Goal: Transaction & Acquisition: Purchase product/service

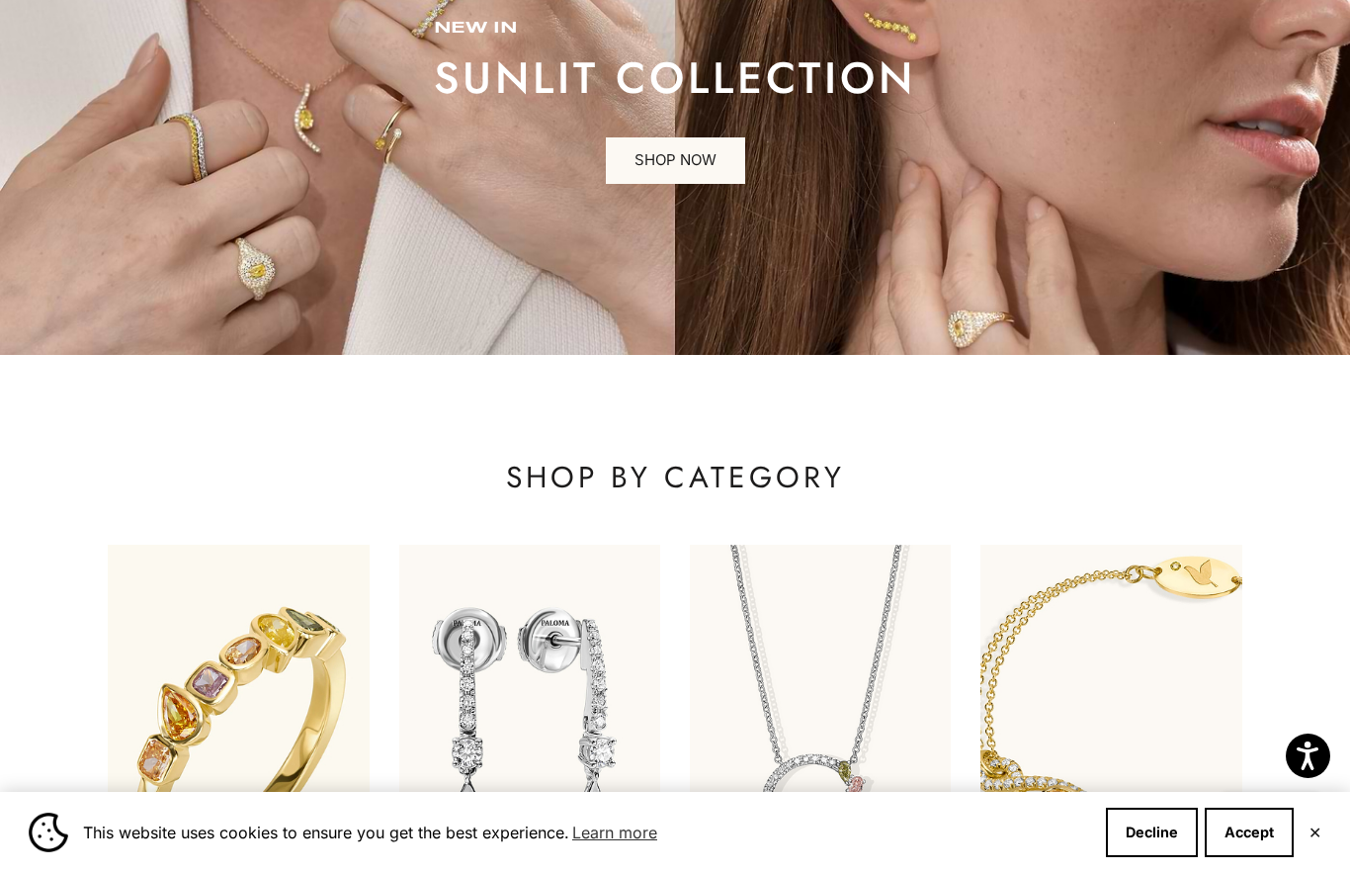
scroll to position [362, 0]
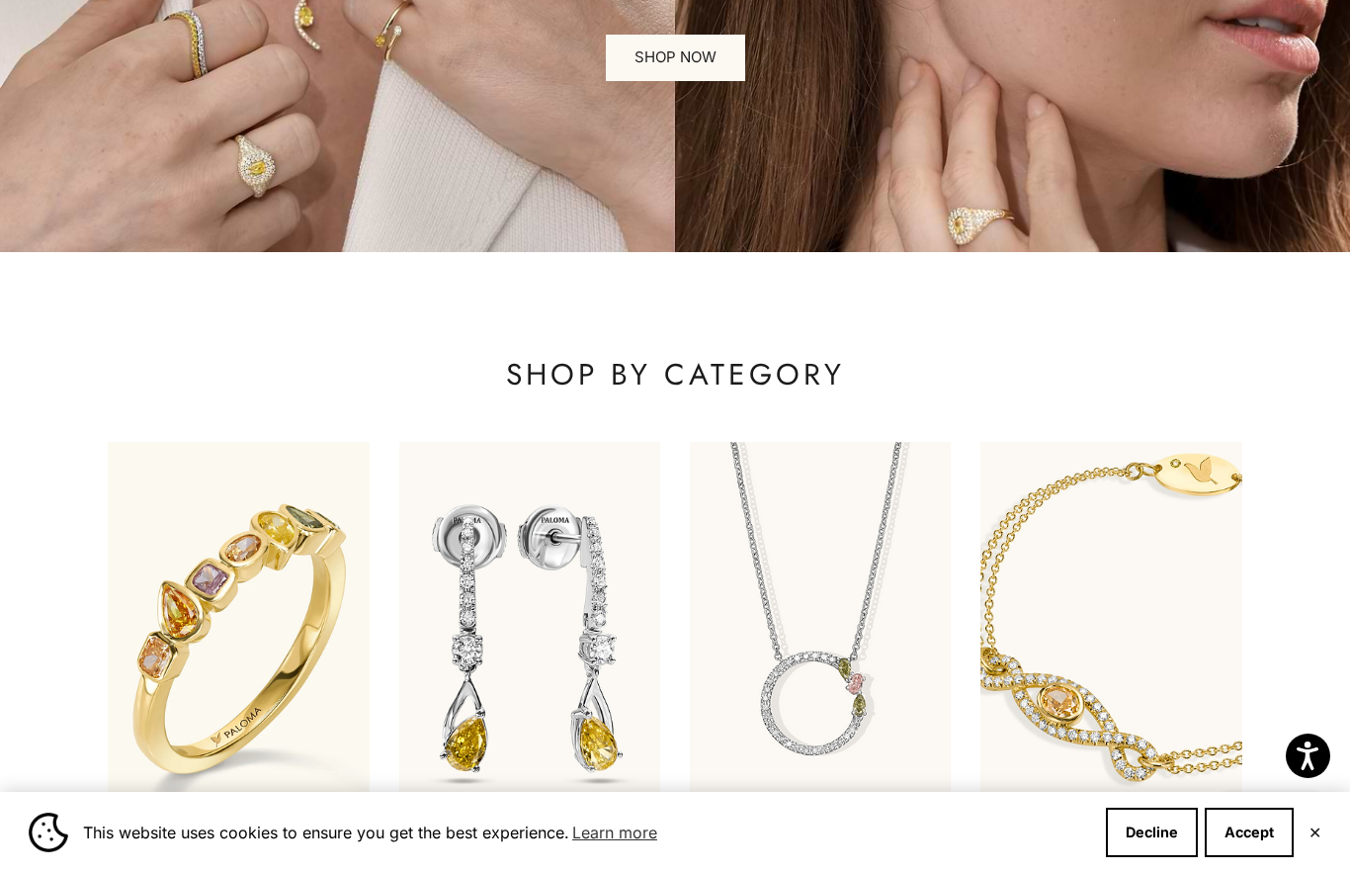
click at [1250, 857] on button "Accept" at bounding box center [1249, 832] width 89 height 49
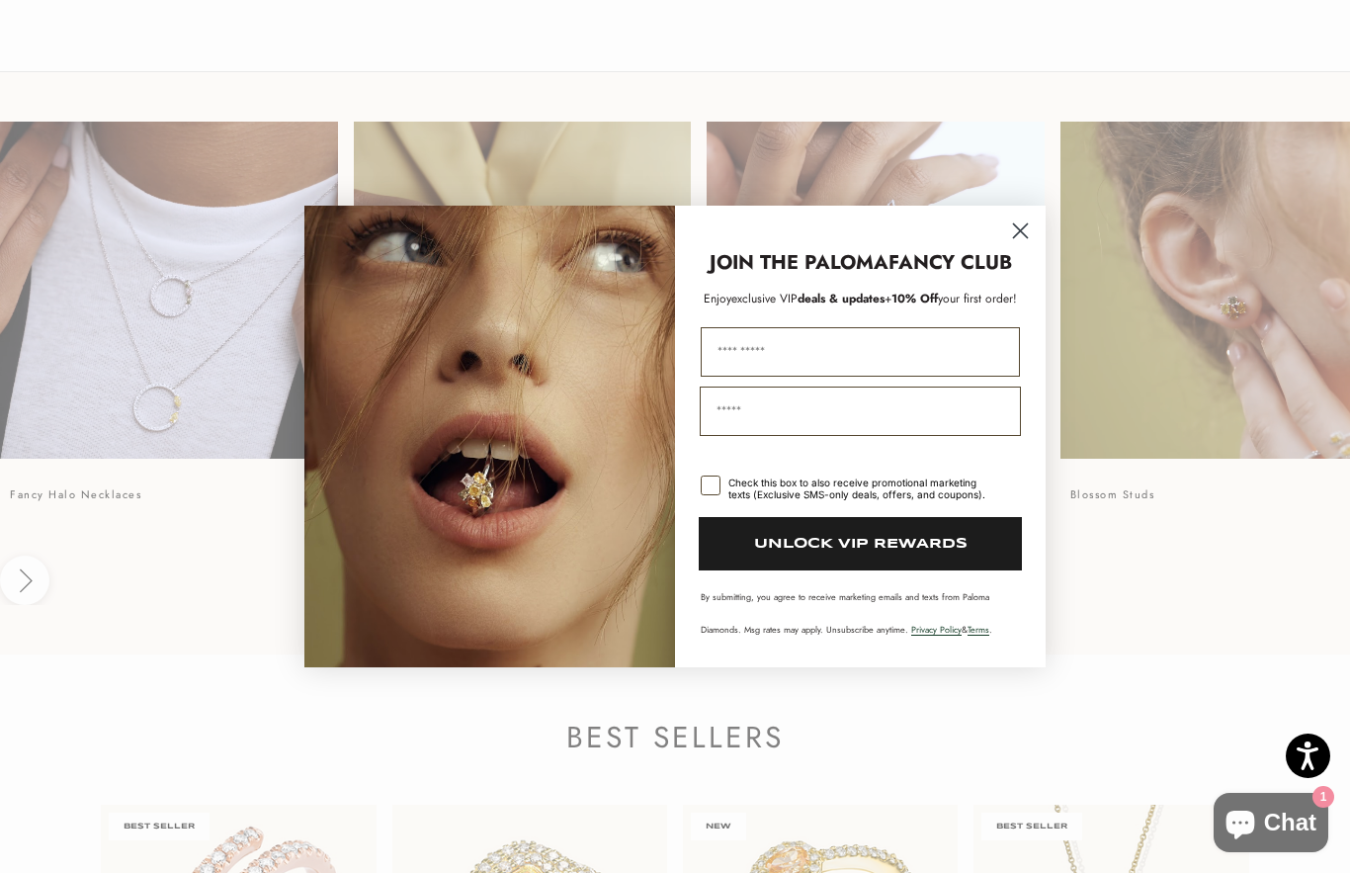
scroll to position [1247, 0]
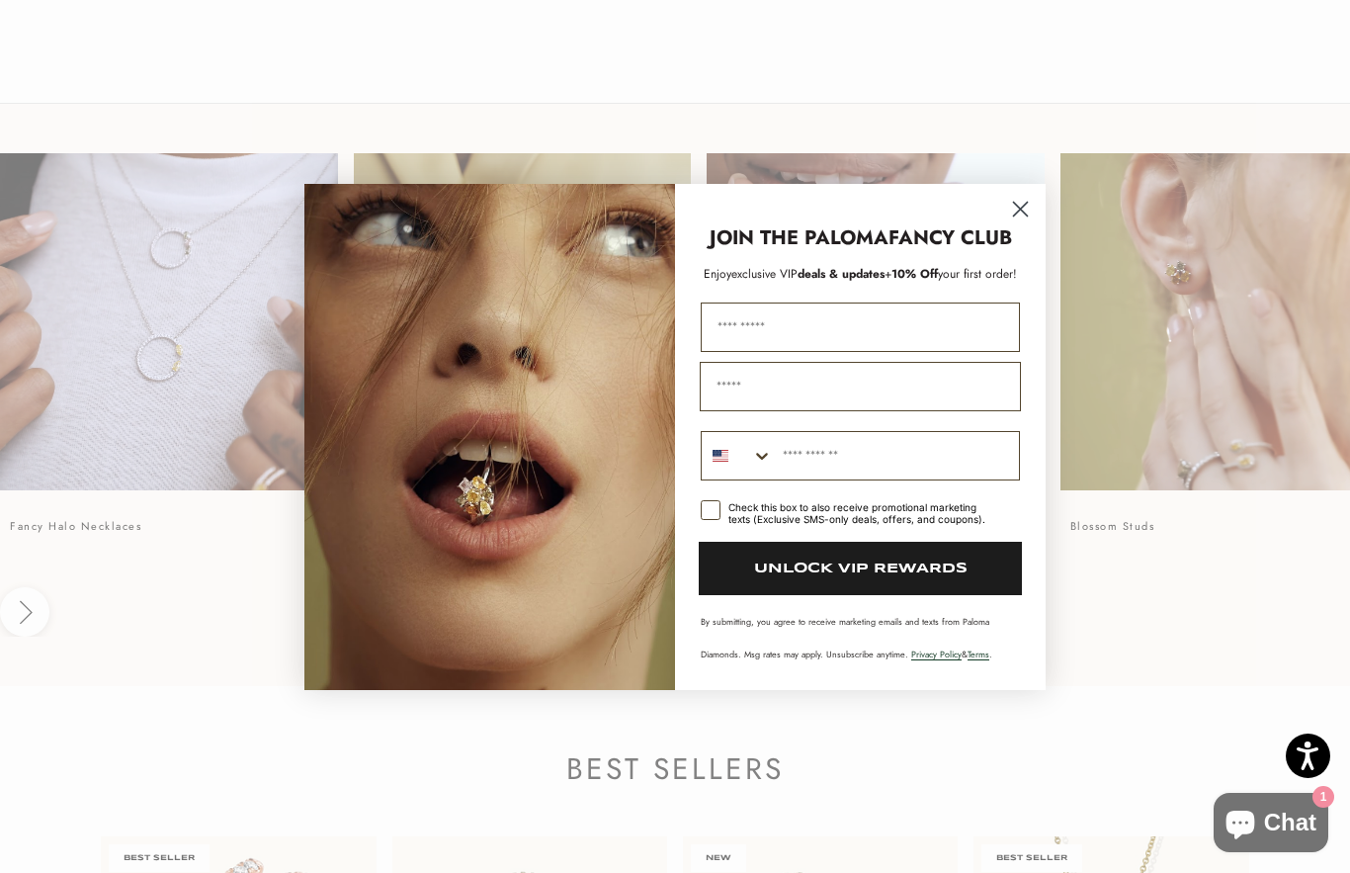
click at [1028, 213] on icon "Close dialog" at bounding box center [1021, 209] width 14 height 14
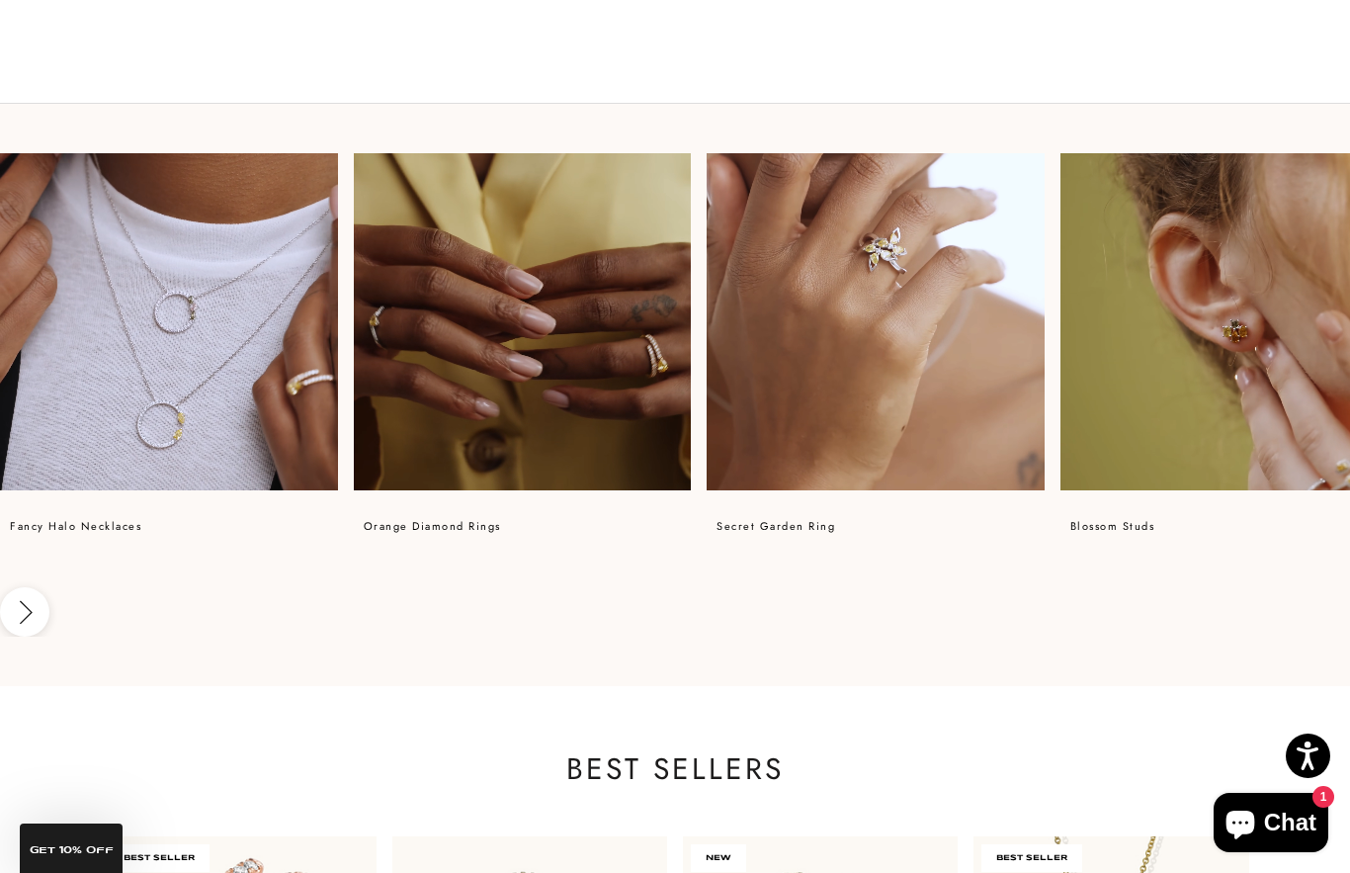
click at [1029, 197] on video at bounding box center [876, 322] width 338 height 338
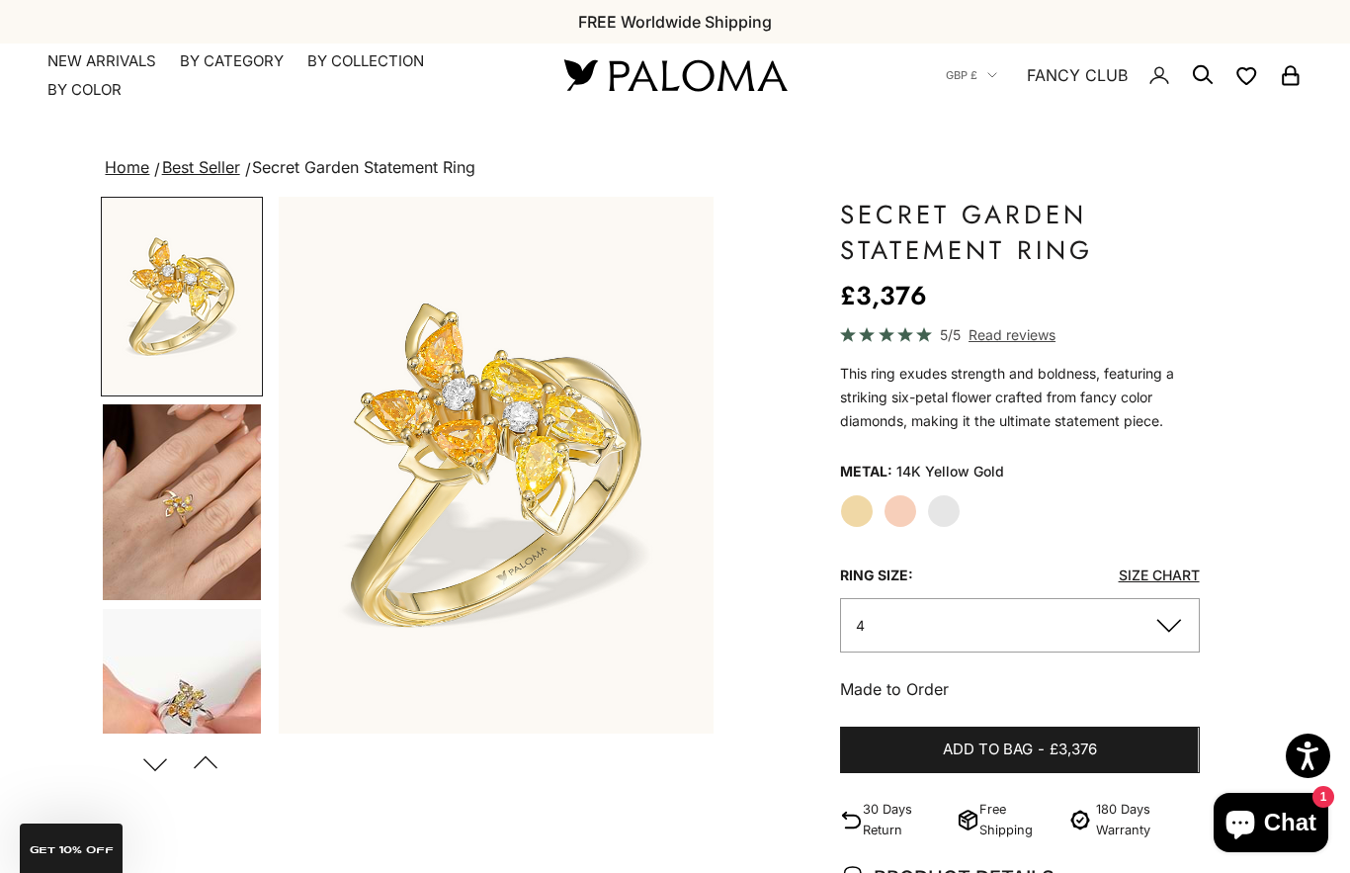
click at [233, 47] on x-header "Paloma Diamonds Open navigation menu Open search NEW ARRIVALS By Category Categ…" at bounding box center [675, 74] width 1350 height 63
click at [231, 67] on summary "By Category" at bounding box center [232, 61] width 104 height 20
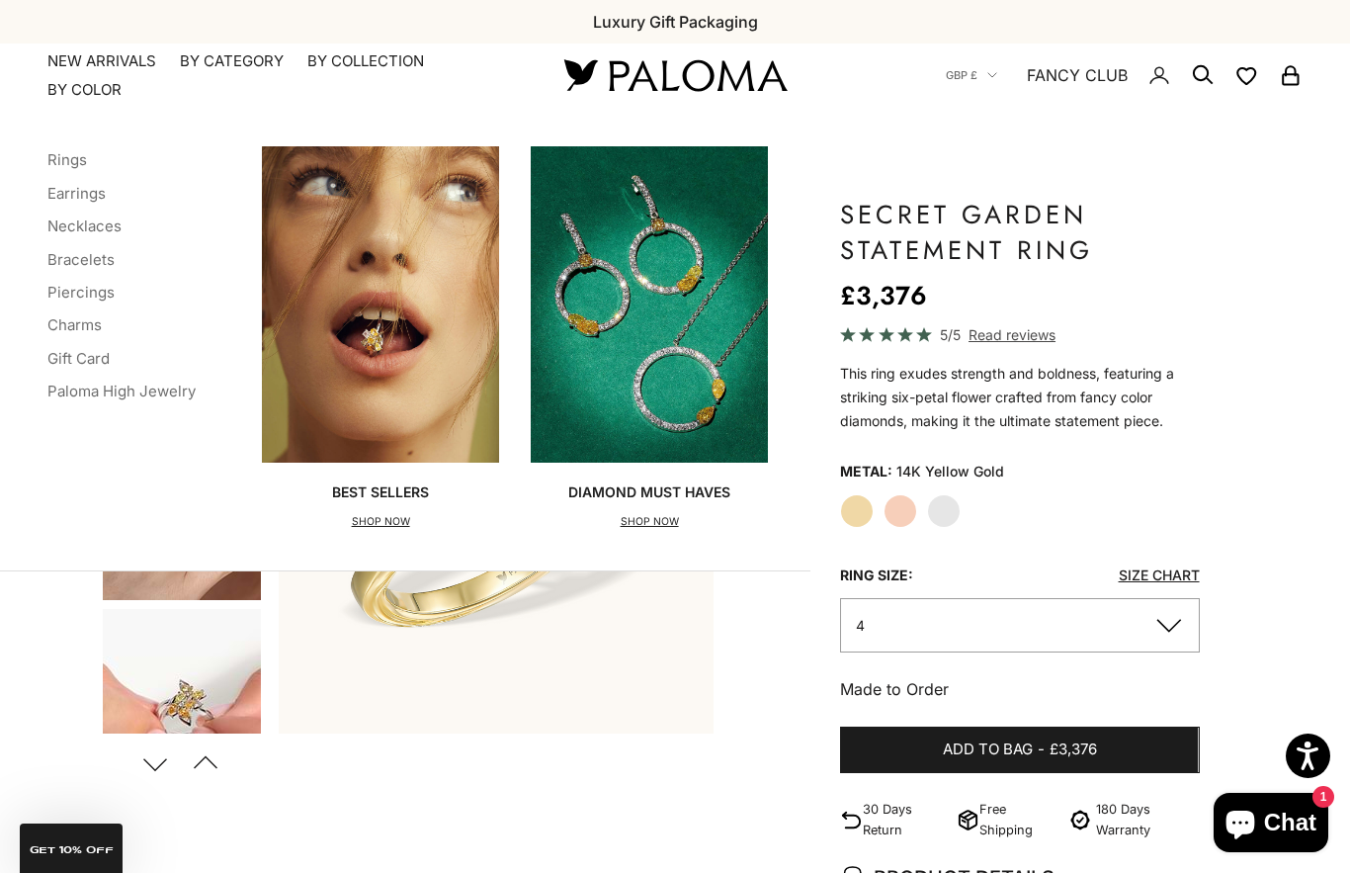
click at [85, 160] on link "Rings" at bounding box center [67, 159] width 40 height 19
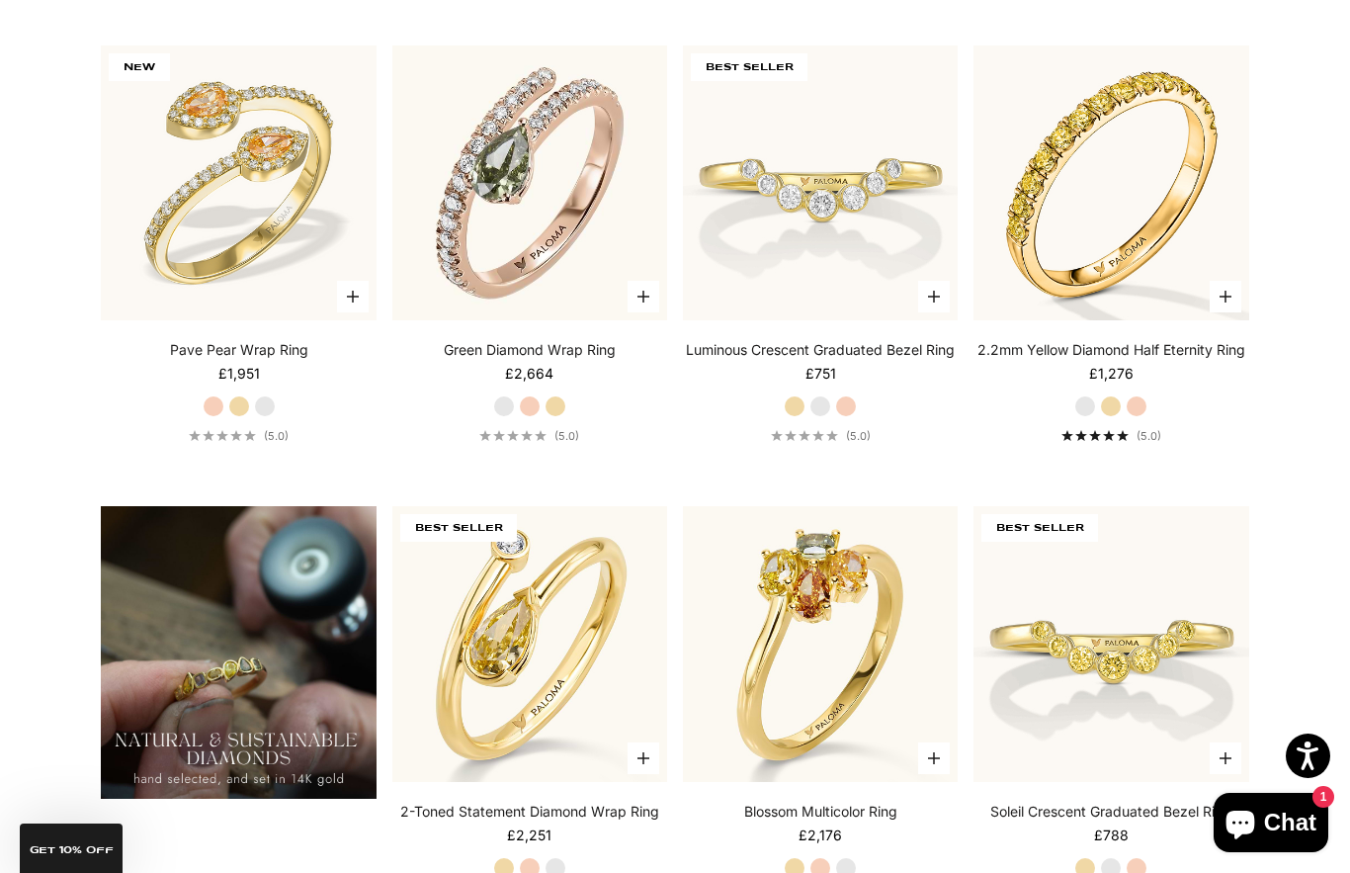
scroll to position [1088, 0]
click at [1117, 311] on img at bounding box center [1111, 184] width 302 height 302
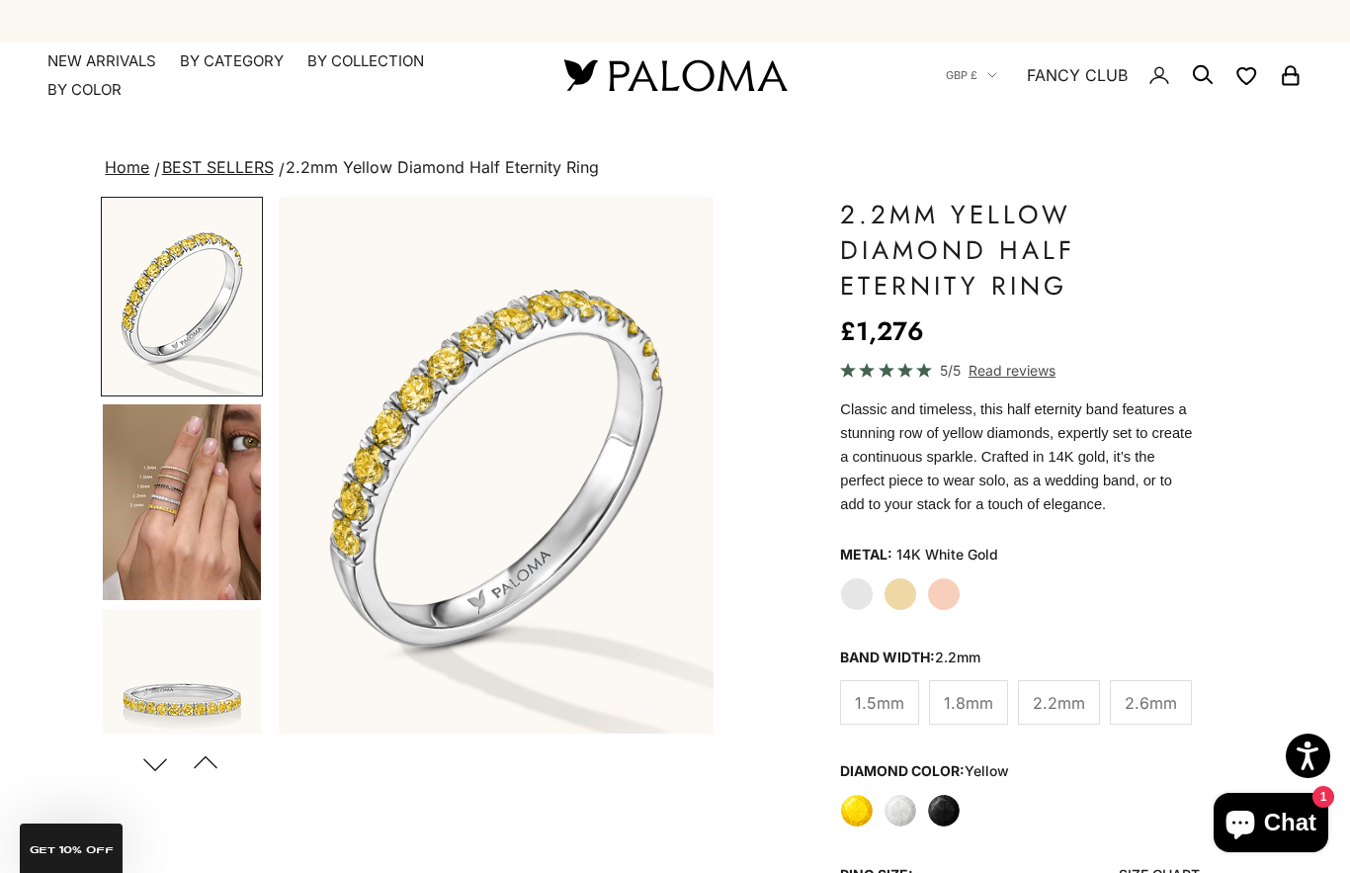
click at [855, 593] on label "White Gold" at bounding box center [857, 594] width 34 height 34
click at [865, 594] on label "White Gold" at bounding box center [857, 594] width 34 height 34
click at [856, 594] on label "White Gold" at bounding box center [857, 594] width 34 height 34
click at [908, 599] on label "Yellow Gold" at bounding box center [901, 594] width 34 height 34
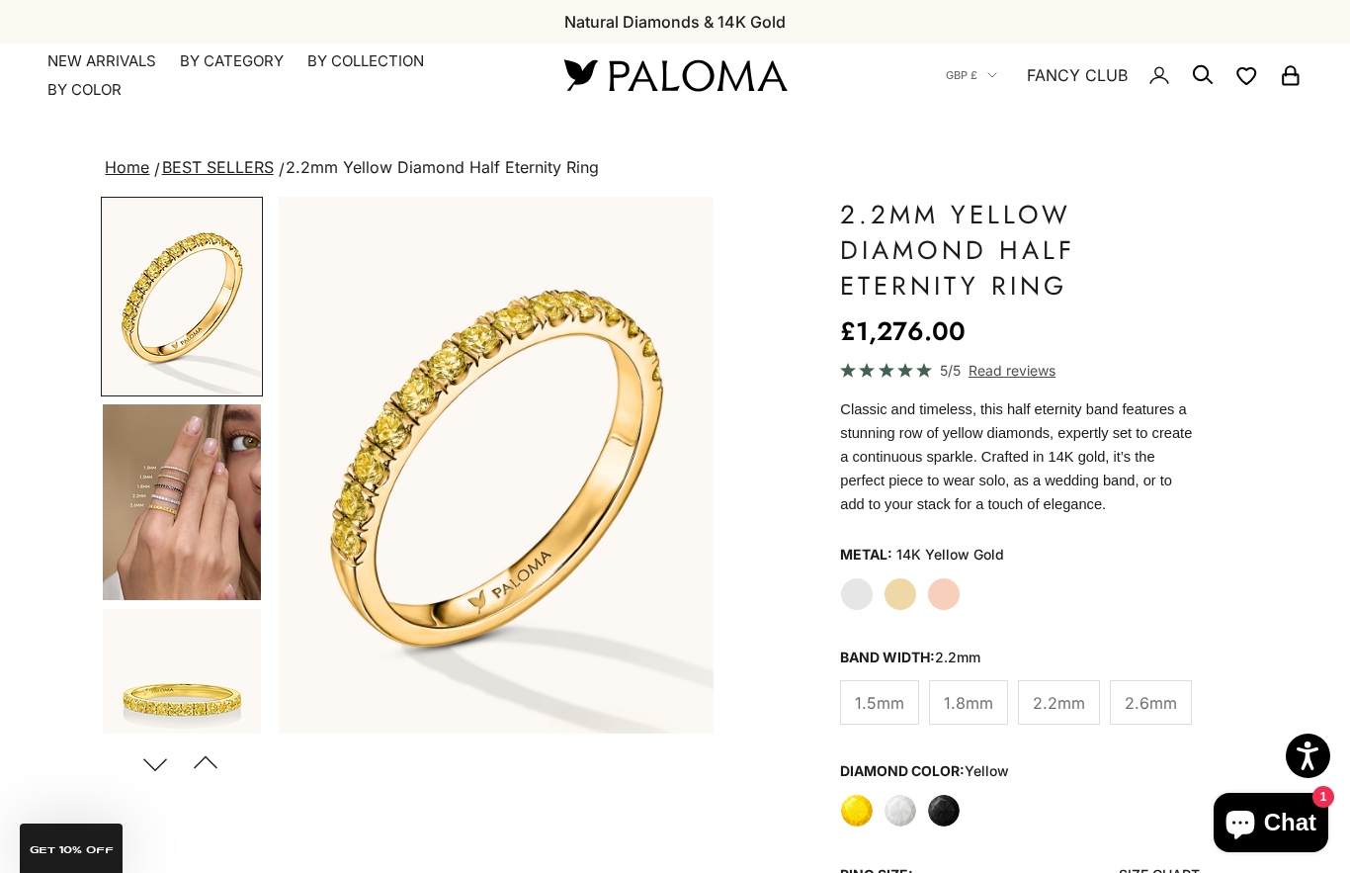
click at [958, 593] on label "Rose Gold" at bounding box center [944, 594] width 34 height 34
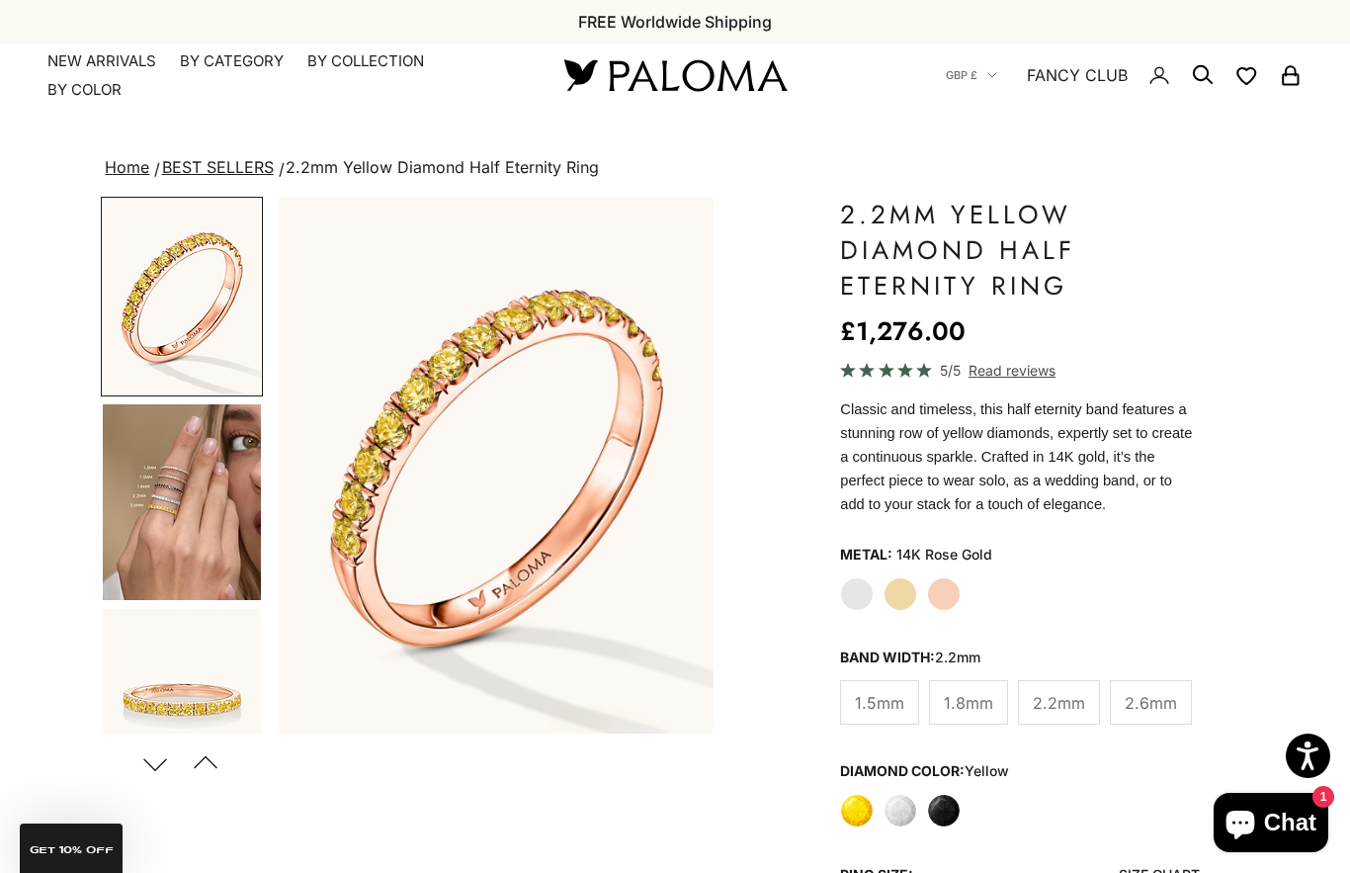
click at [858, 595] on label "White Gold" at bounding box center [857, 594] width 34 height 34
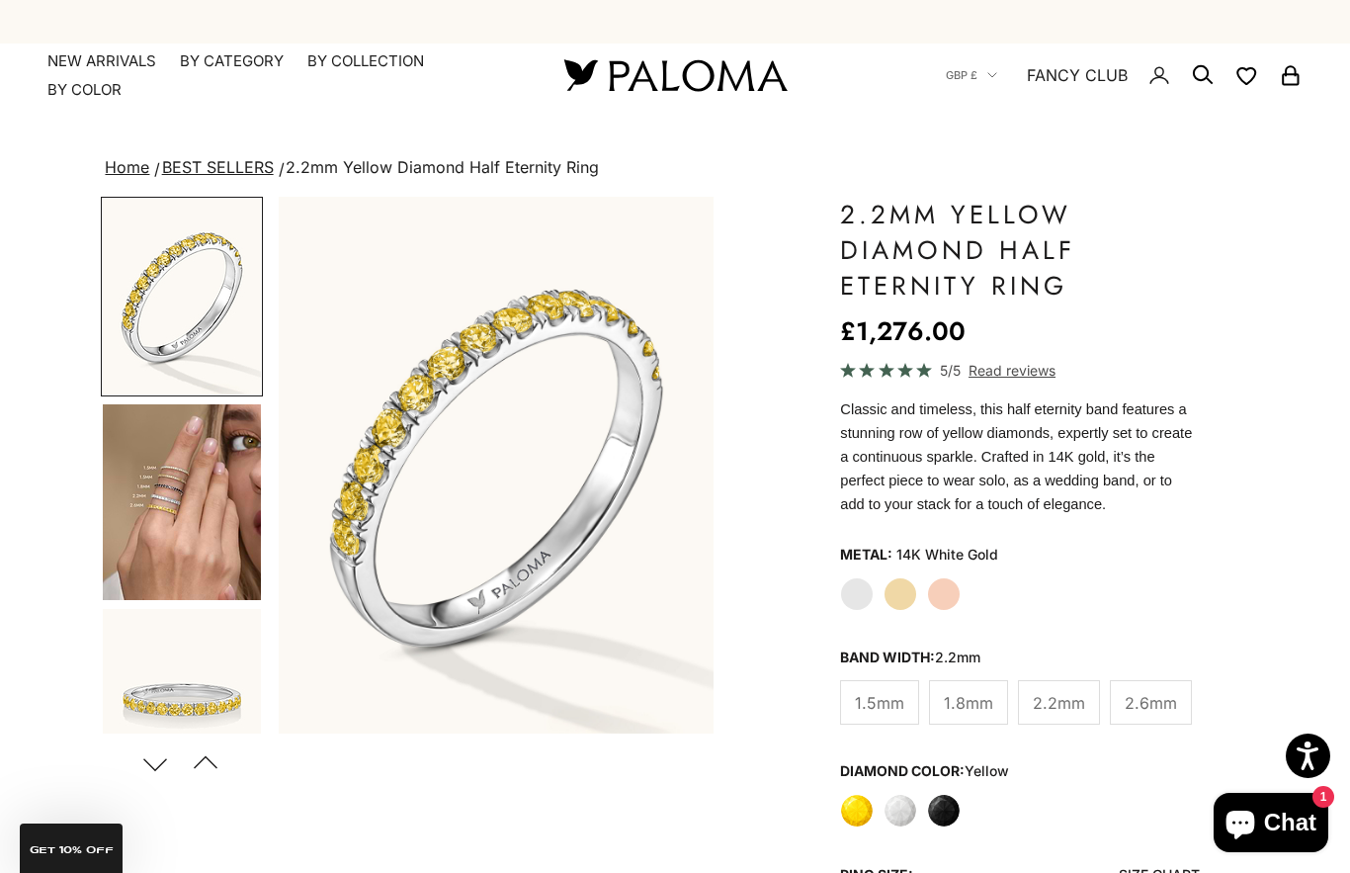
click at [202, 452] on img "Go to item 4" at bounding box center [182, 502] width 158 height 196
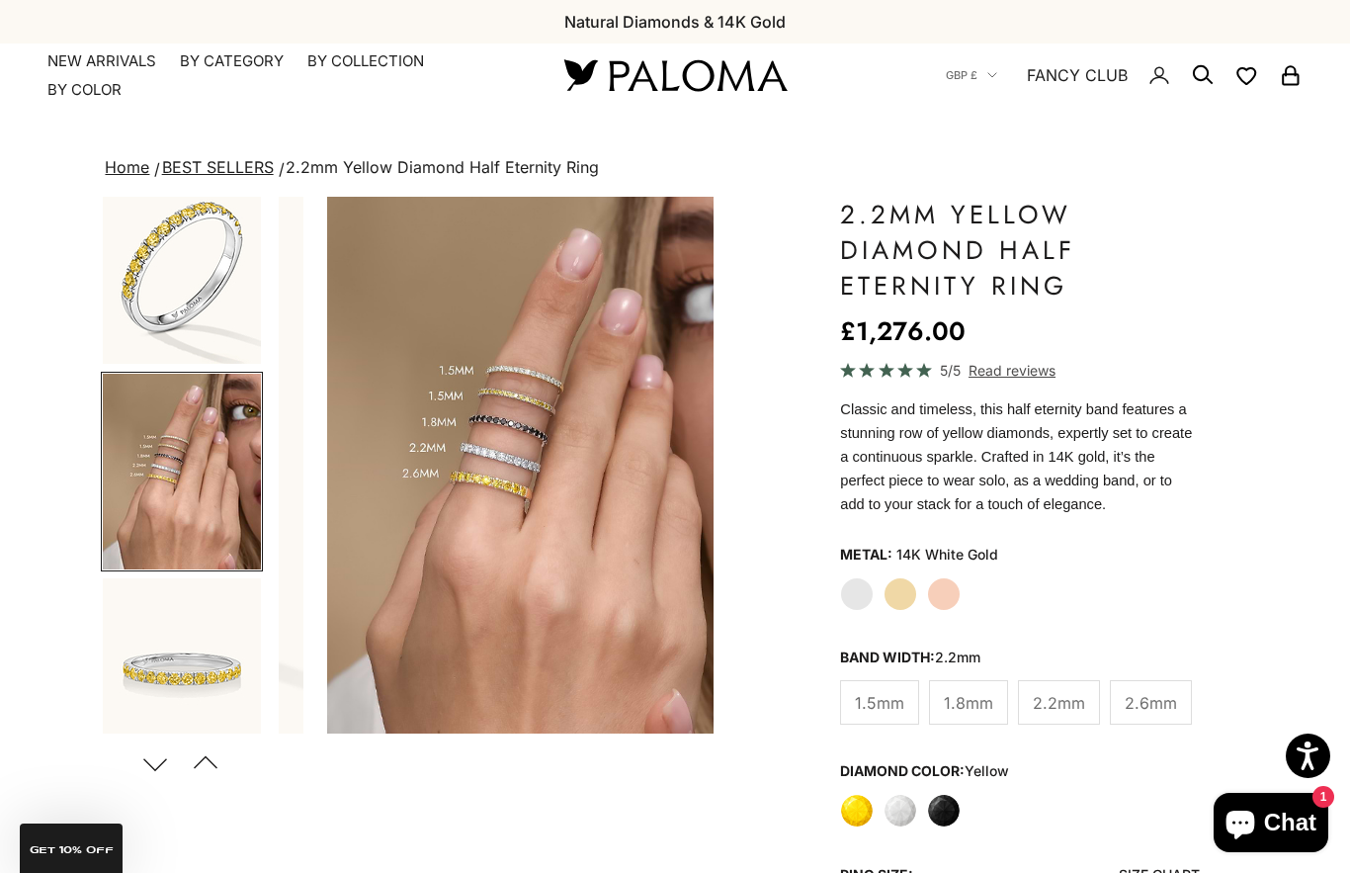
scroll to position [0, 459]
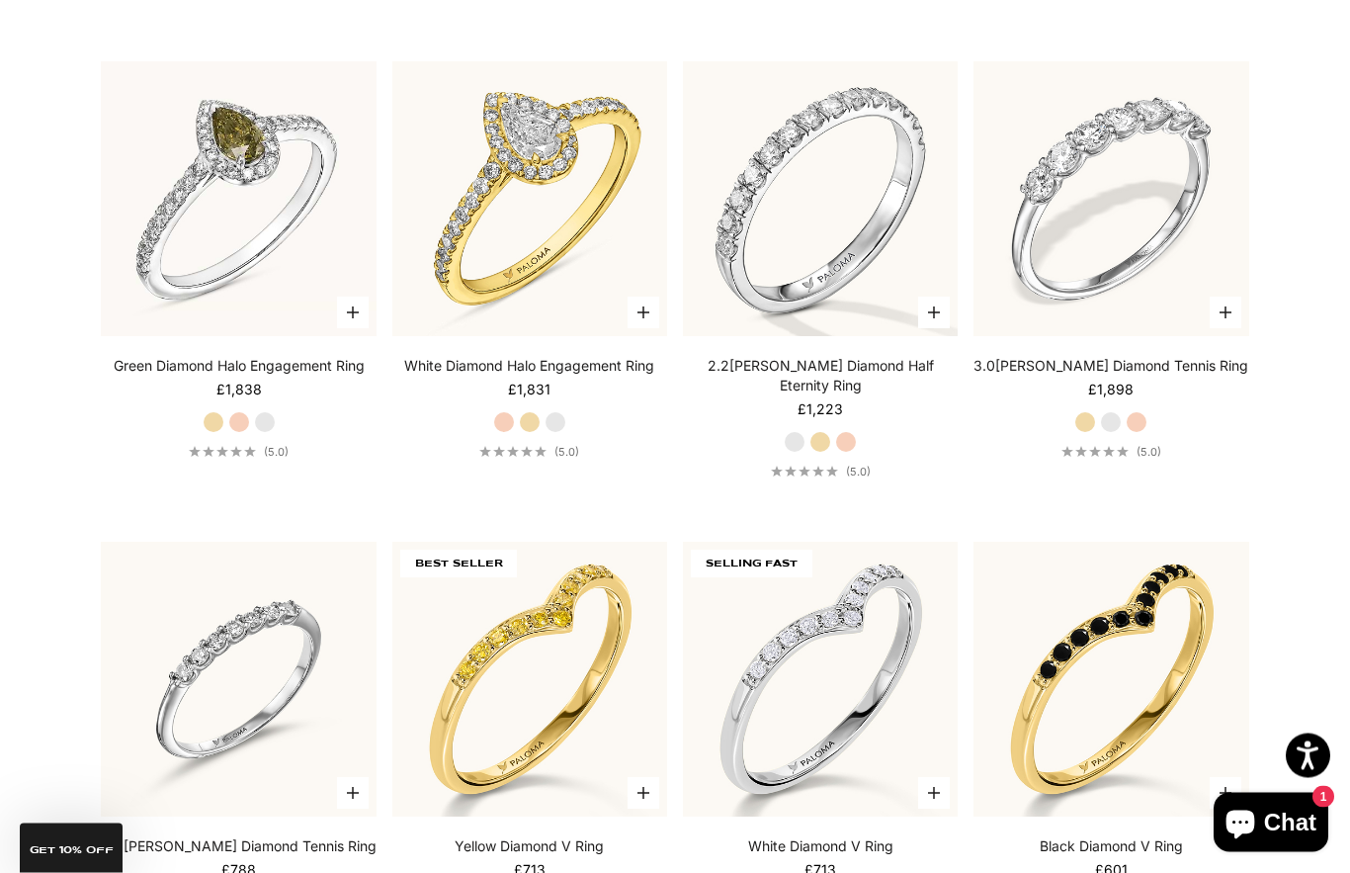
scroll to position [3844, 0]
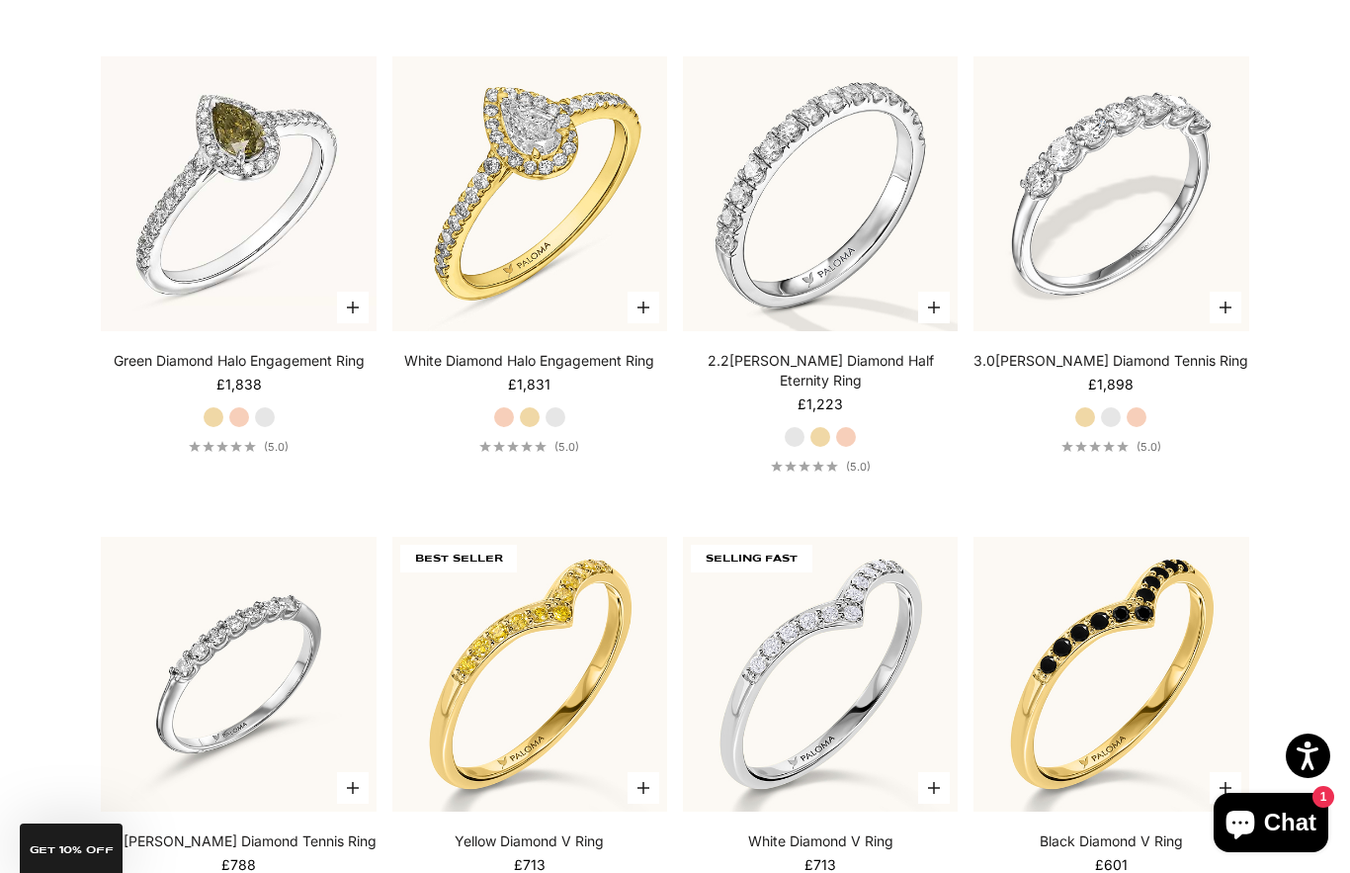
click at [832, 333] on img at bounding box center [820, 194] width 302 height 302
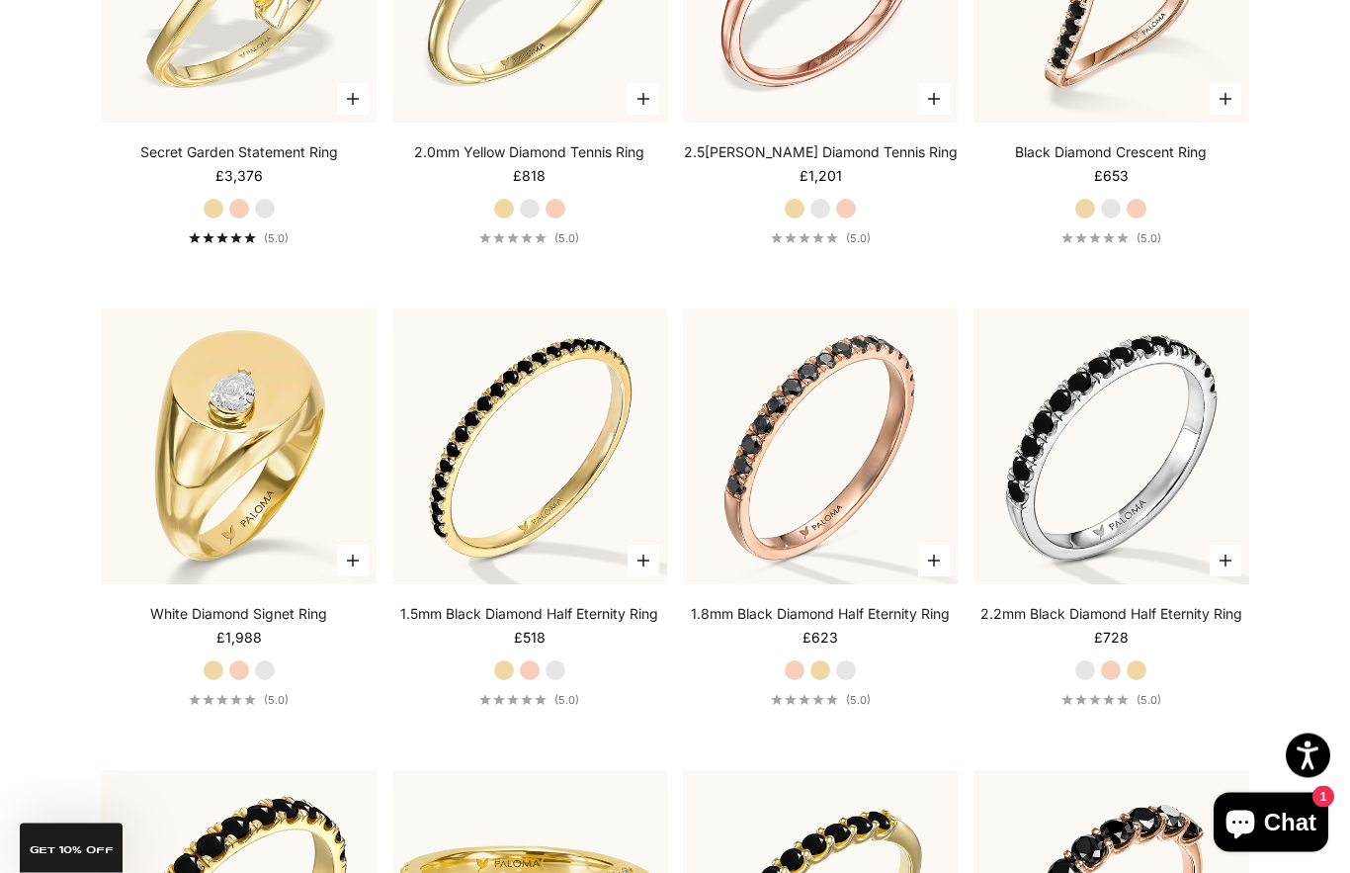
scroll to position [6397, 0]
click at [1129, 554] on img at bounding box center [1111, 446] width 302 height 302
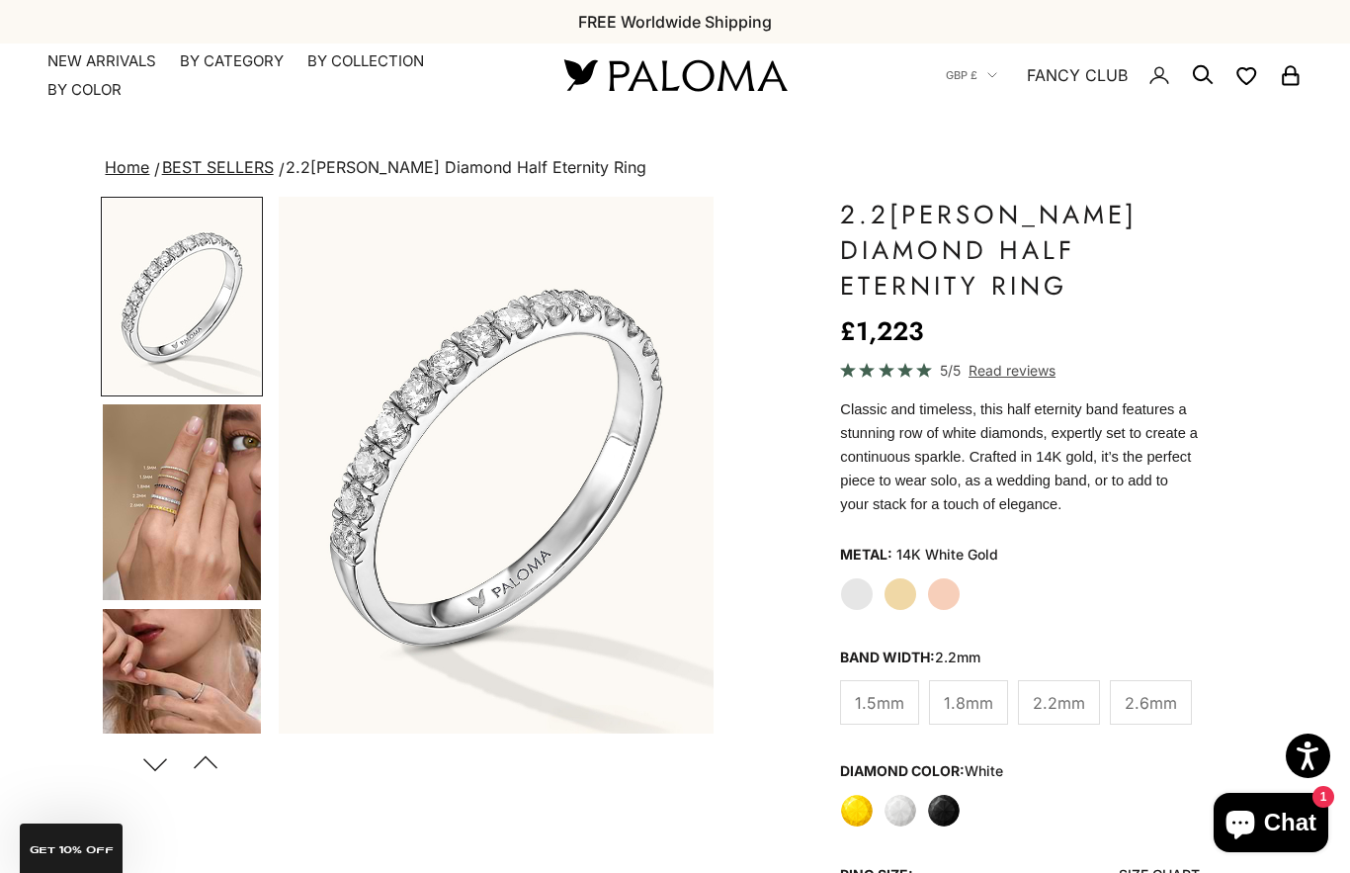
click at [217, 327] on img "Go to item 1" at bounding box center [182, 297] width 158 height 196
click at [243, 543] on img "Go to item 4" at bounding box center [182, 502] width 158 height 196
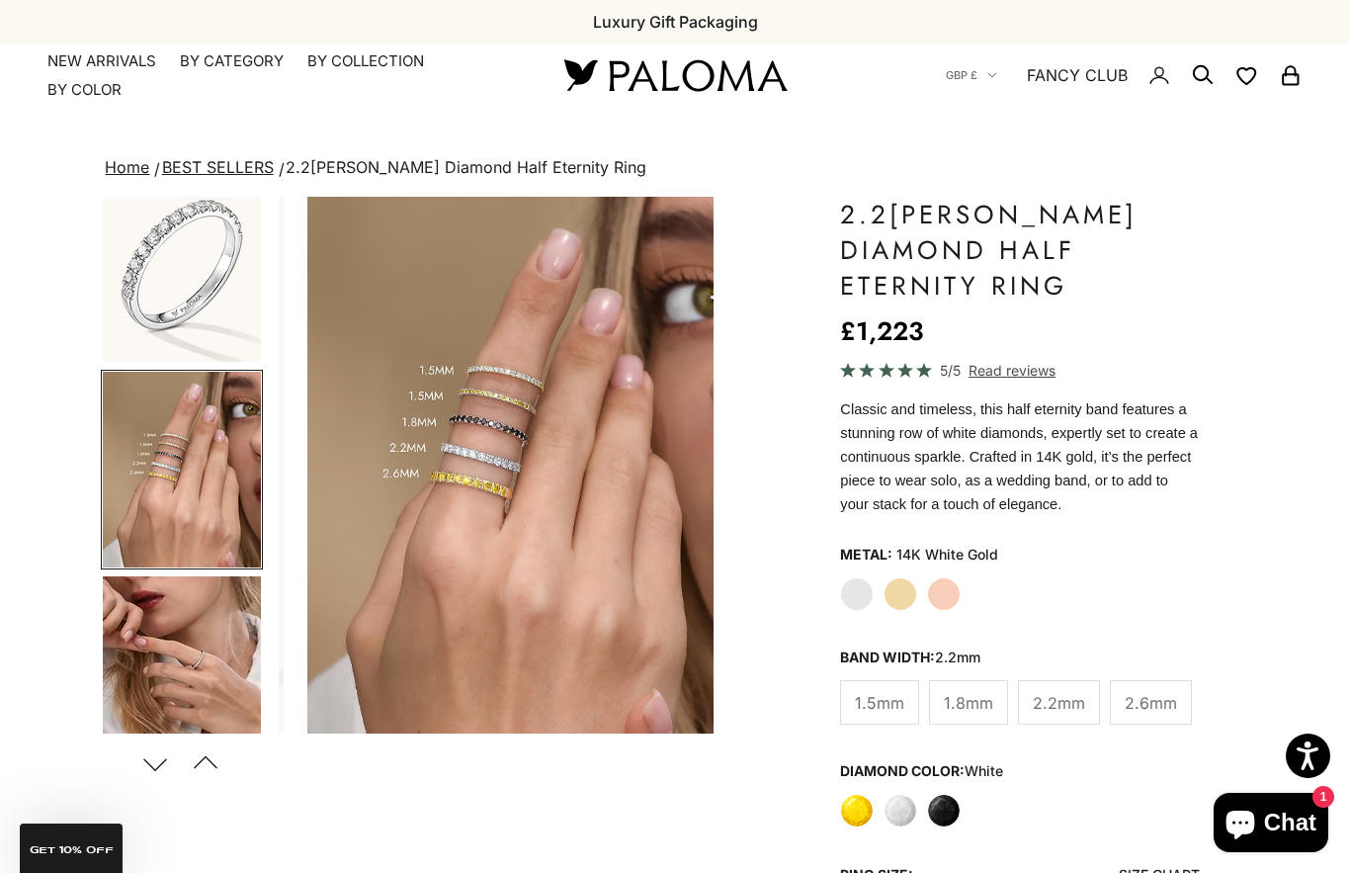
scroll to position [0, 459]
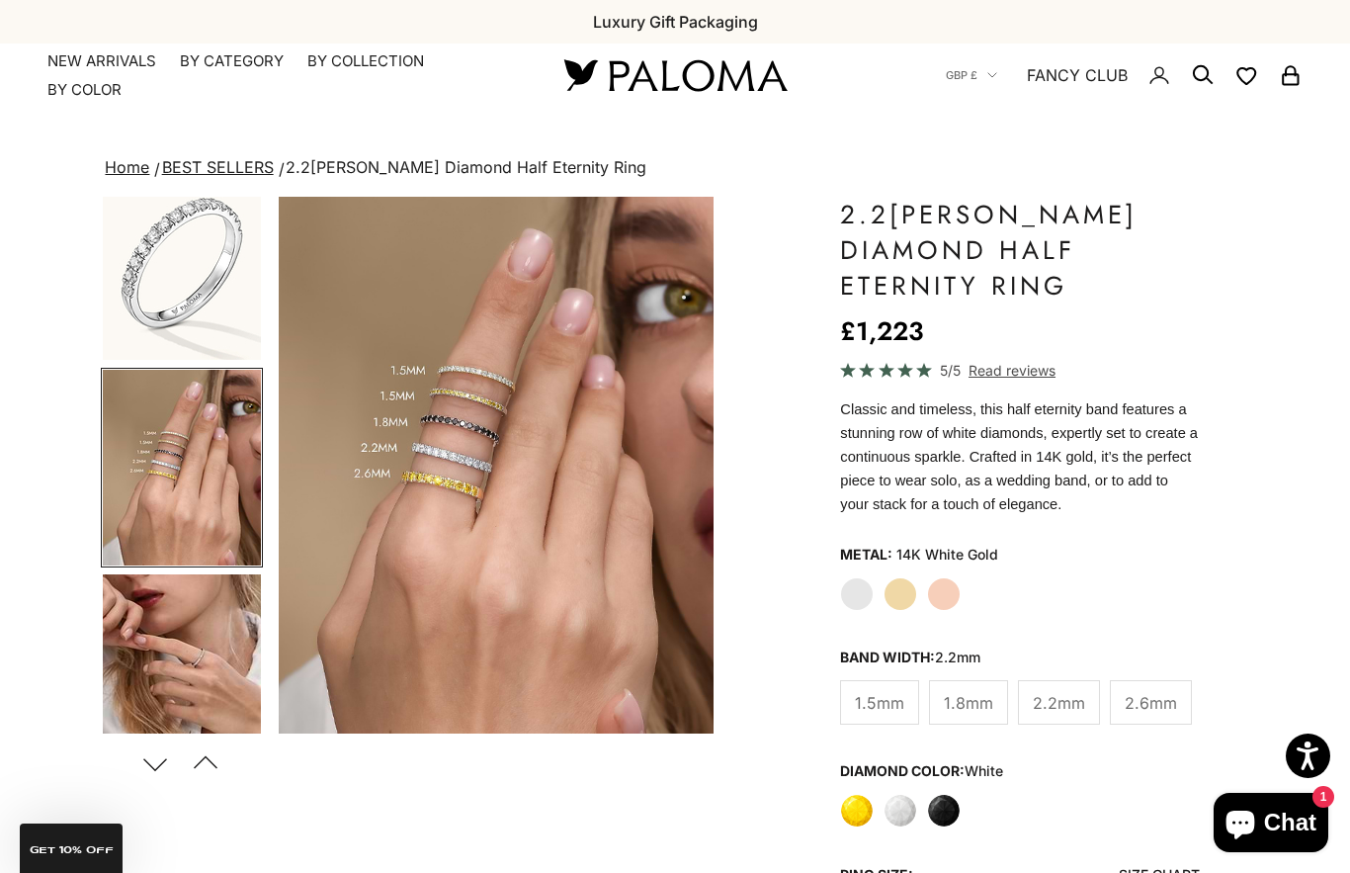
click at [1105, 611] on variant-picker "Metal: 14K White Gold White Gold Yellow Gold Rose Gold Ring Size: Size Chart 4 …" at bounding box center [1019, 746] width 359 height 412
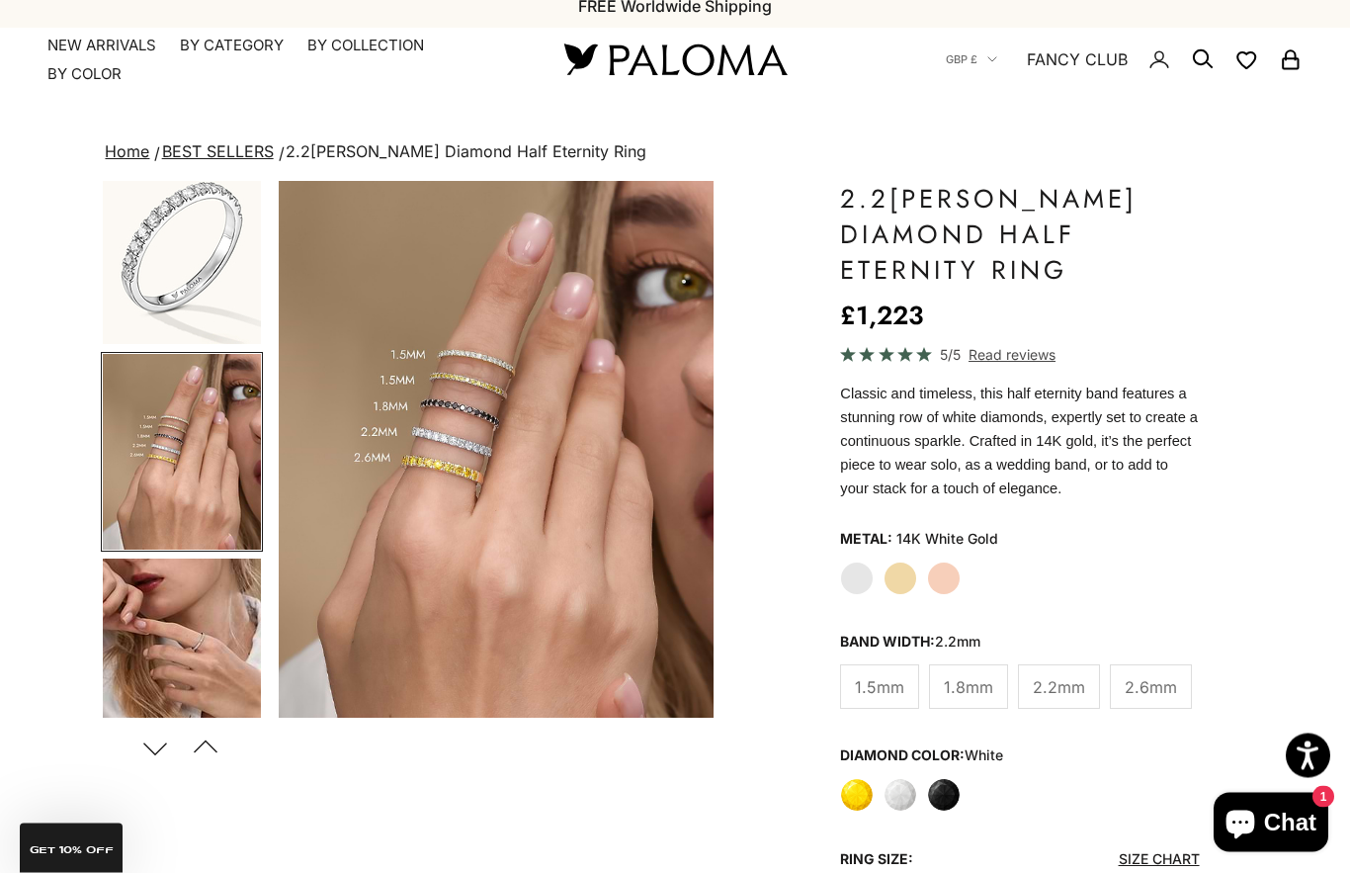
scroll to position [0, 0]
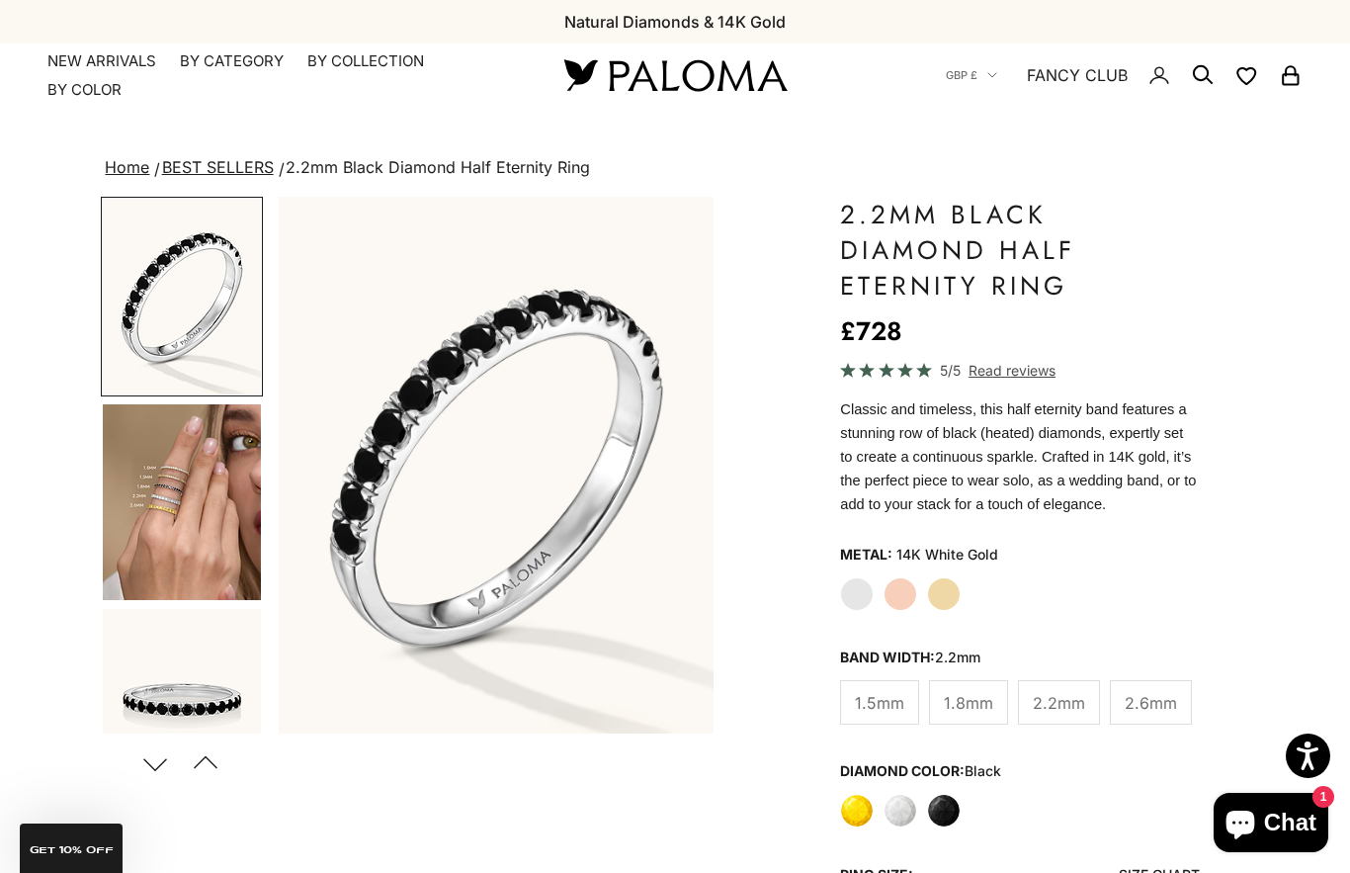
click at [862, 597] on label "White Gold" at bounding box center [857, 594] width 34 height 34
click at [893, 596] on label "Rose Gold" at bounding box center [901, 594] width 34 height 34
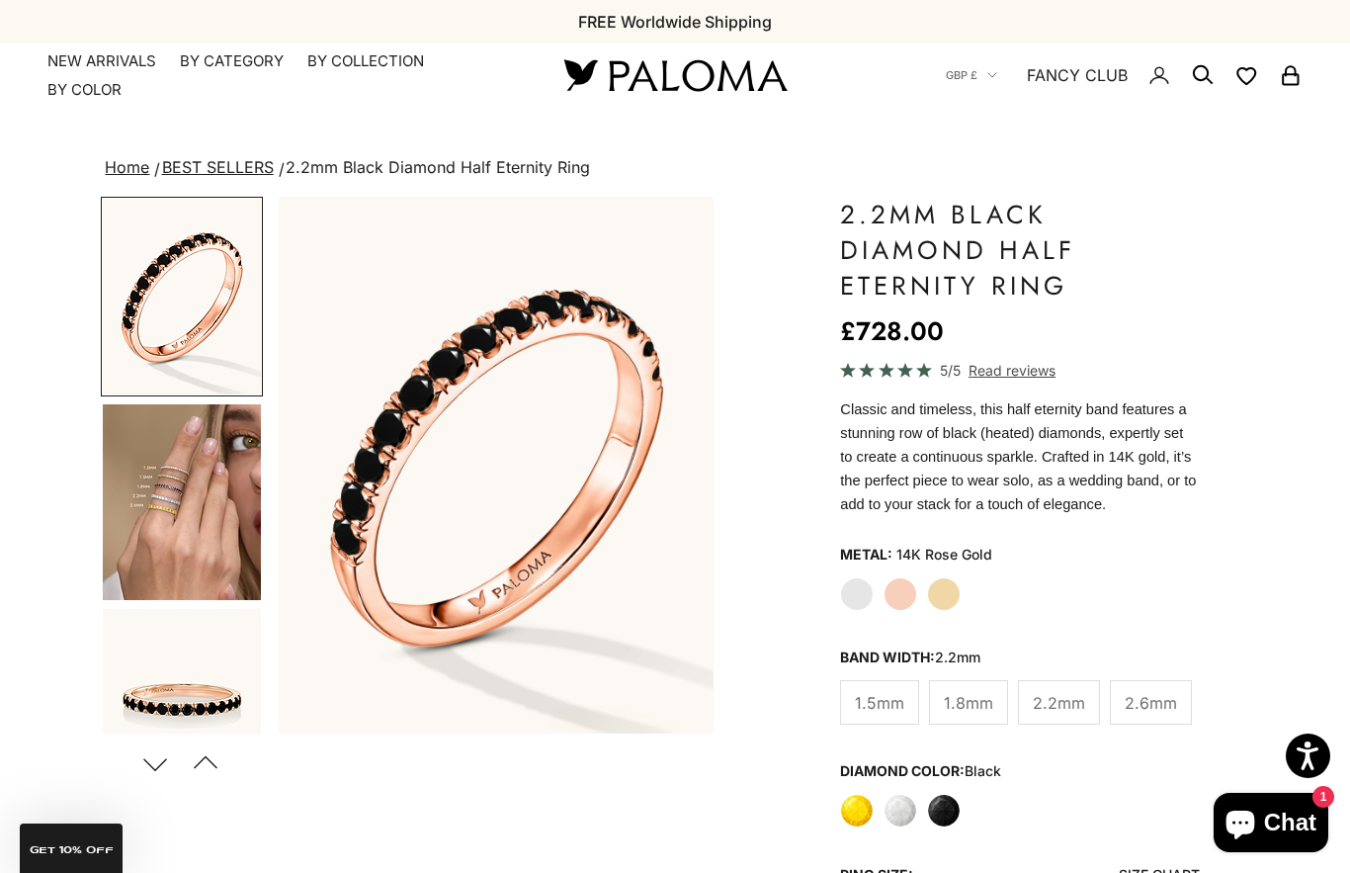
click at [946, 604] on label "Yellow Gold" at bounding box center [944, 594] width 34 height 34
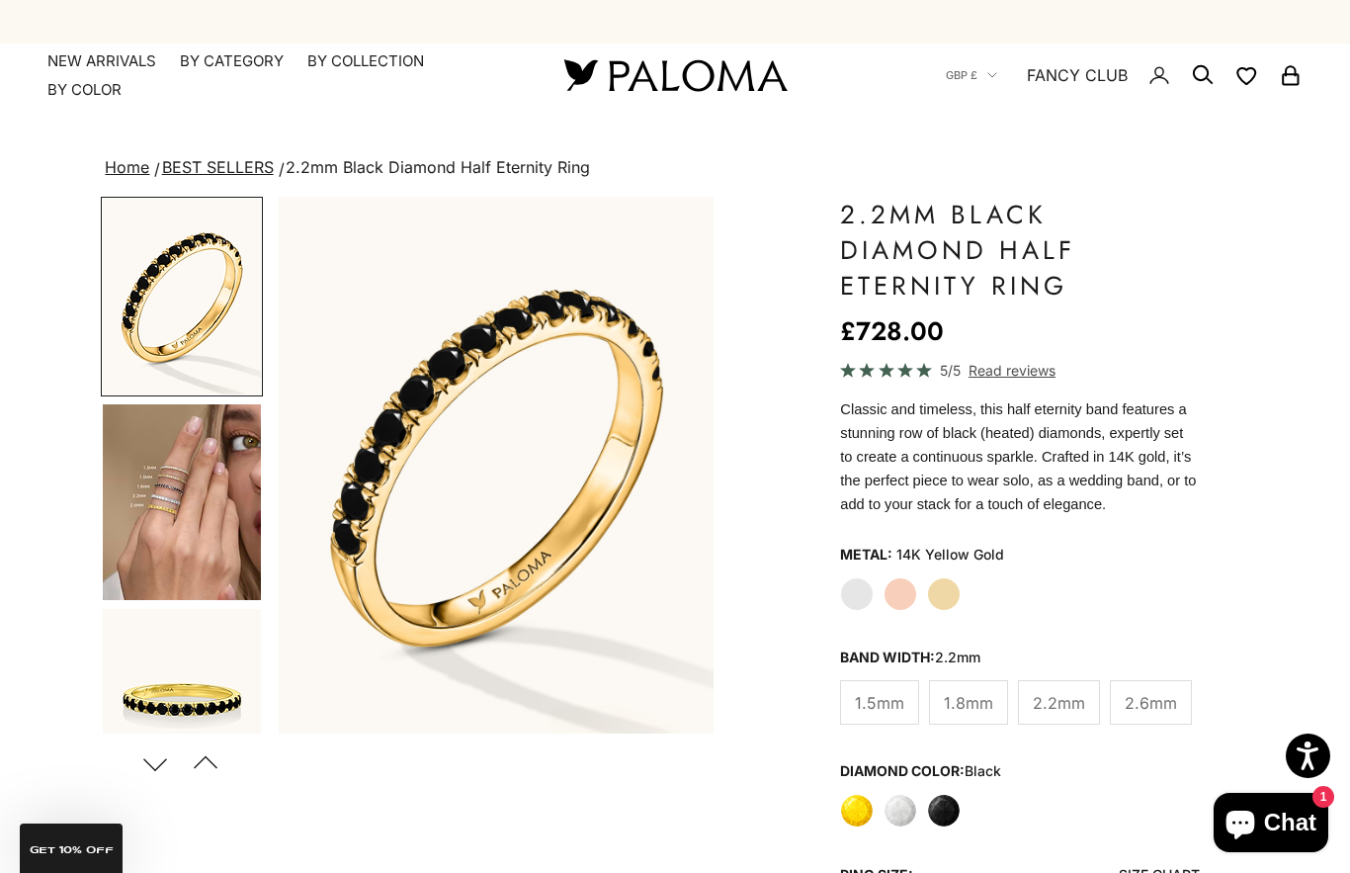
click at [851, 601] on label "White Gold" at bounding box center [857, 594] width 34 height 34
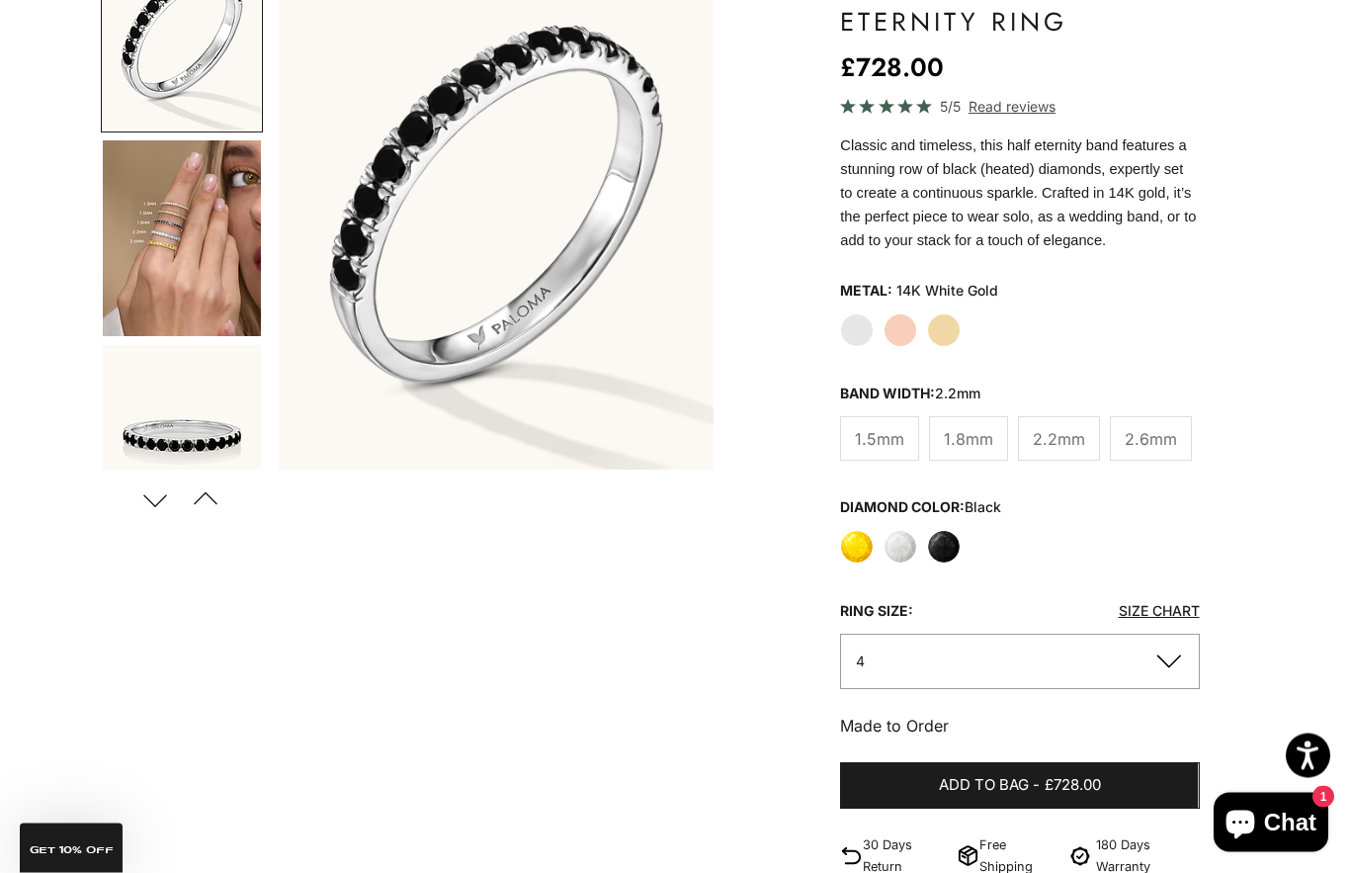
scroll to position [264, 0]
click at [898, 546] on label "White" at bounding box center [901, 547] width 34 height 34
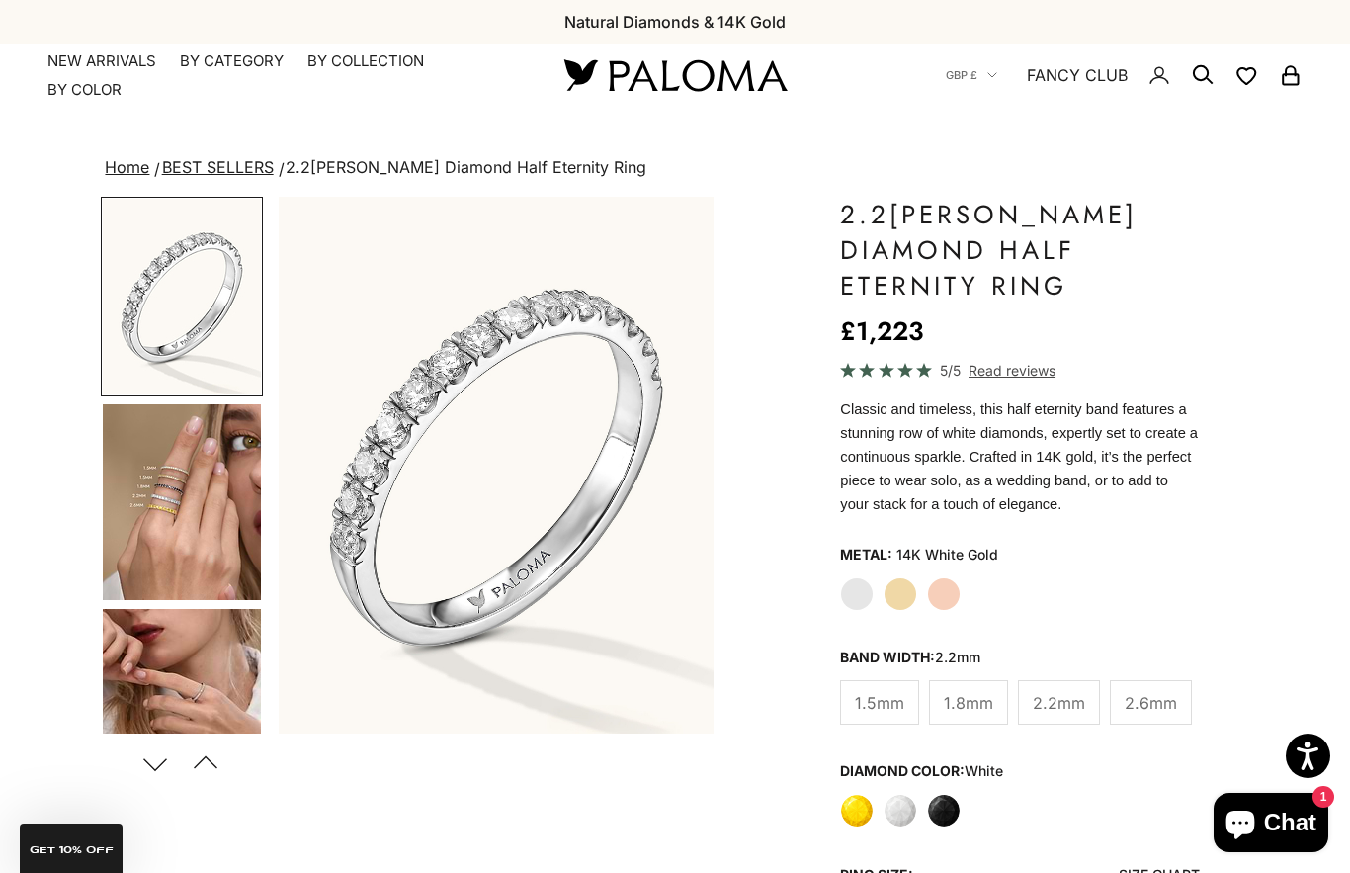
click at [199, 509] on img "Go to item 4" at bounding box center [182, 502] width 158 height 196
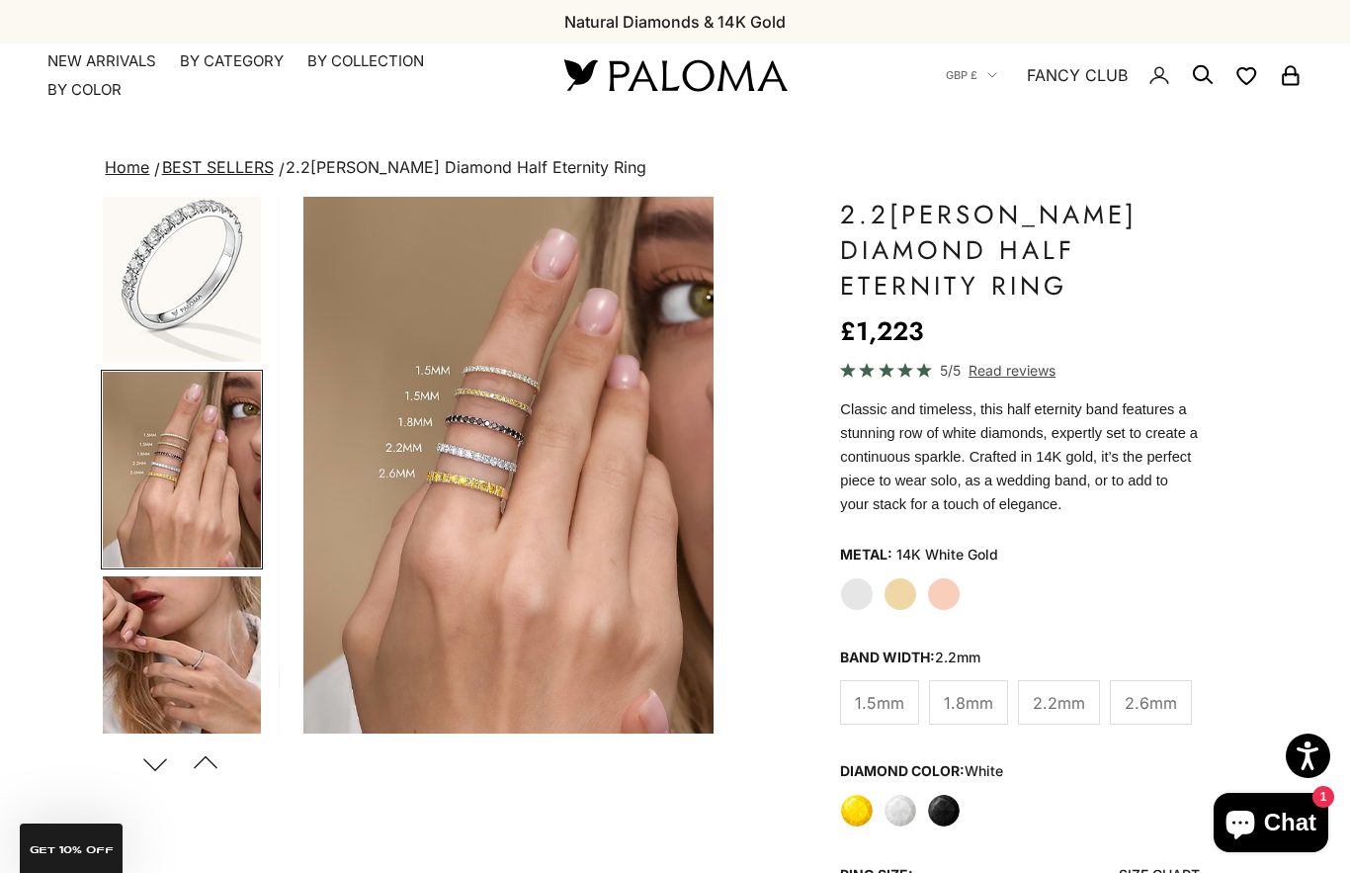
scroll to position [35, 0]
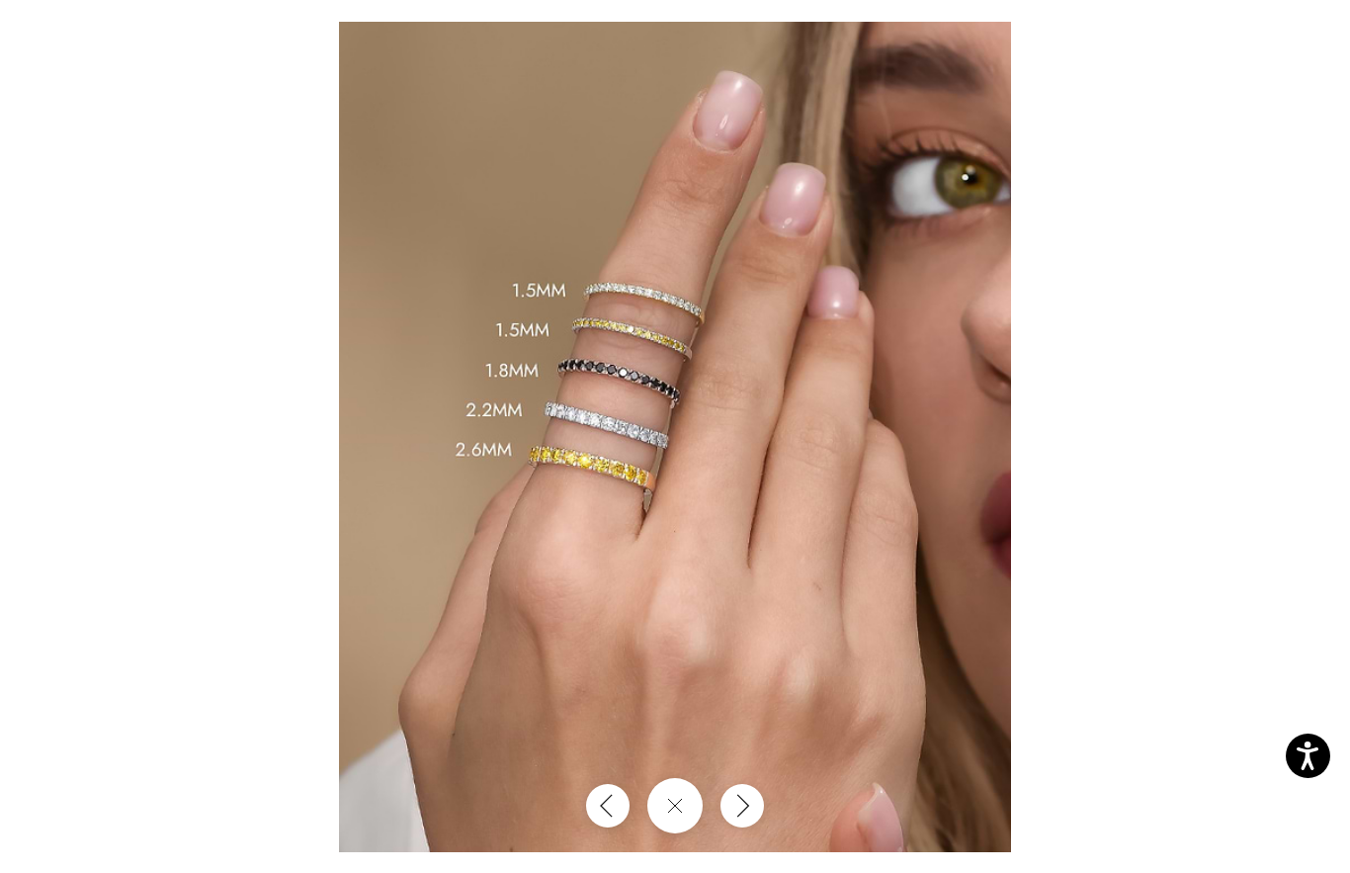
click at [1110, 469] on div at bounding box center [675, 436] width 1350 height 873
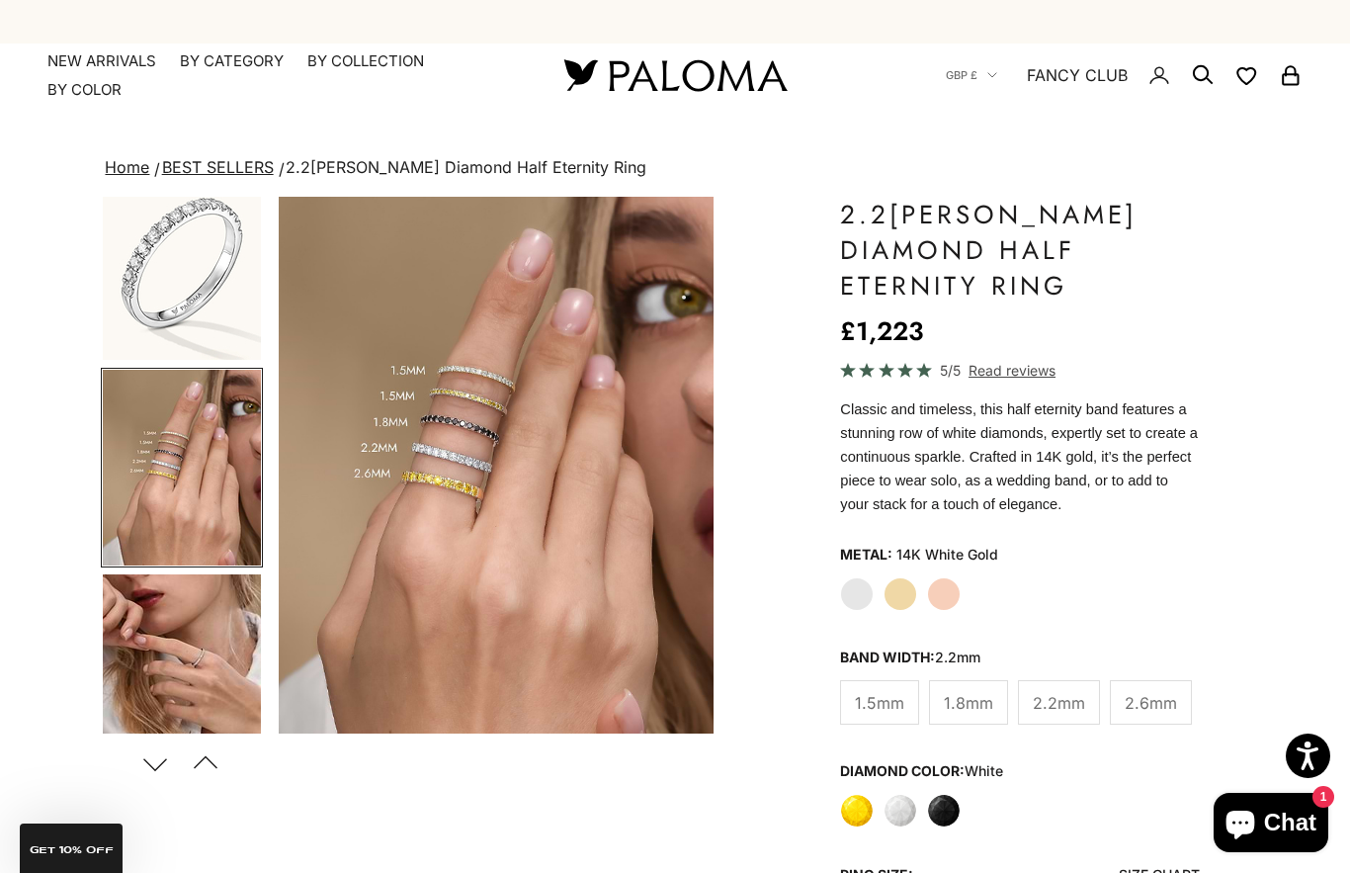
click at [268, 56] on summary "By Category" at bounding box center [232, 61] width 104 height 20
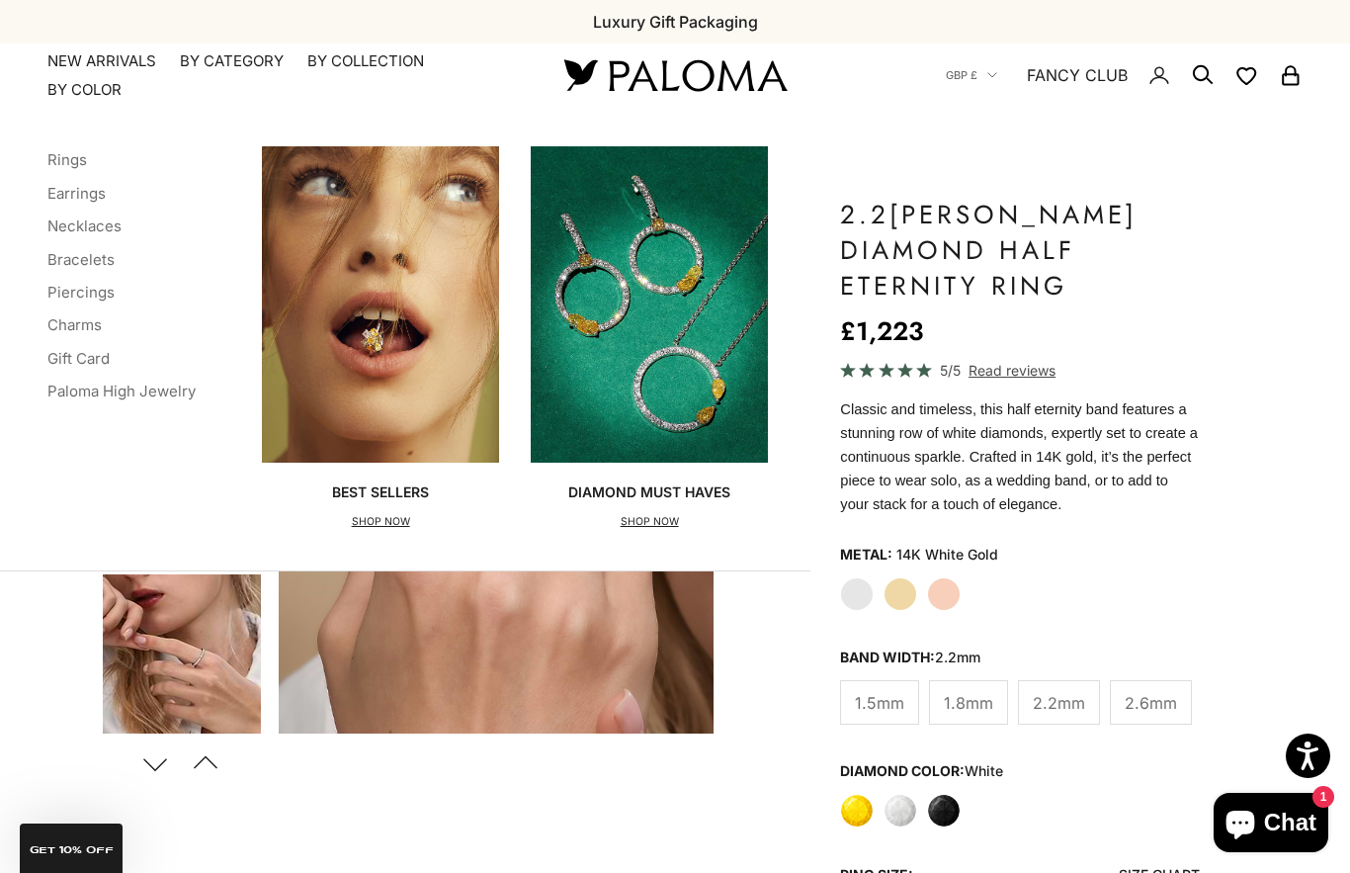
click at [120, 254] on li "Bracelets" at bounding box center [121, 259] width 148 height 26
click at [105, 251] on link "Bracelets" at bounding box center [80, 259] width 67 height 19
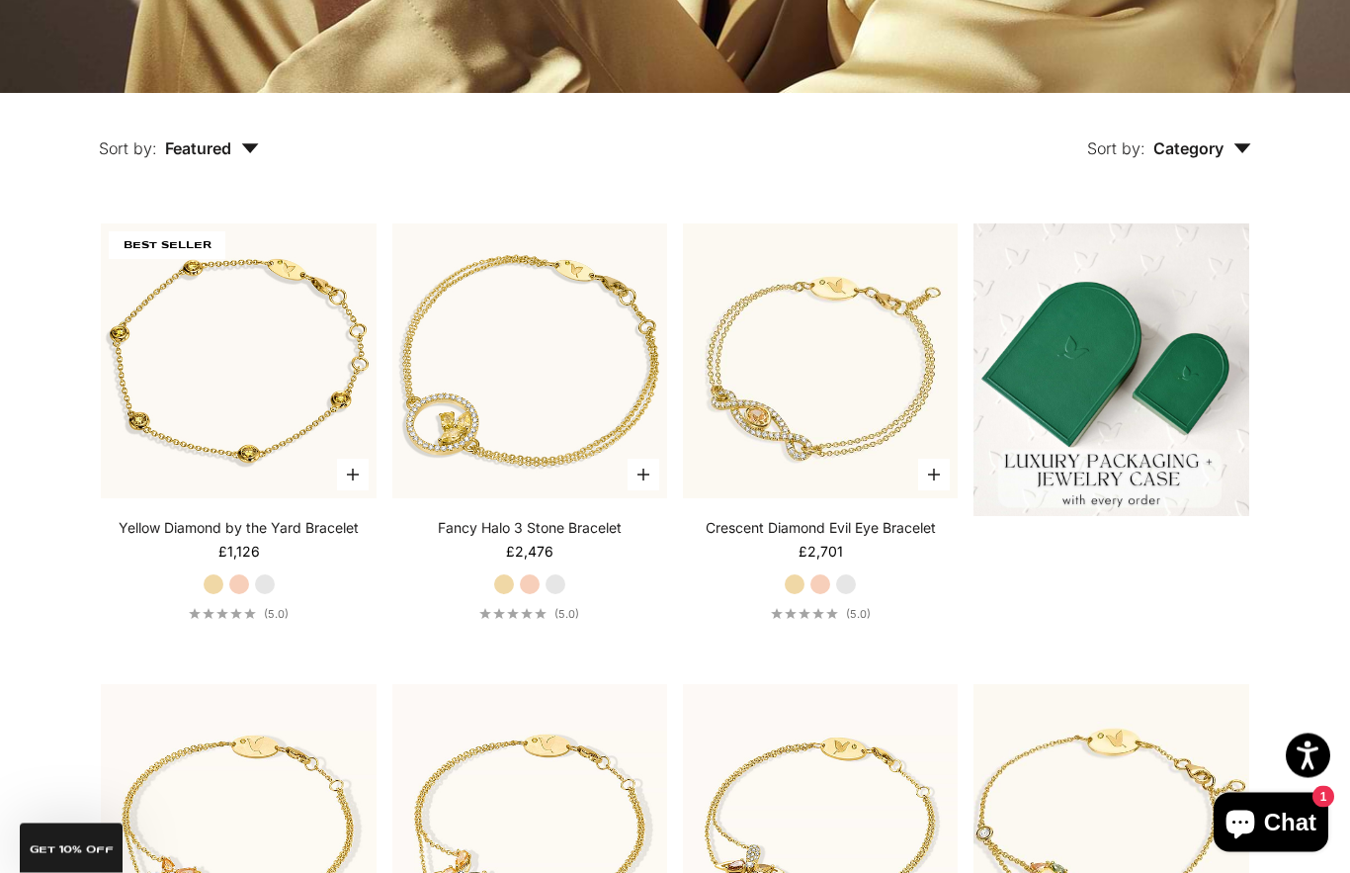
scroll to position [451, 0]
click at [291, 445] on video "#YellowGold\a#RoseGold\a#WhiteGold" at bounding box center [239, 361] width 302 height 302
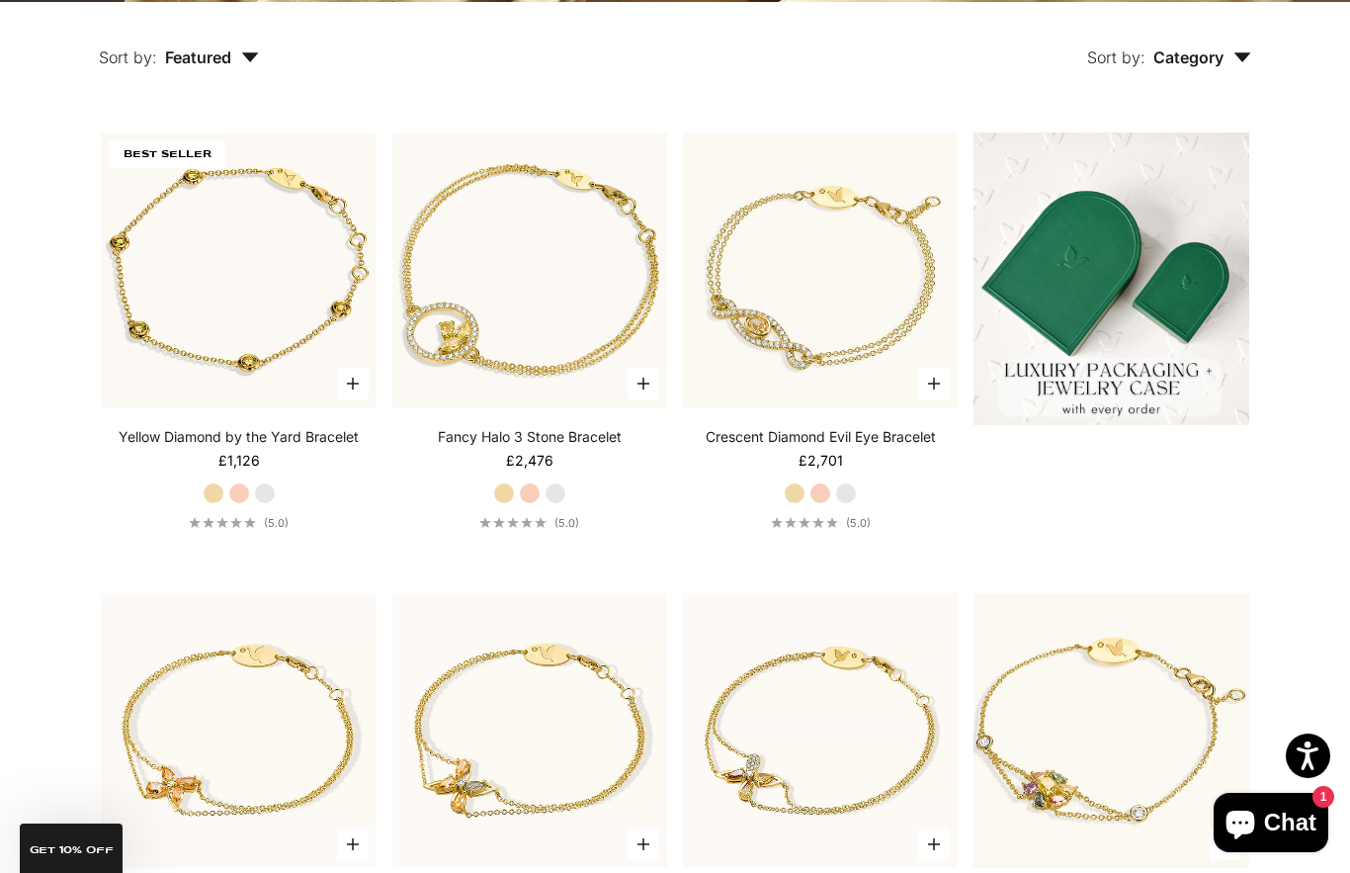
click at [1234, 62] on icon "button" at bounding box center [1243, 57] width 18 height 10
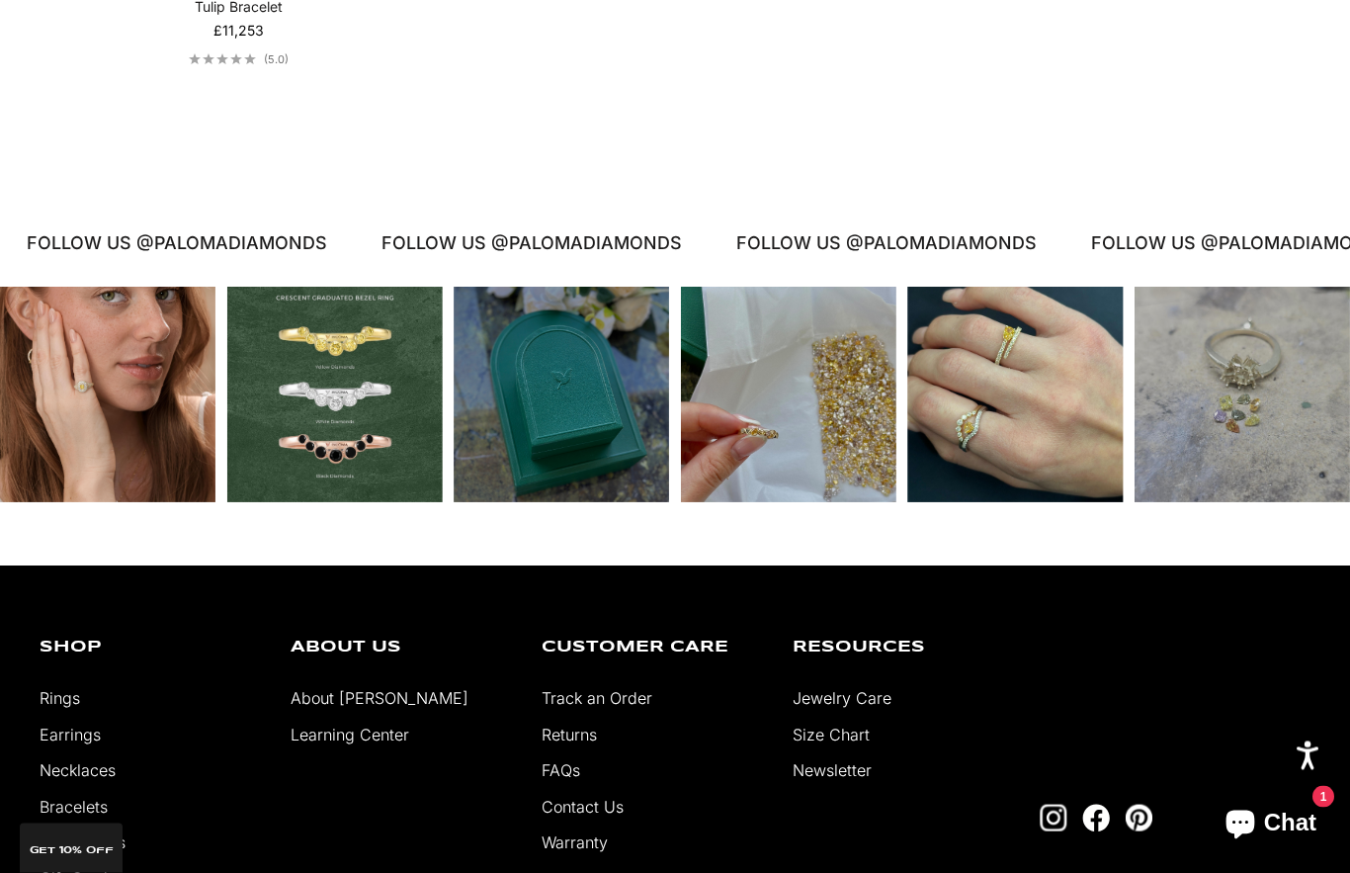
scroll to position [1894, 0]
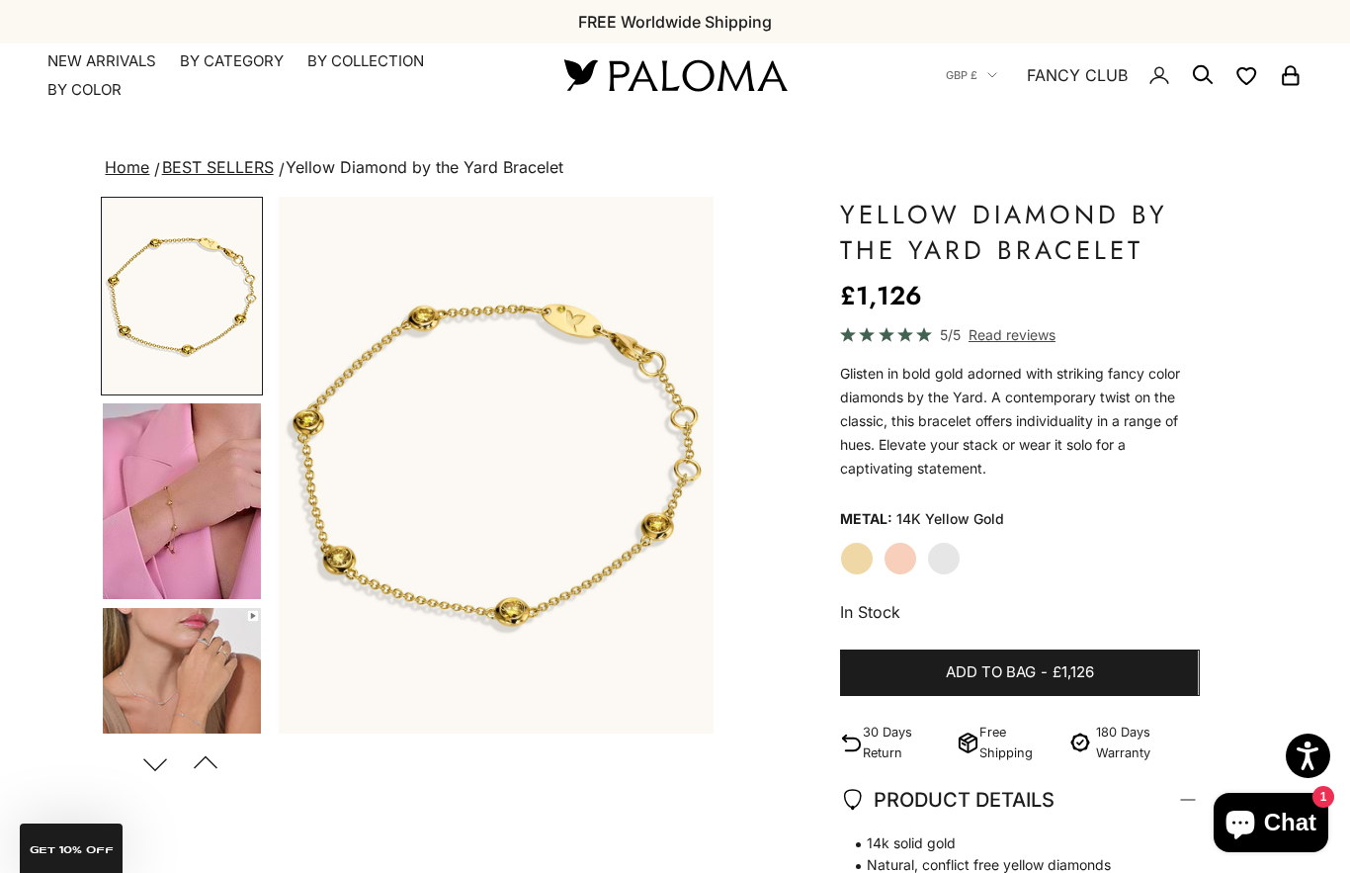
click at [934, 562] on label "White Gold" at bounding box center [944, 559] width 34 height 34
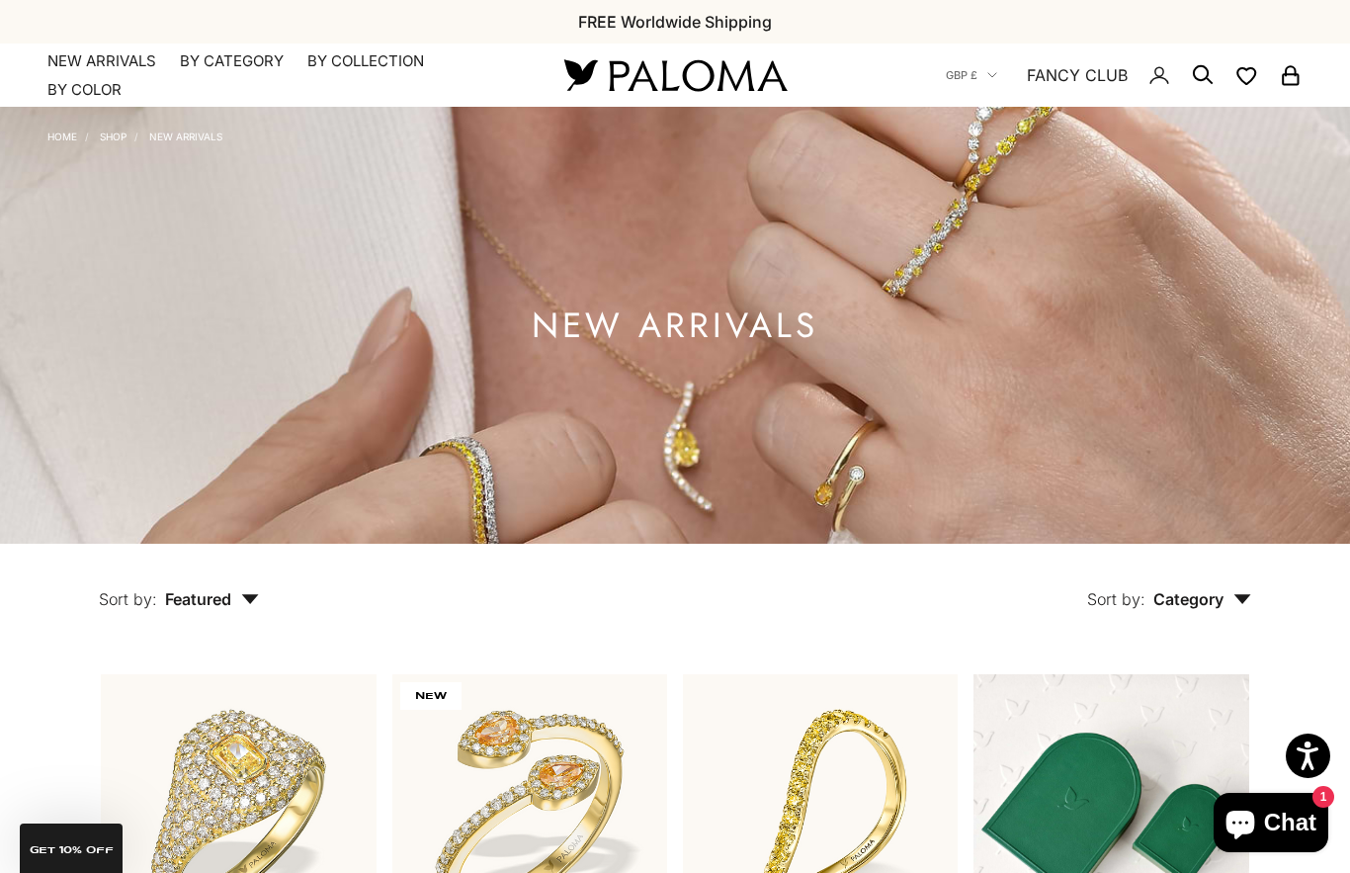
click at [234, 59] on summary "By Category" at bounding box center [232, 61] width 104 height 20
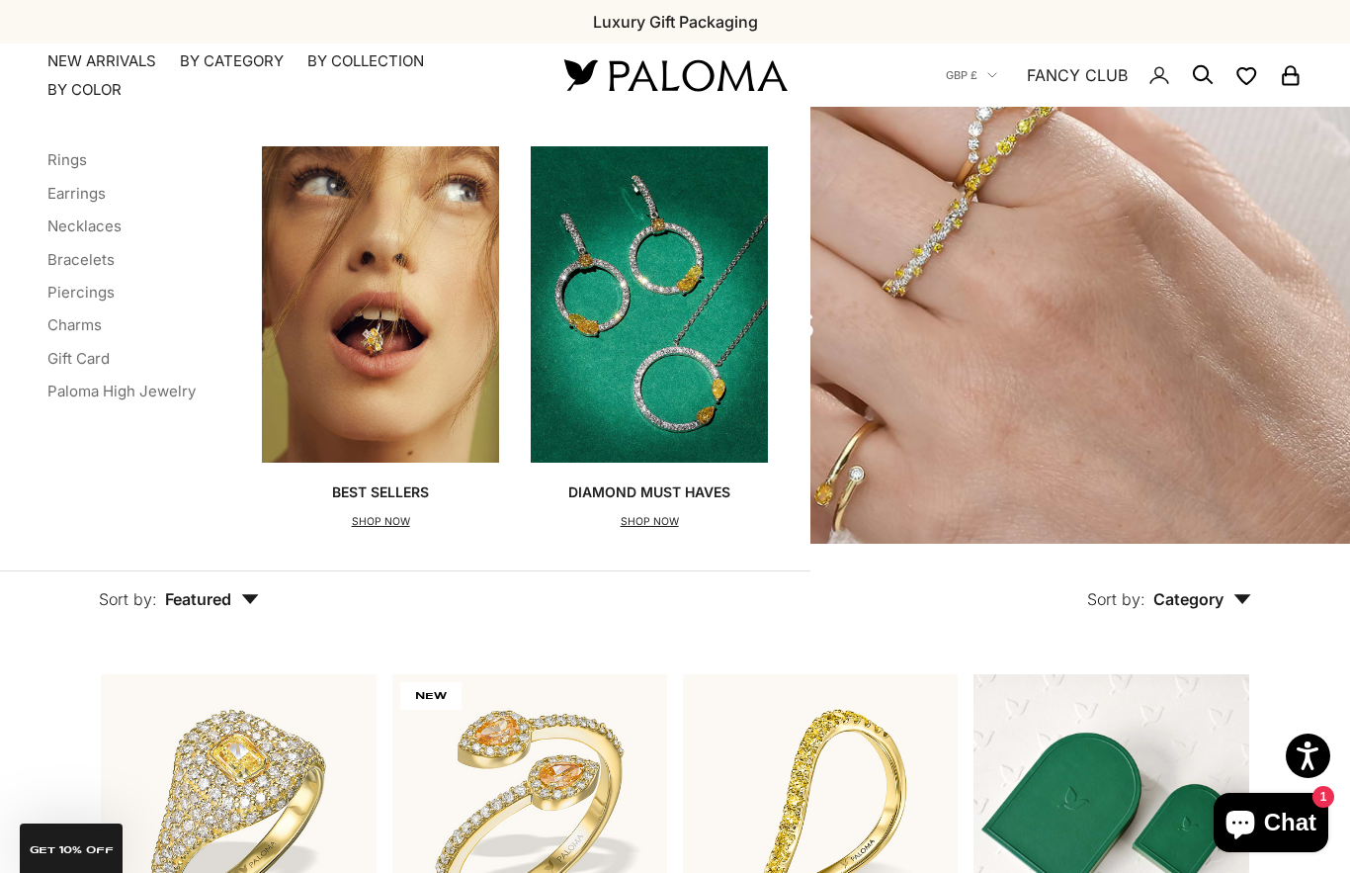
click at [86, 161] on link "Rings" at bounding box center [67, 159] width 40 height 19
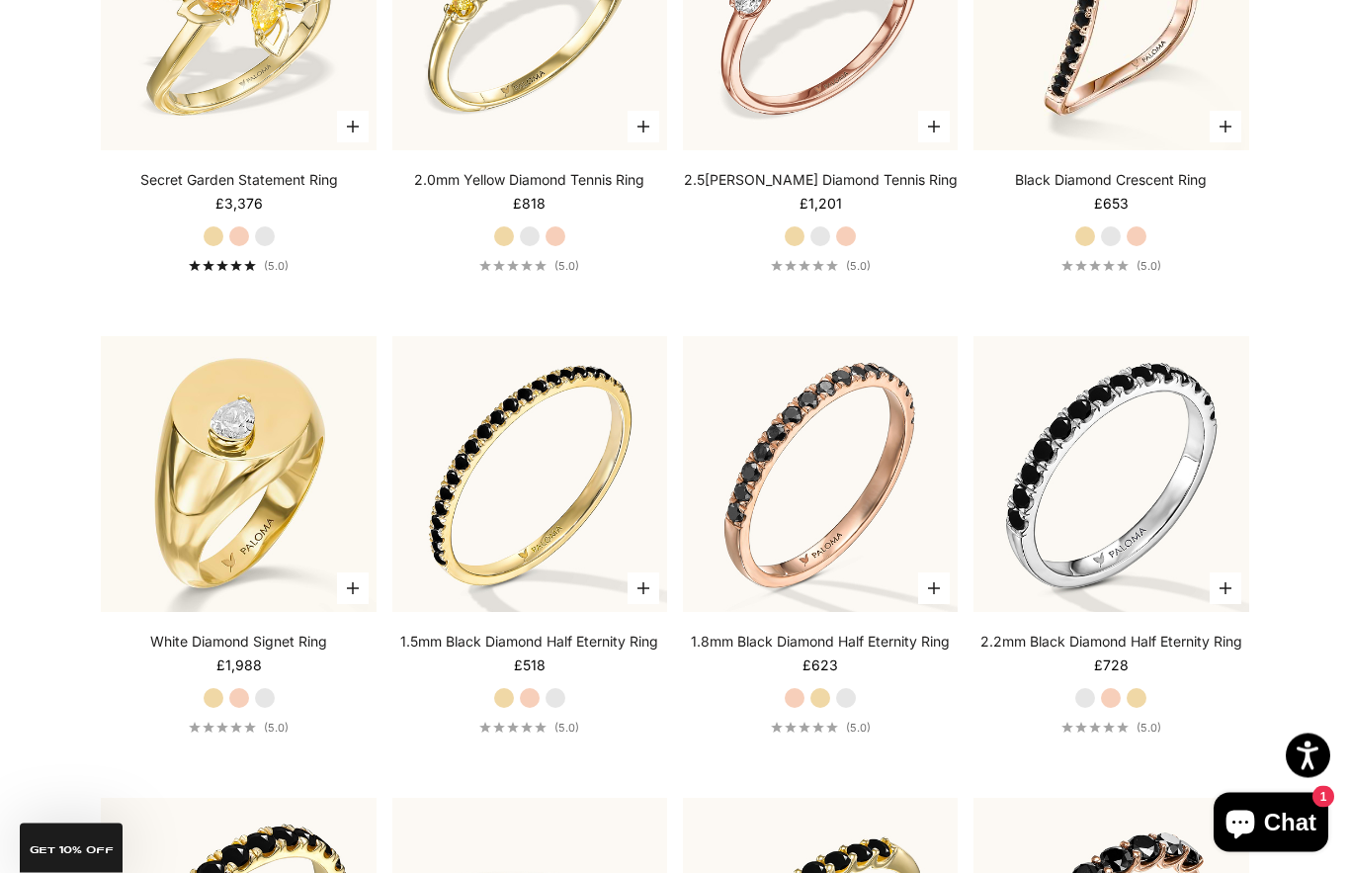
scroll to position [6369, 0]
click at [1139, 576] on img at bounding box center [1111, 473] width 302 height 302
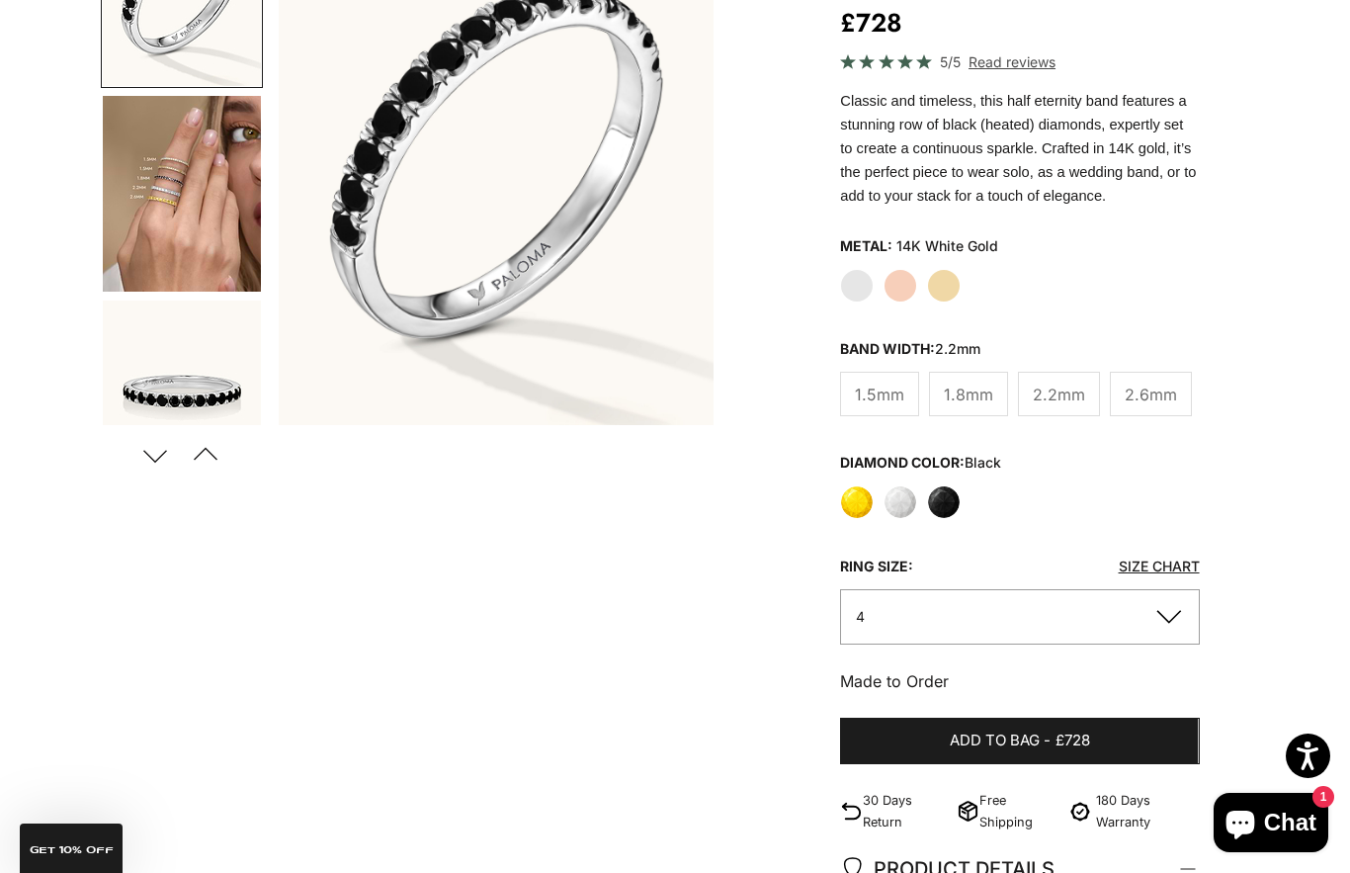
scroll to position [318, 0]
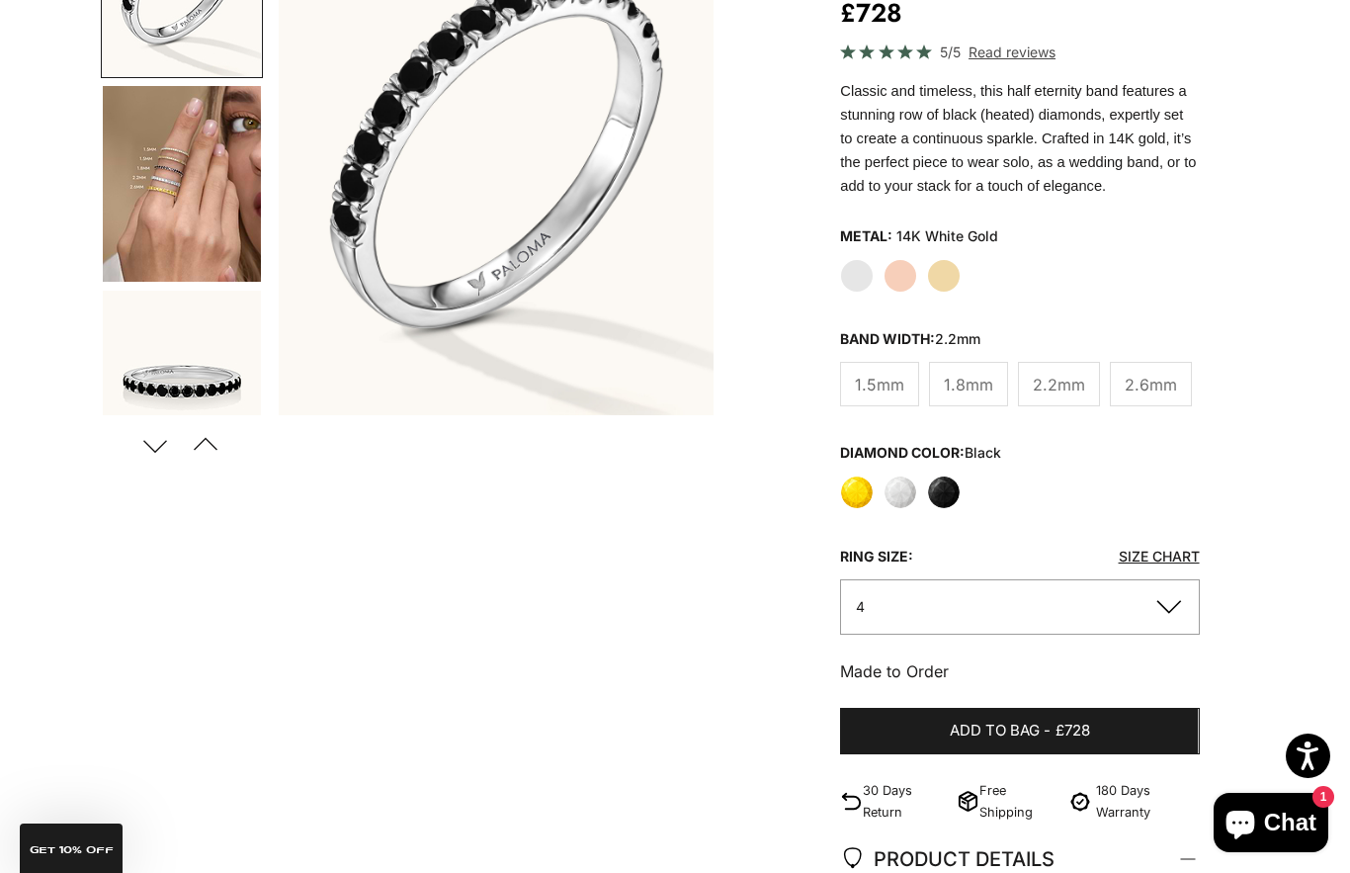
click at [1171, 613] on button "4" at bounding box center [1019, 606] width 359 height 54
click at [216, 263] on img "Go to item 4" at bounding box center [182, 184] width 158 height 196
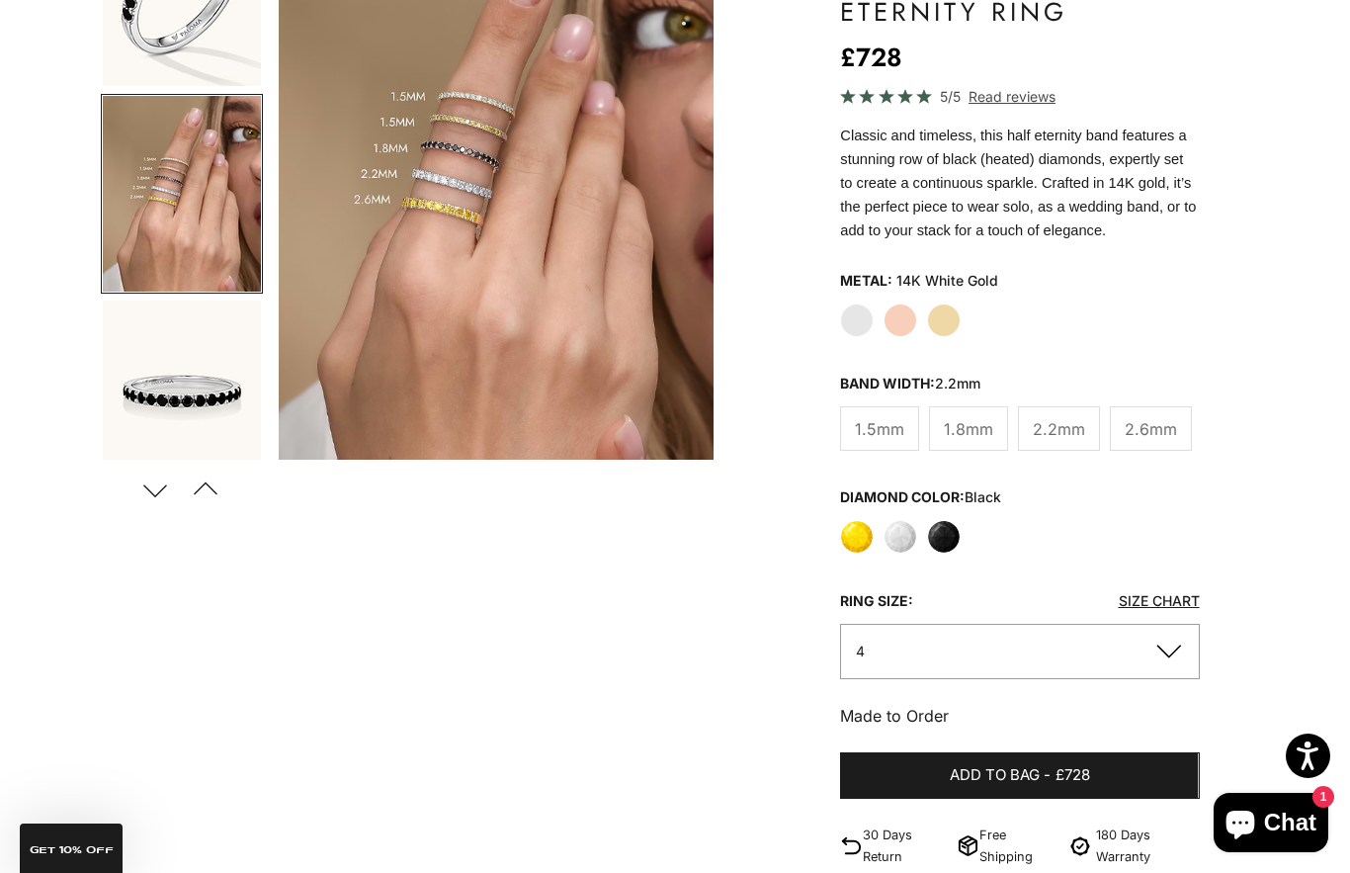
scroll to position [271, 0]
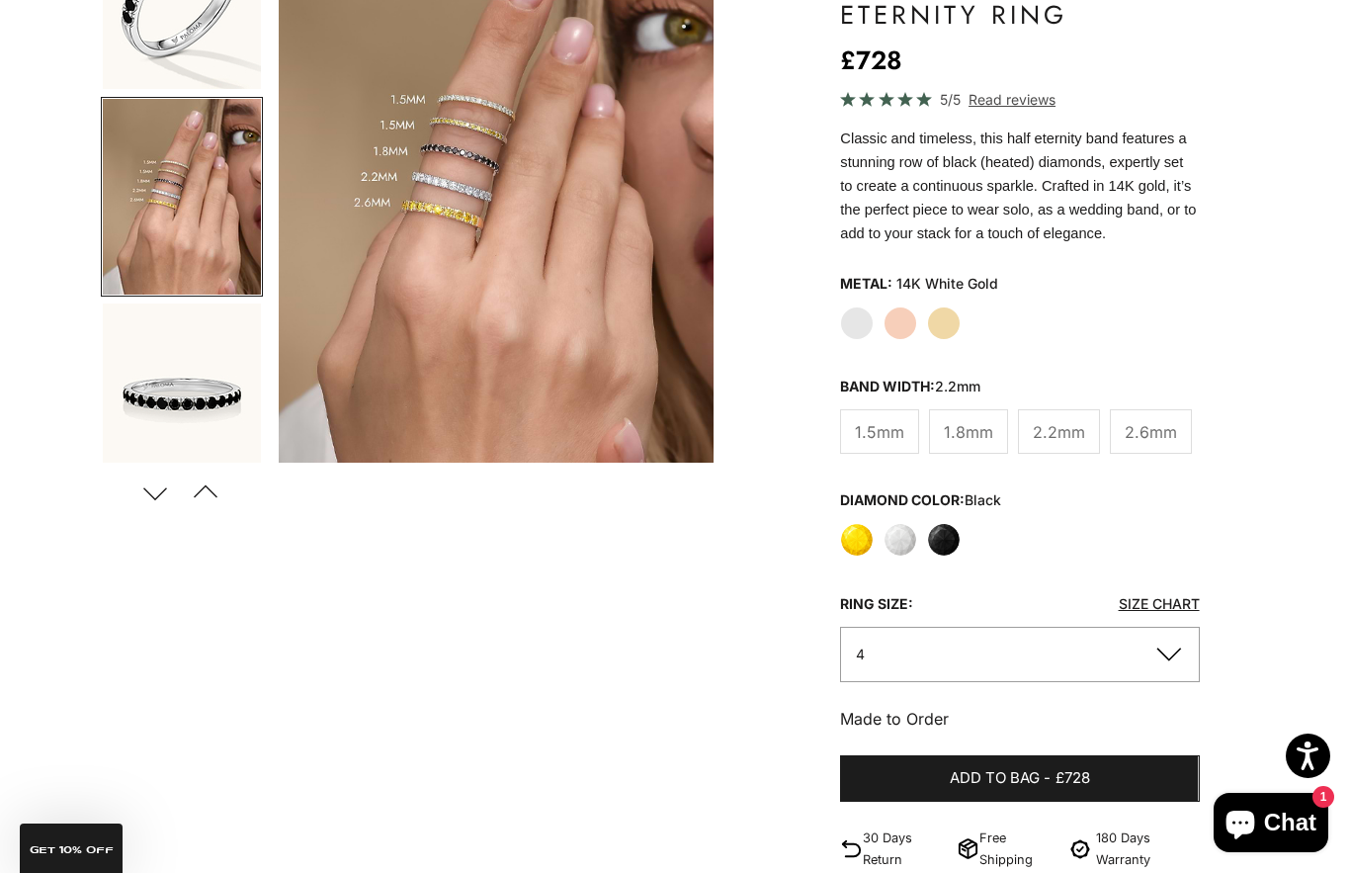
click at [901, 553] on label "White" at bounding box center [901, 540] width 34 height 34
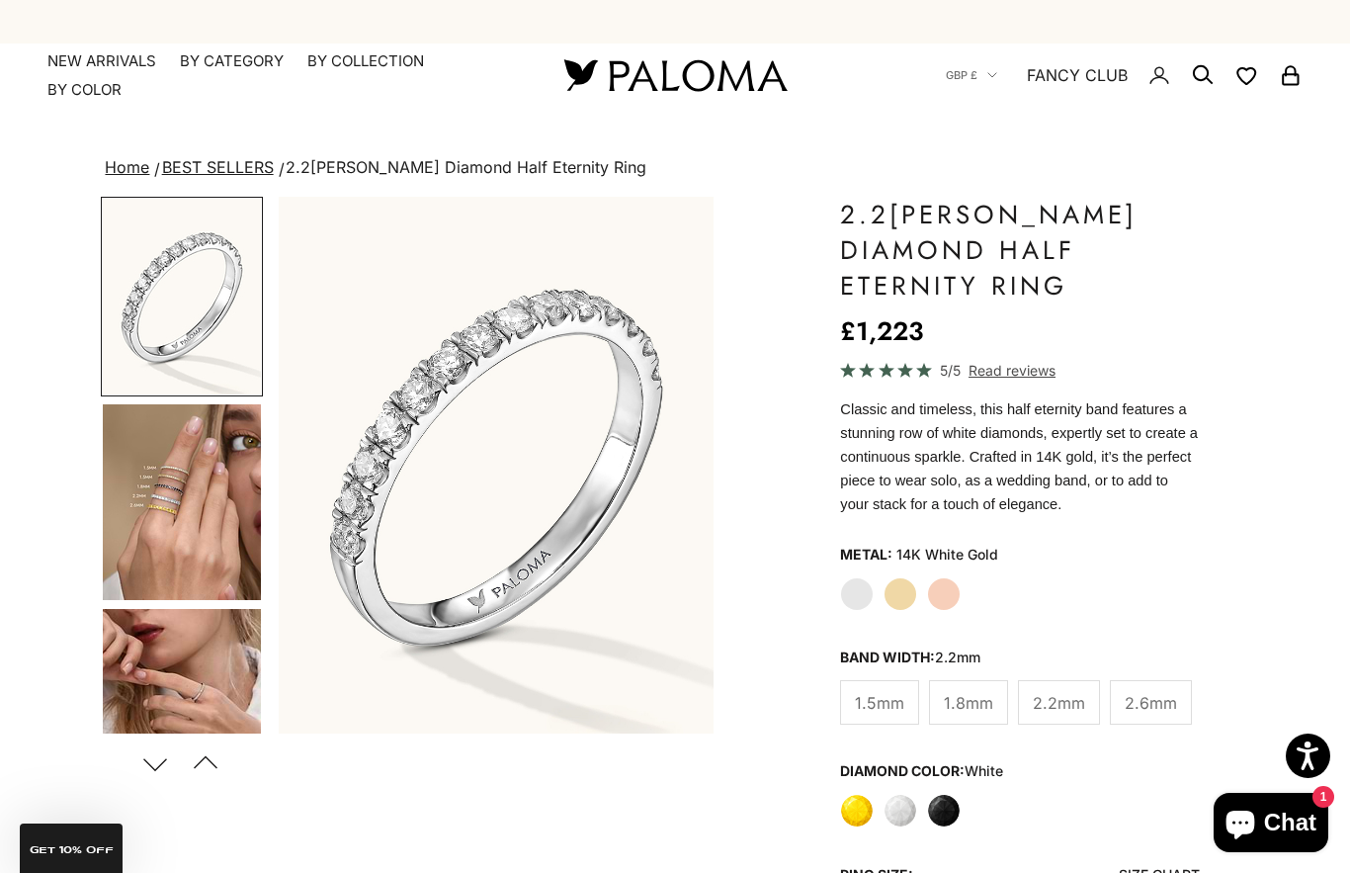
click at [215, 489] on img "Go to item 4" at bounding box center [182, 502] width 158 height 196
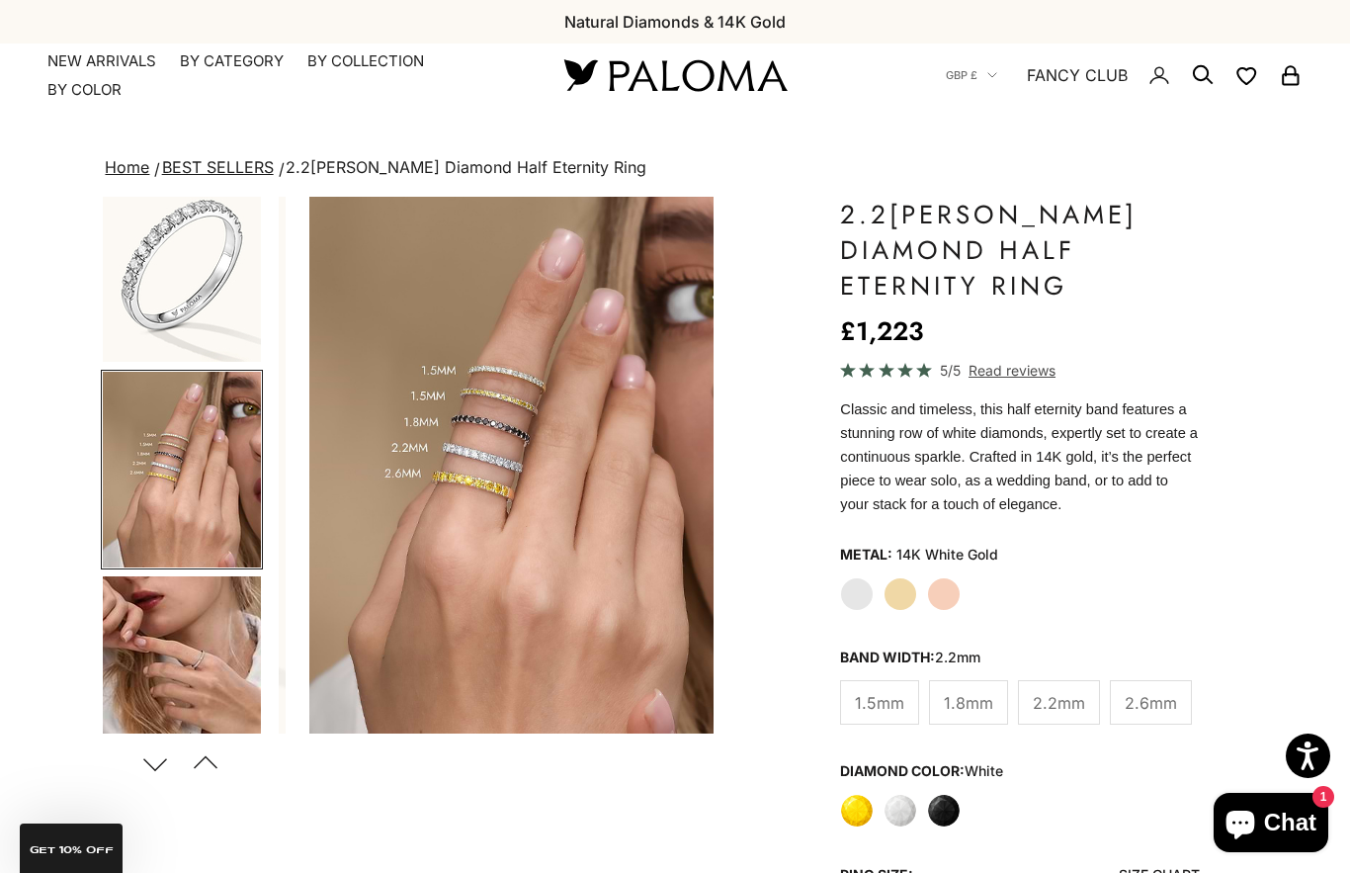
scroll to position [0, 459]
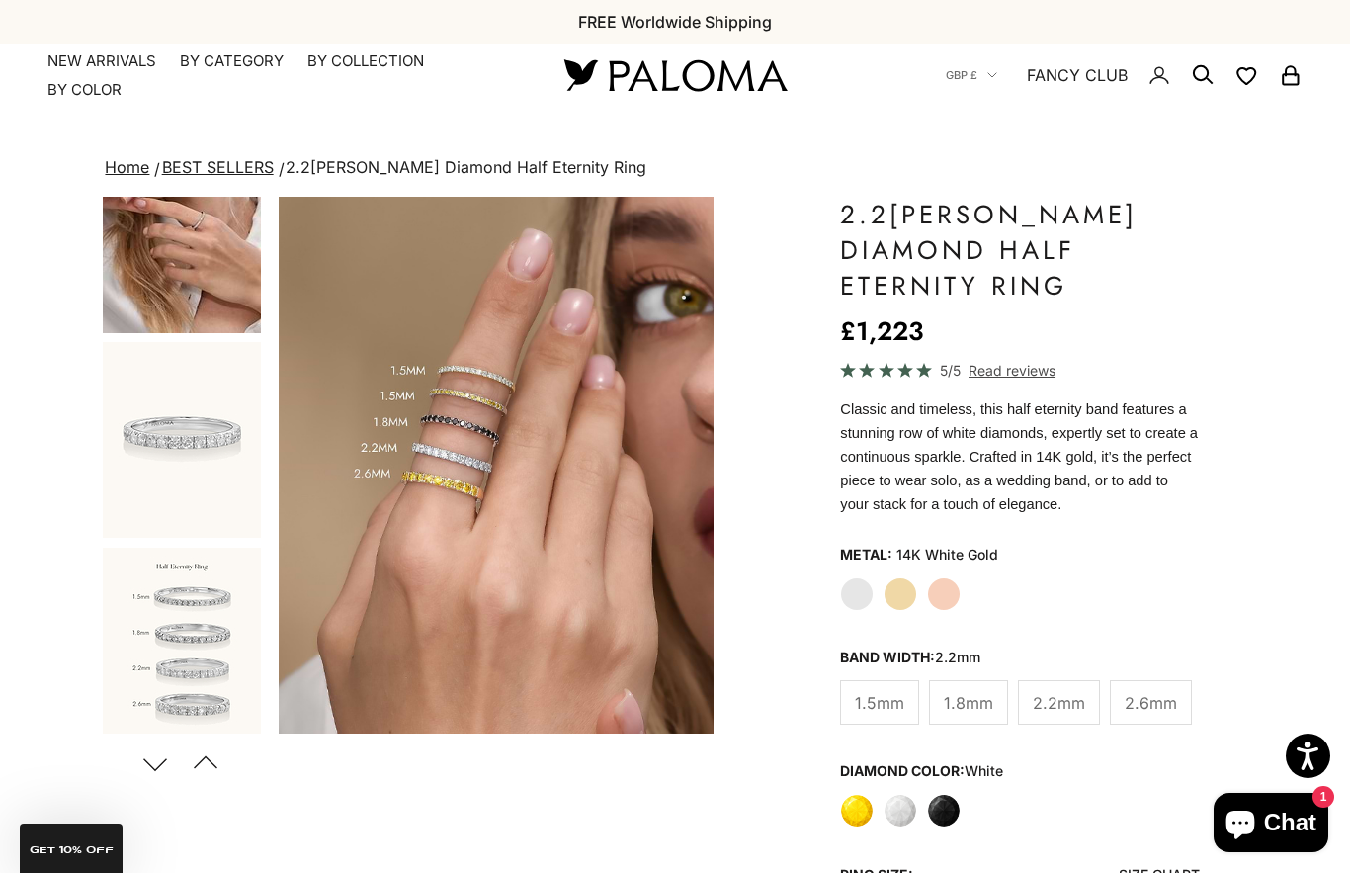
click at [286, 559] on img "Item 4 of 23" at bounding box center [496, 465] width 435 height 537
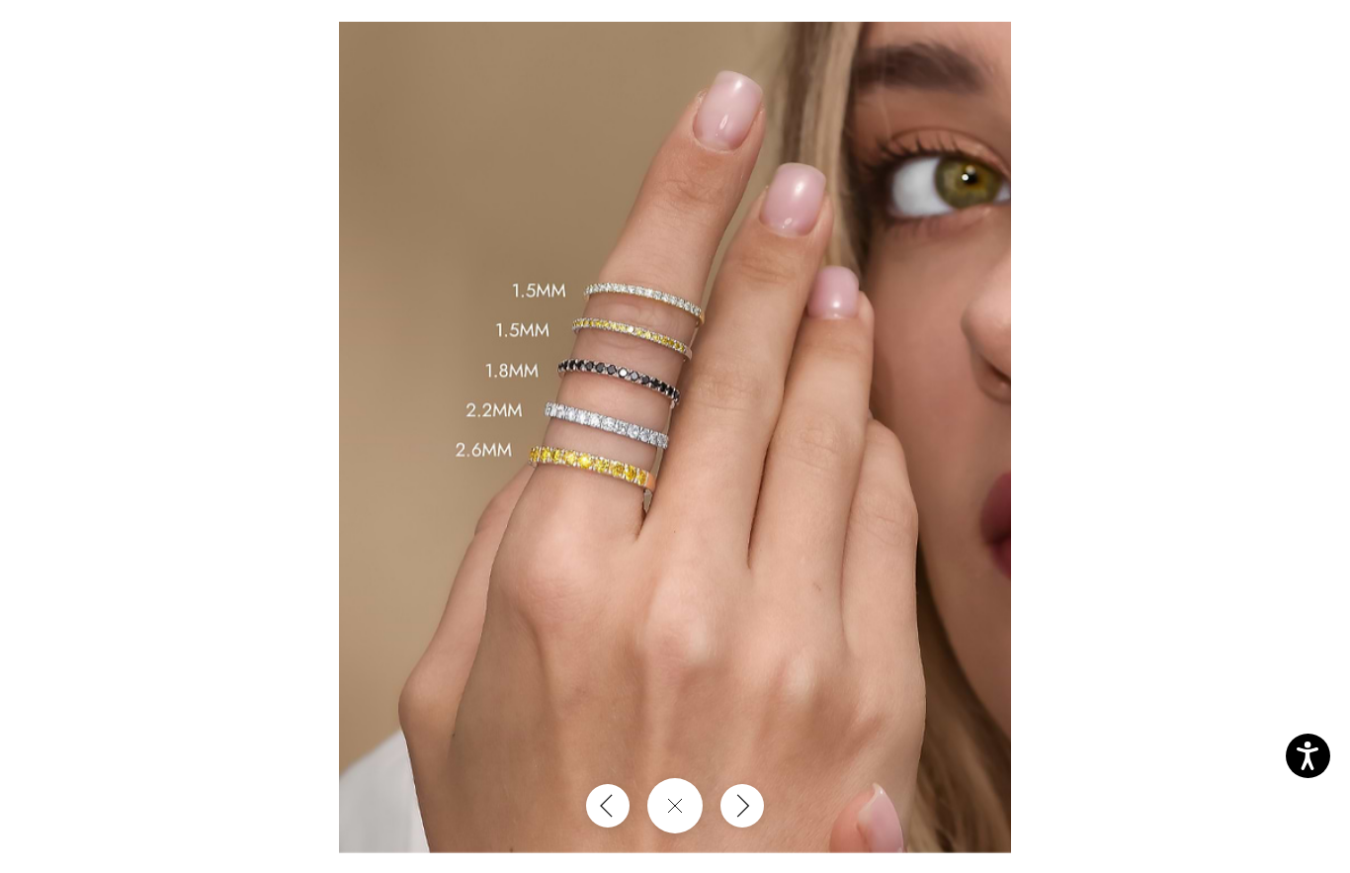
click at [282, 640] on div at bounding box center [675, 436] width 1350 height 873
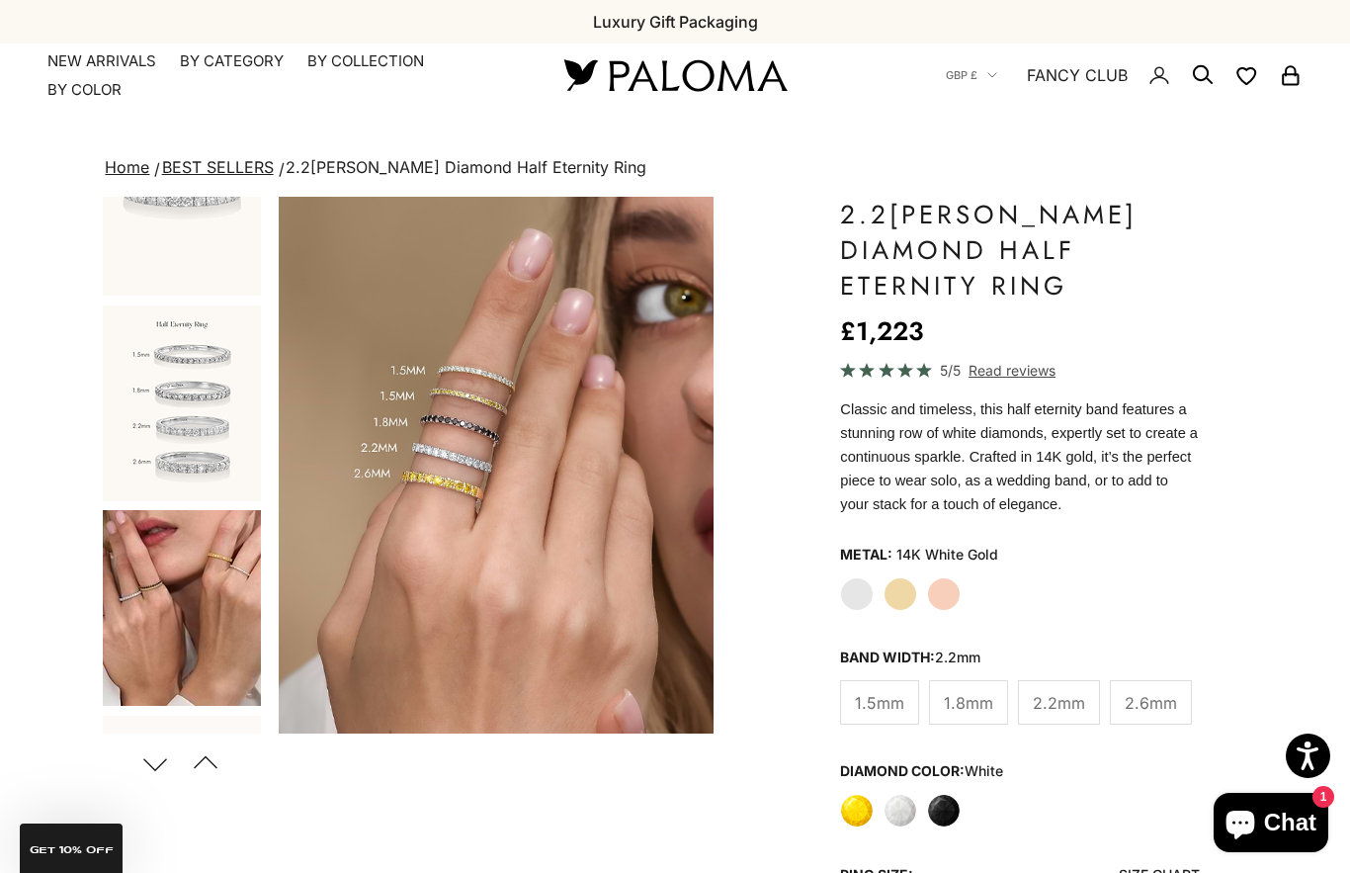
scroll to position [715, 0]
click at [232, 629] on img "Go to item 10" at bounding box center [182, 607] width 158 height 196
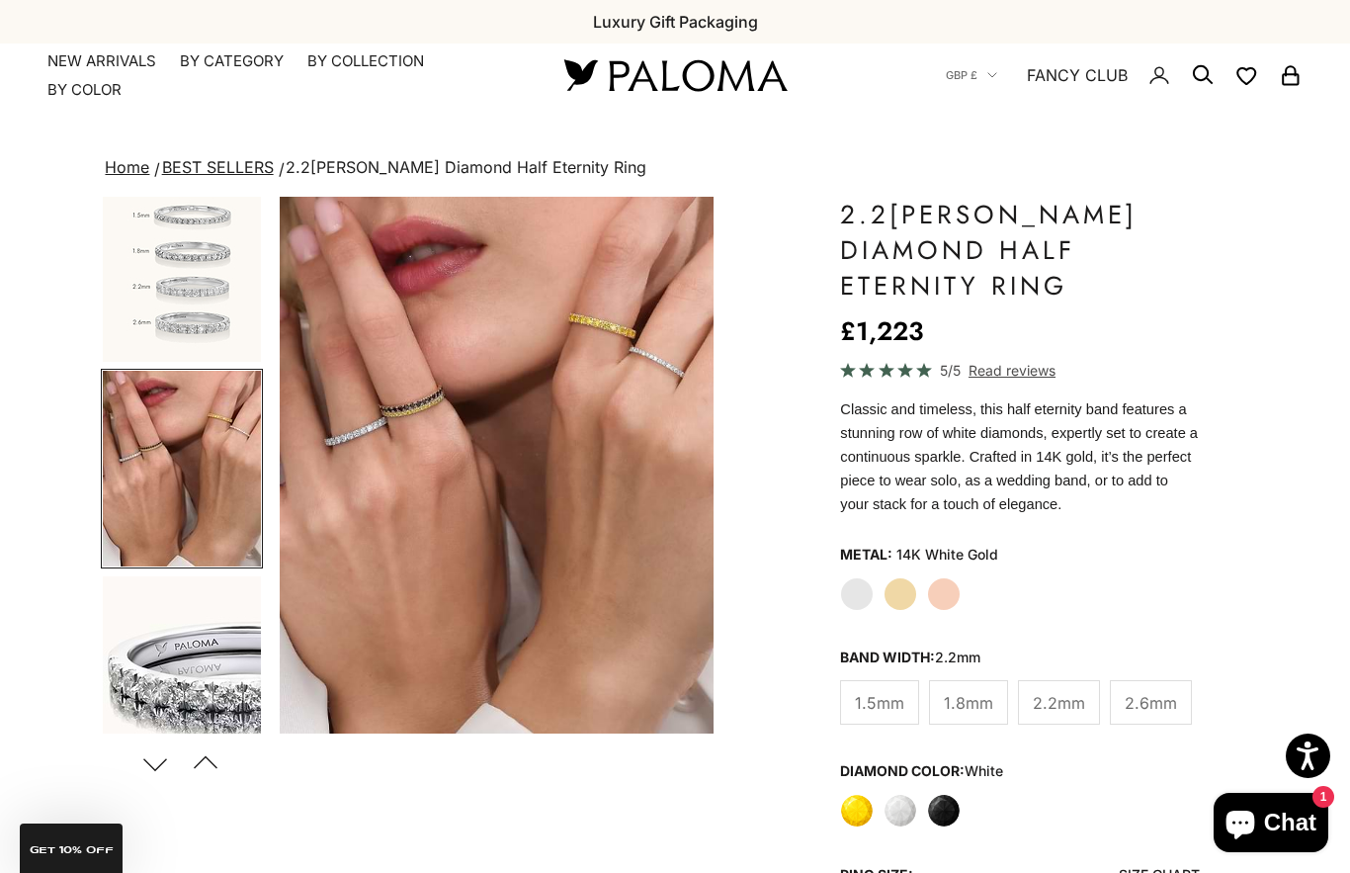
scroll to position [0, 2292]
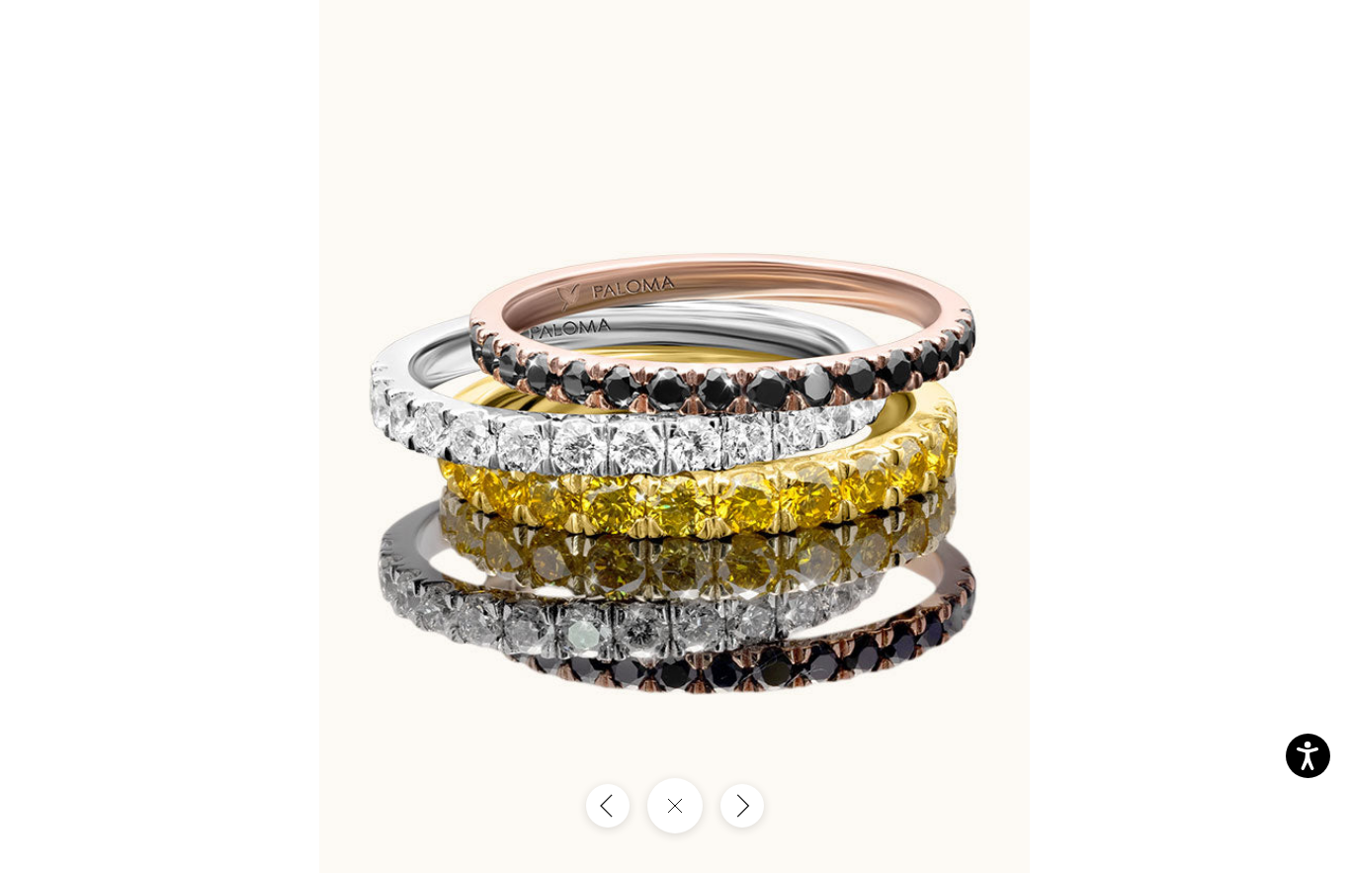
click at [1001, 553] on div at bounding box center [675, 436] width 1350 height 873
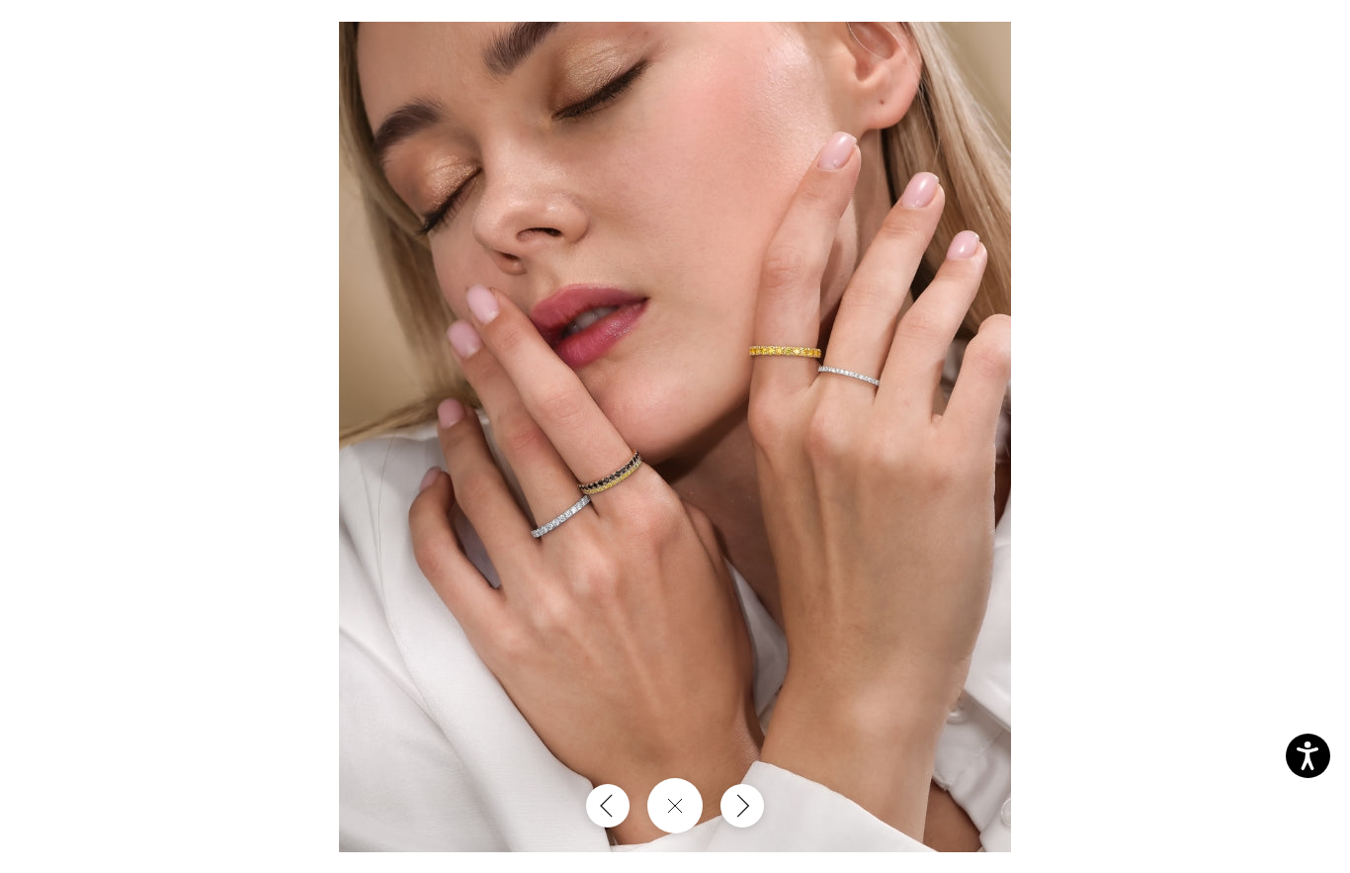
click at [913, 509] on div at bounding box center [675, 436] width 1350 height 873
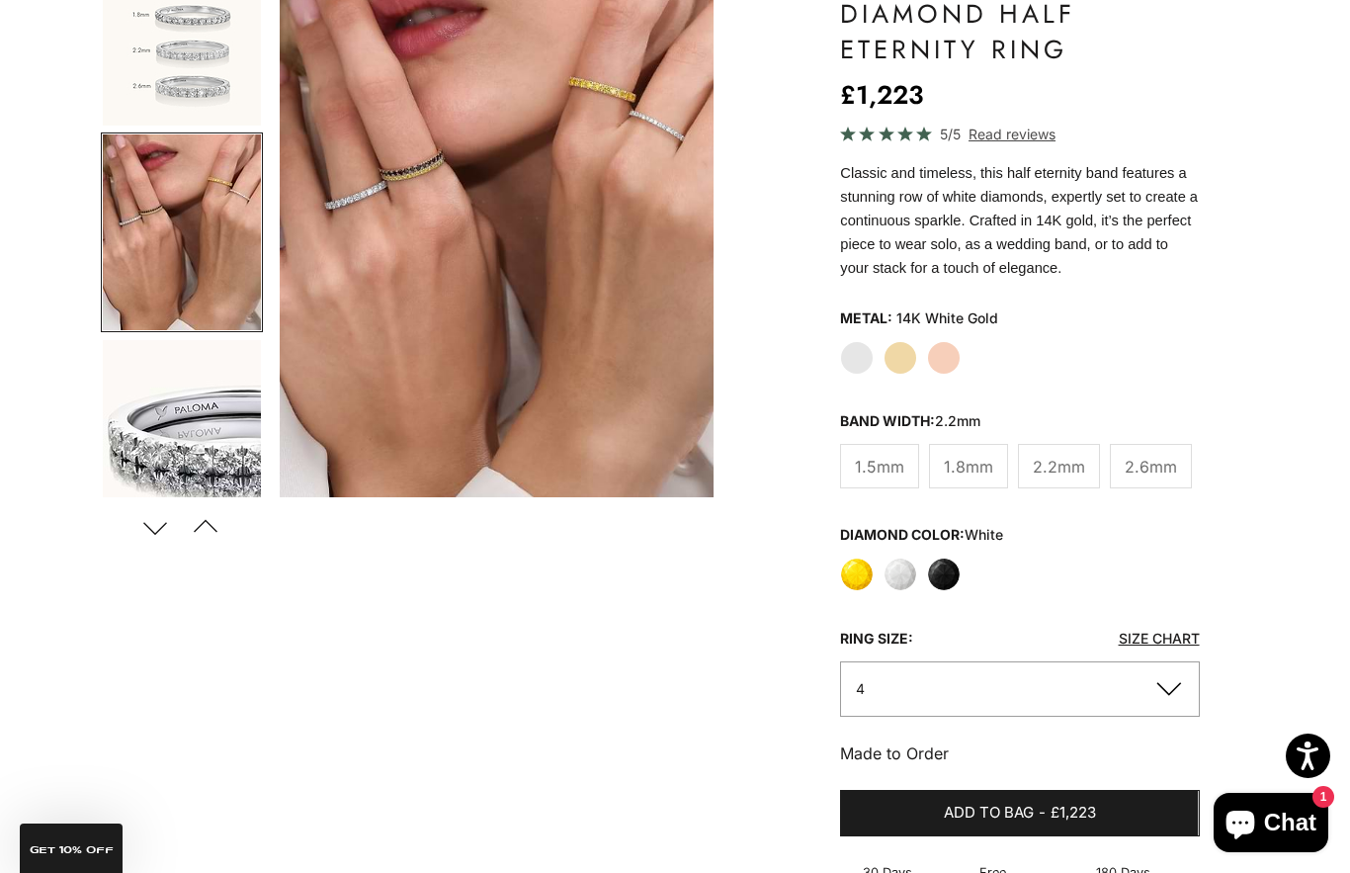
scroll to position [247, 0]
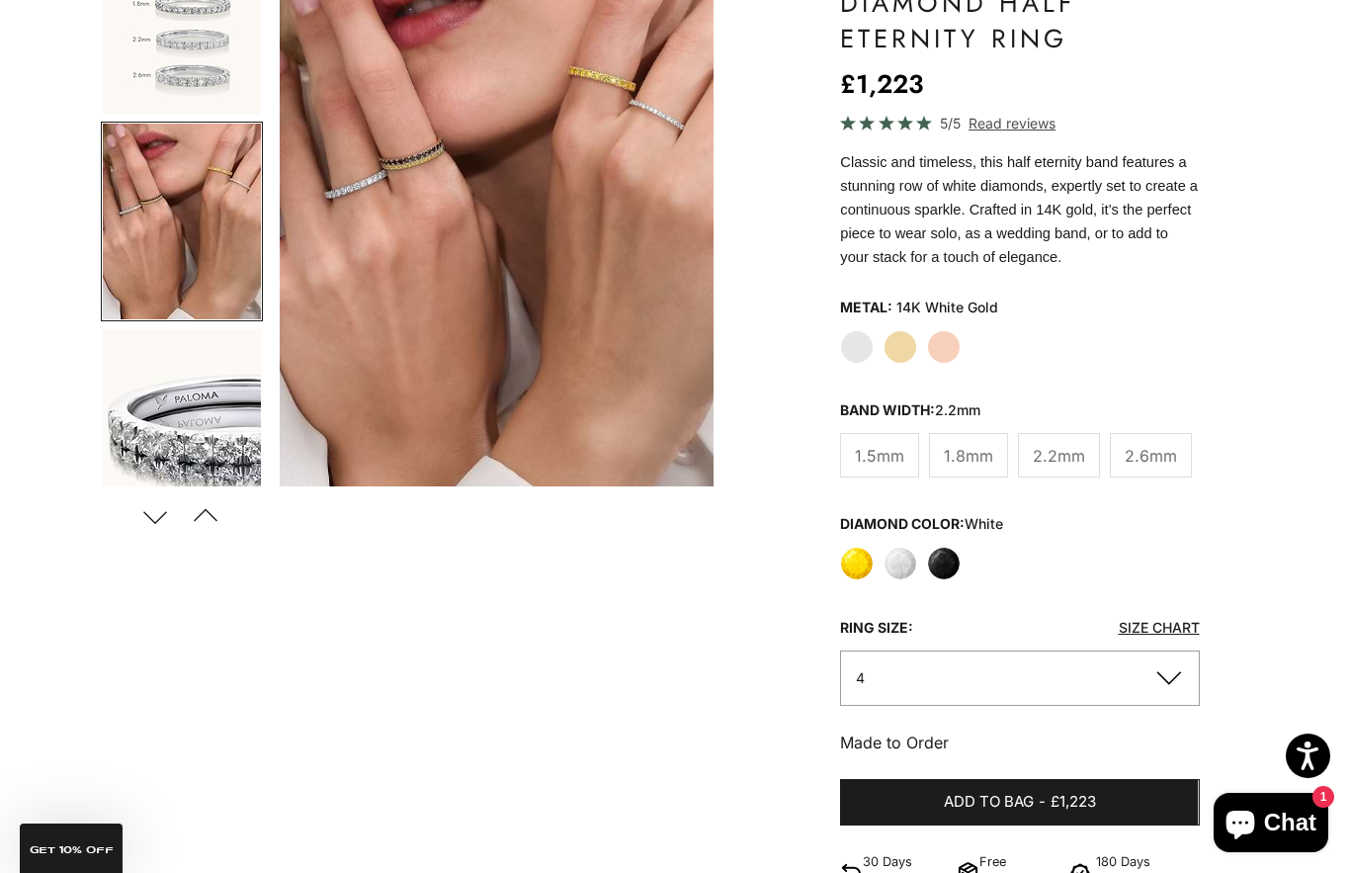
click at [897, 564] on label "White" at bounding box center [901, 564] width 34 height 34
click at [953, 568] on label "Black" at bounding box center [944, 564] width 34 height 34
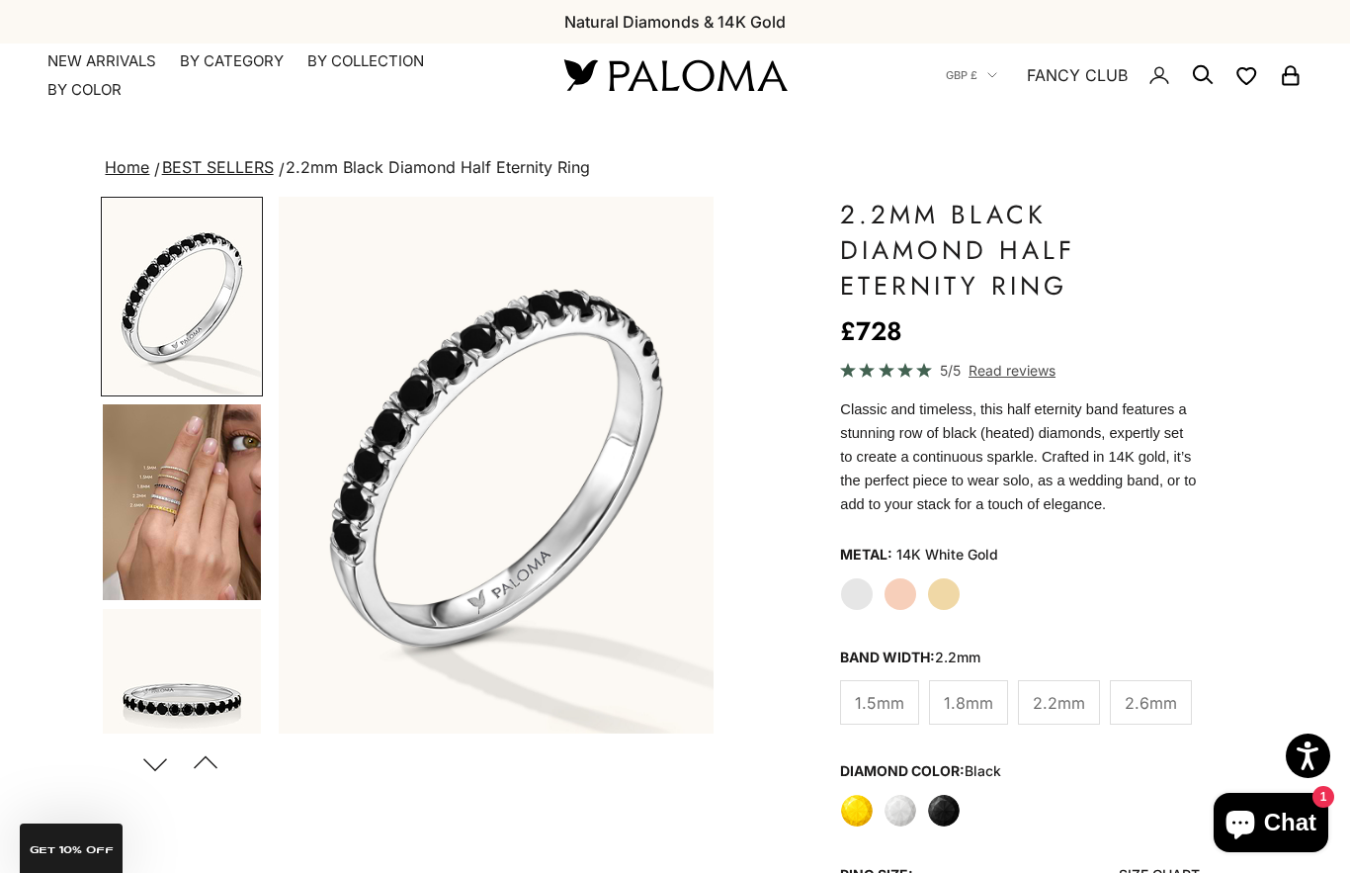
click at [852, 602] on label "White Gold" at bounding box center [857, 594] width 34 height 34
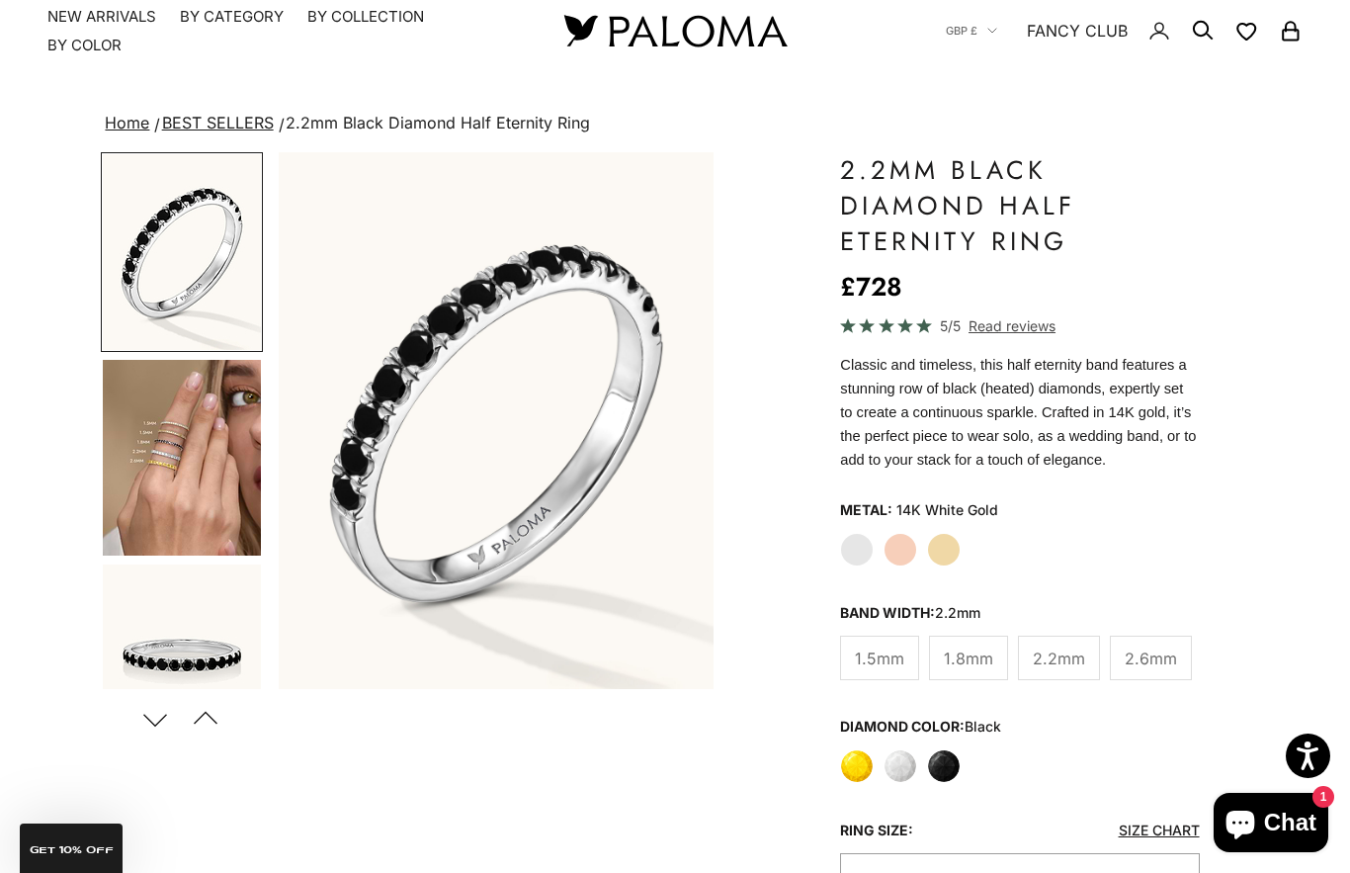
scroll to position [45, 0]
click at [901, 762] on label "White" at bounding box center [901, 765] width 34 height 34
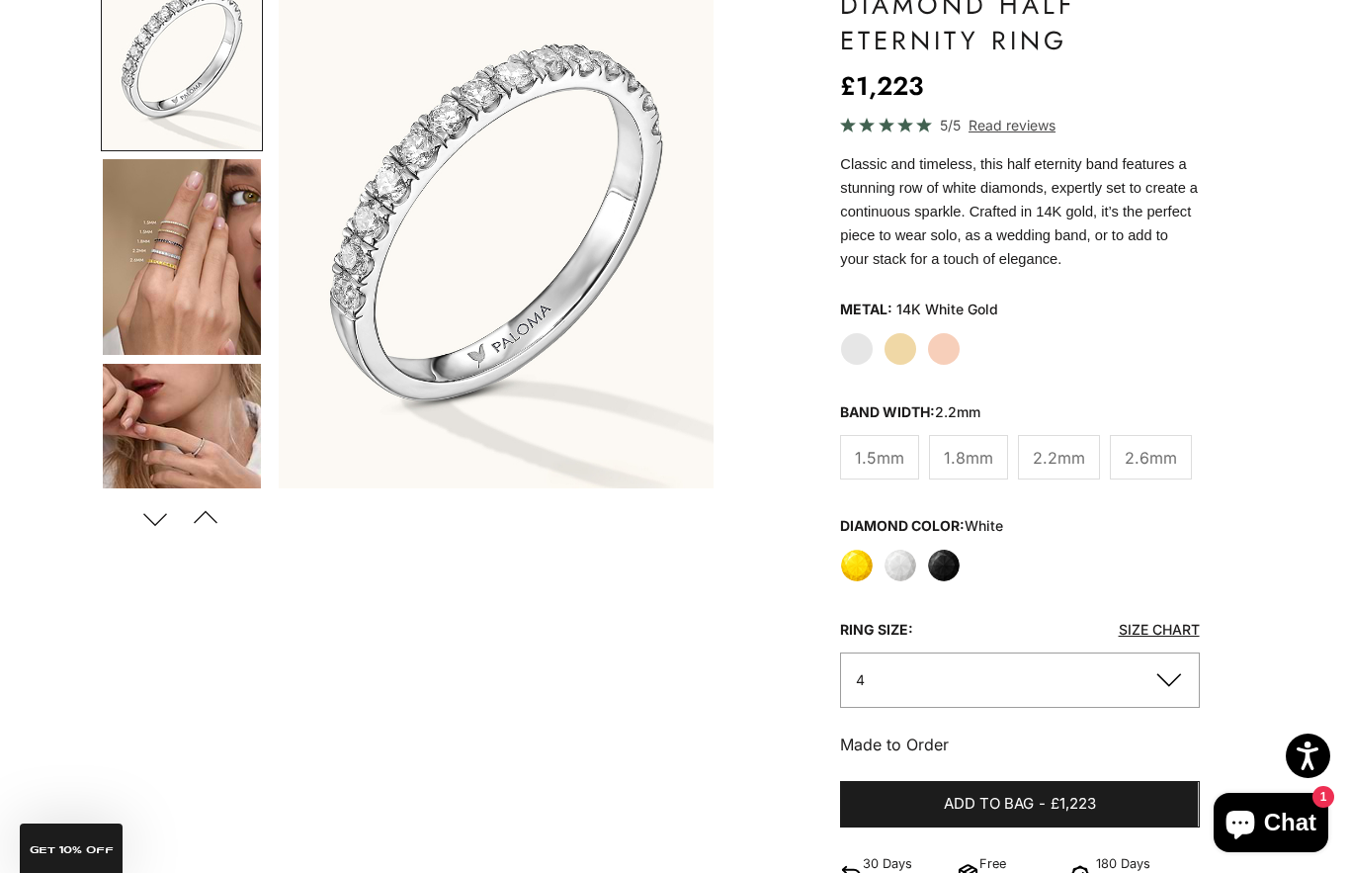
scroll to position [247, 0]
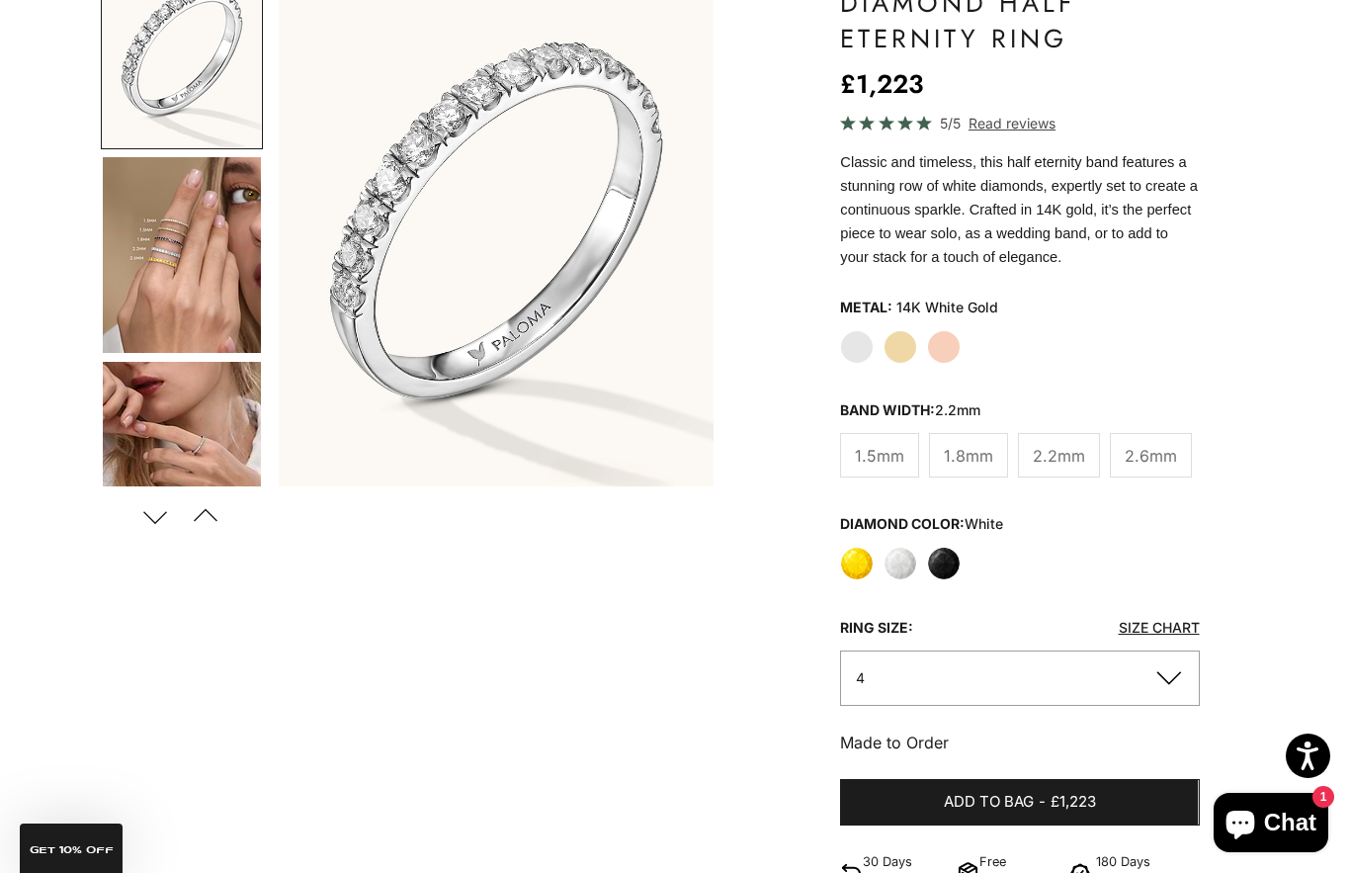
click at [1178, 687] on button "4" at bounding box center [1019, 677] width 359 height 54
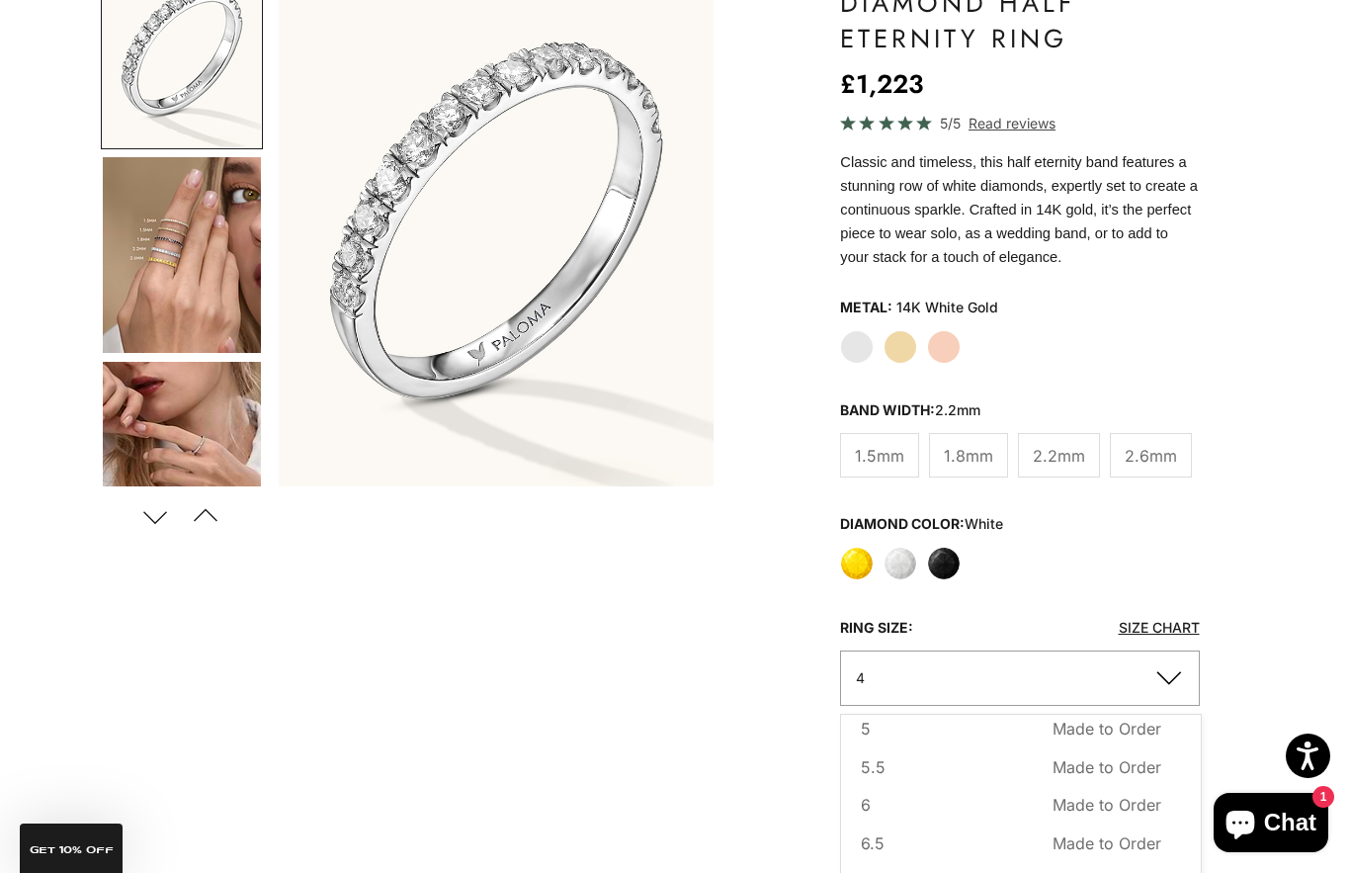
scroll to position [128, 0]
click at [971, 872] on button "7.5 Made to Order Sold out" at bounding box center [1011, 885] width 300 height 26
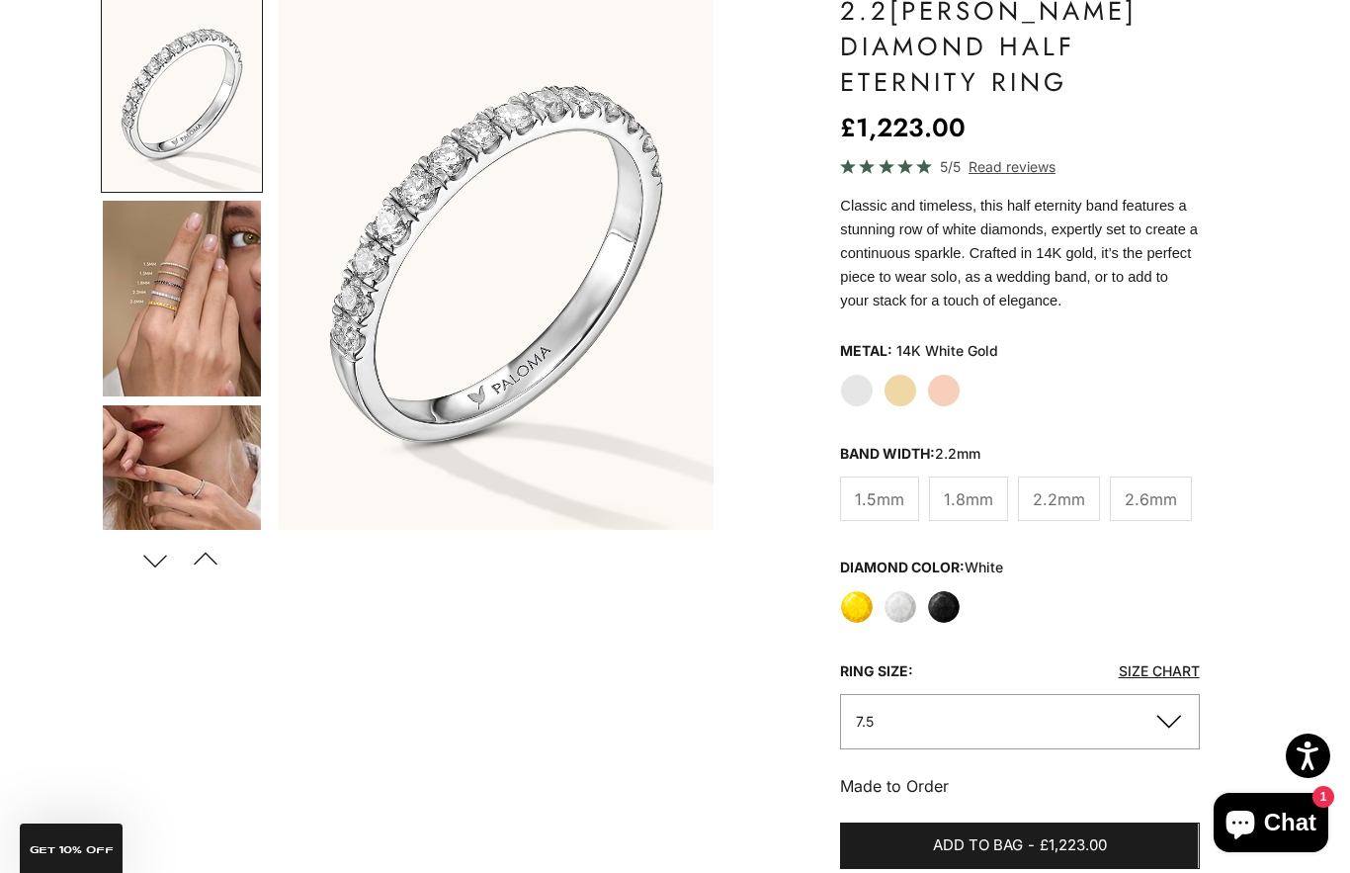
scroll to position [178, 0]
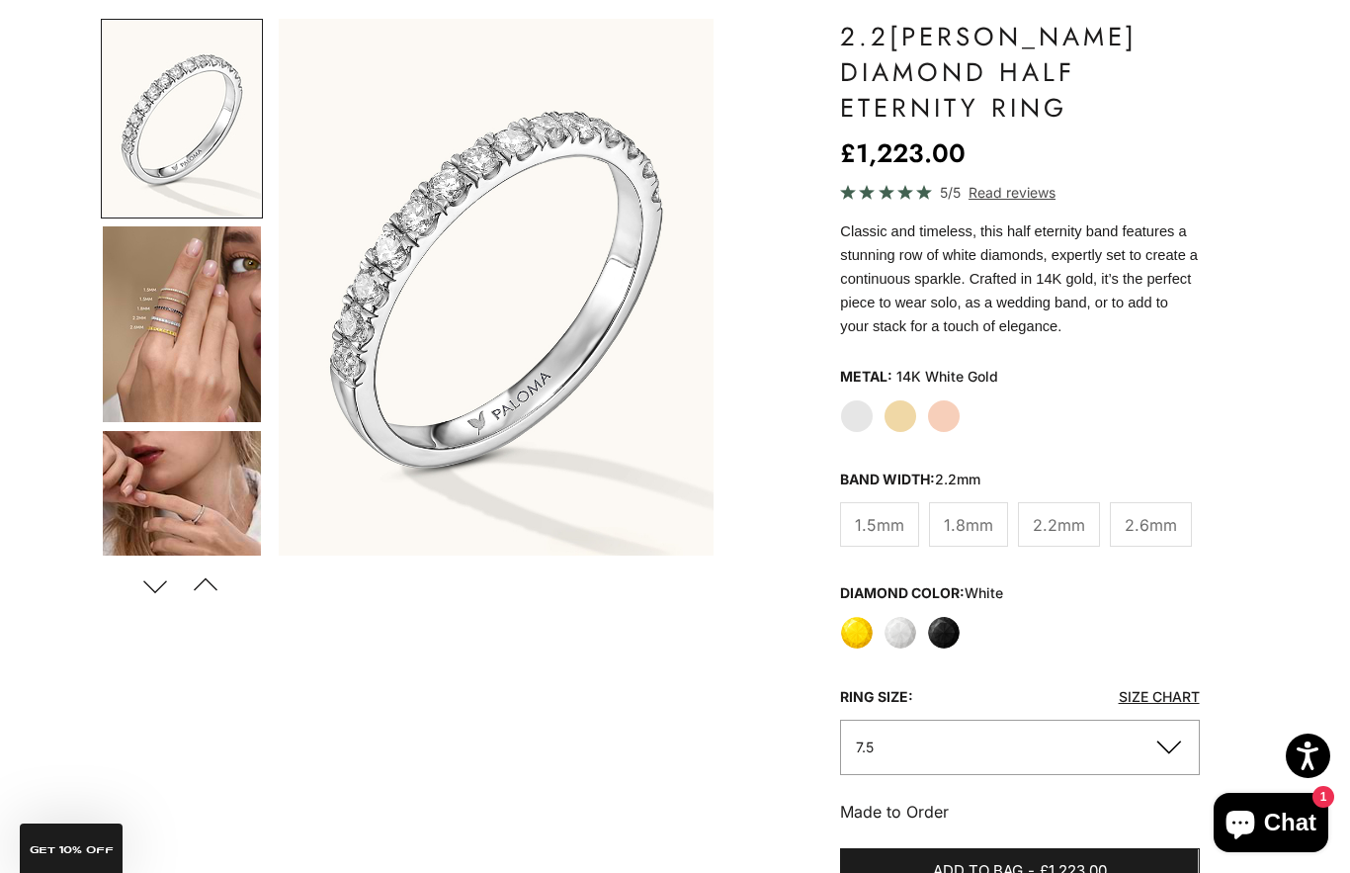
click at [954, 632] on label "Black" at bounding box center [944, 633] width 34 height 34
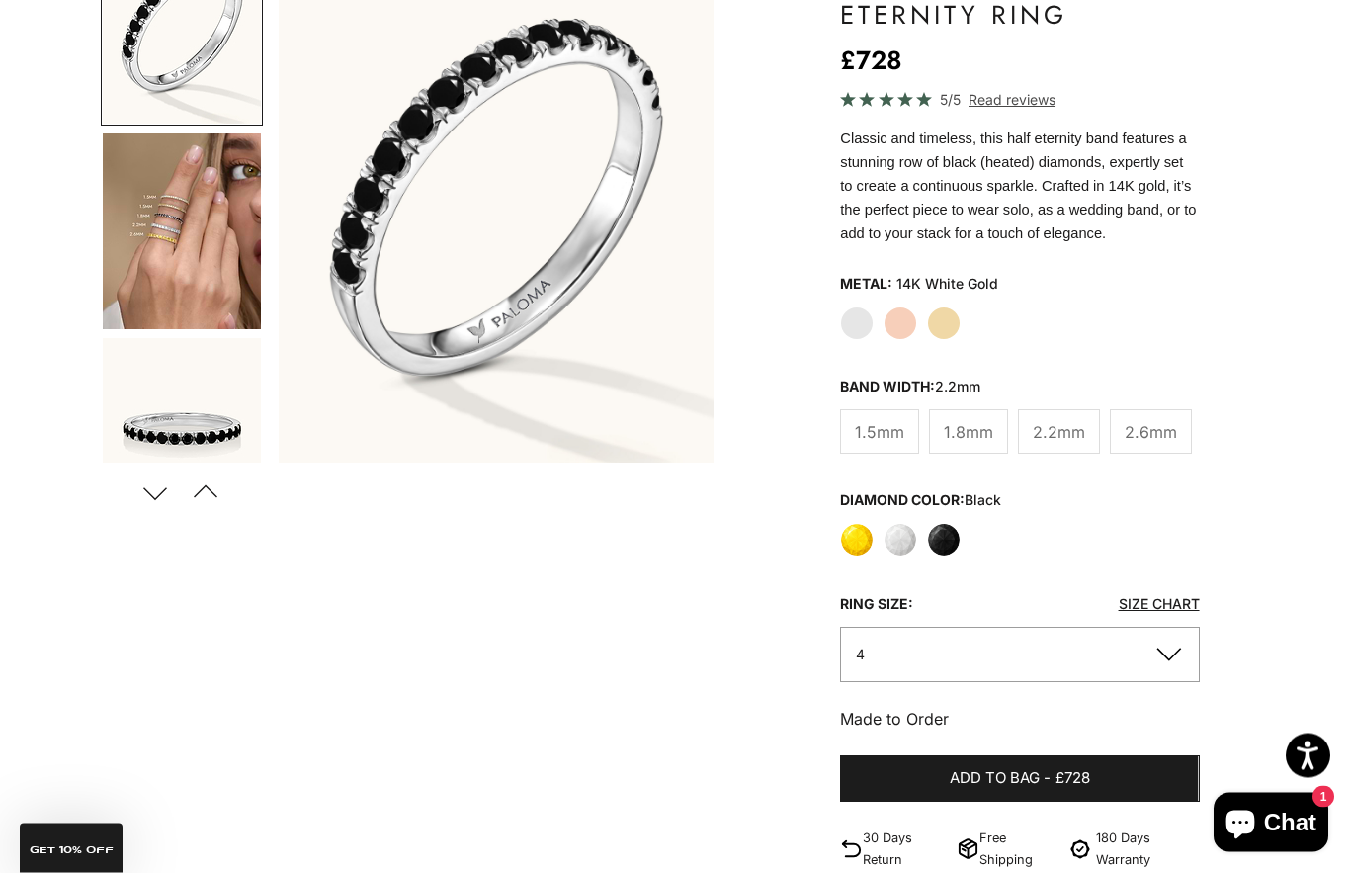
scroll to position [302, 0]
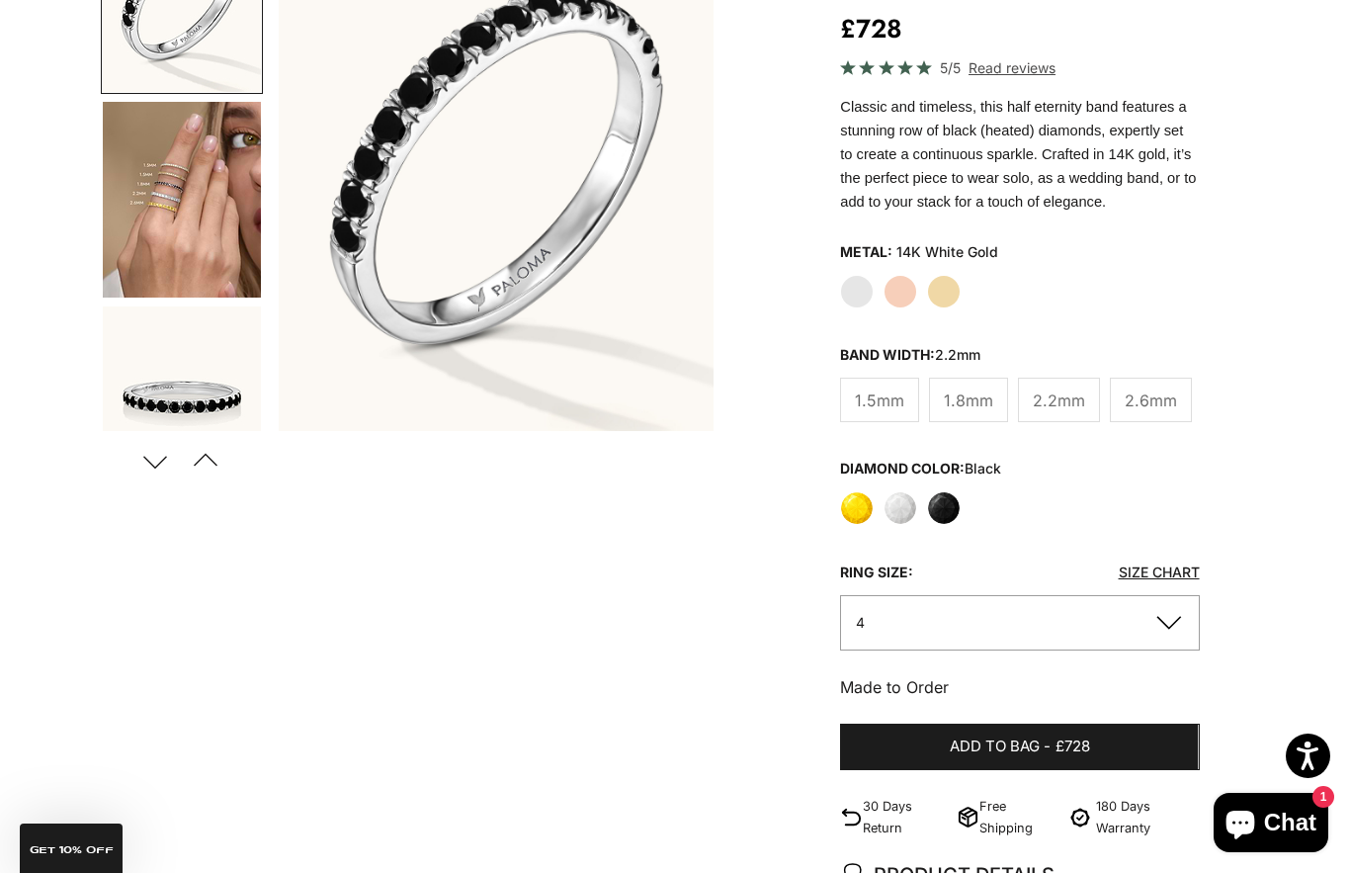
click at [902, 501] on label "White" at bounding box center [901, 508] width 34 height 34
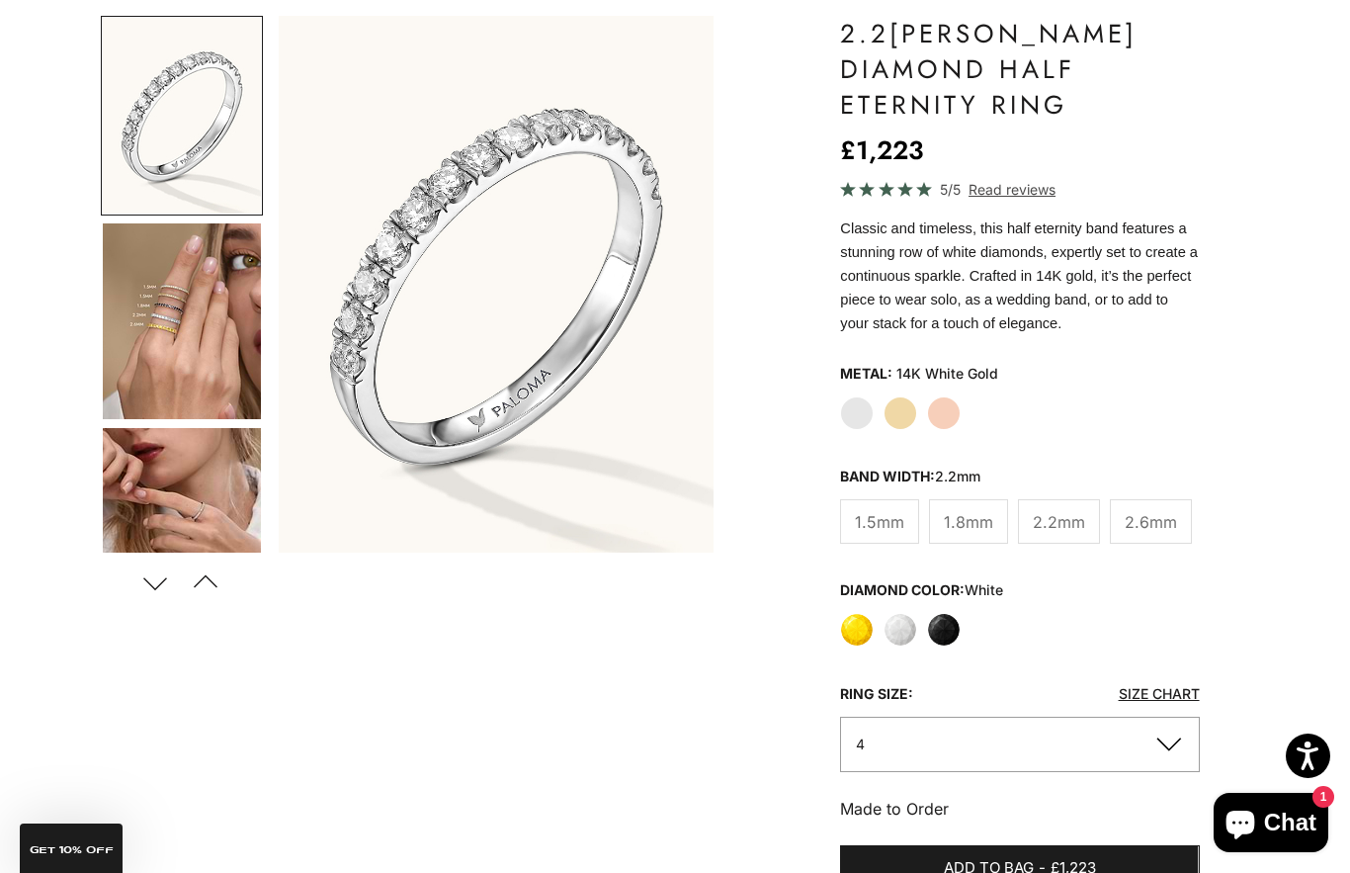
scroll to position [182, 0]
click at [1182, 749] on button "4" at bounding box center [1019, 743] width 359 height 54
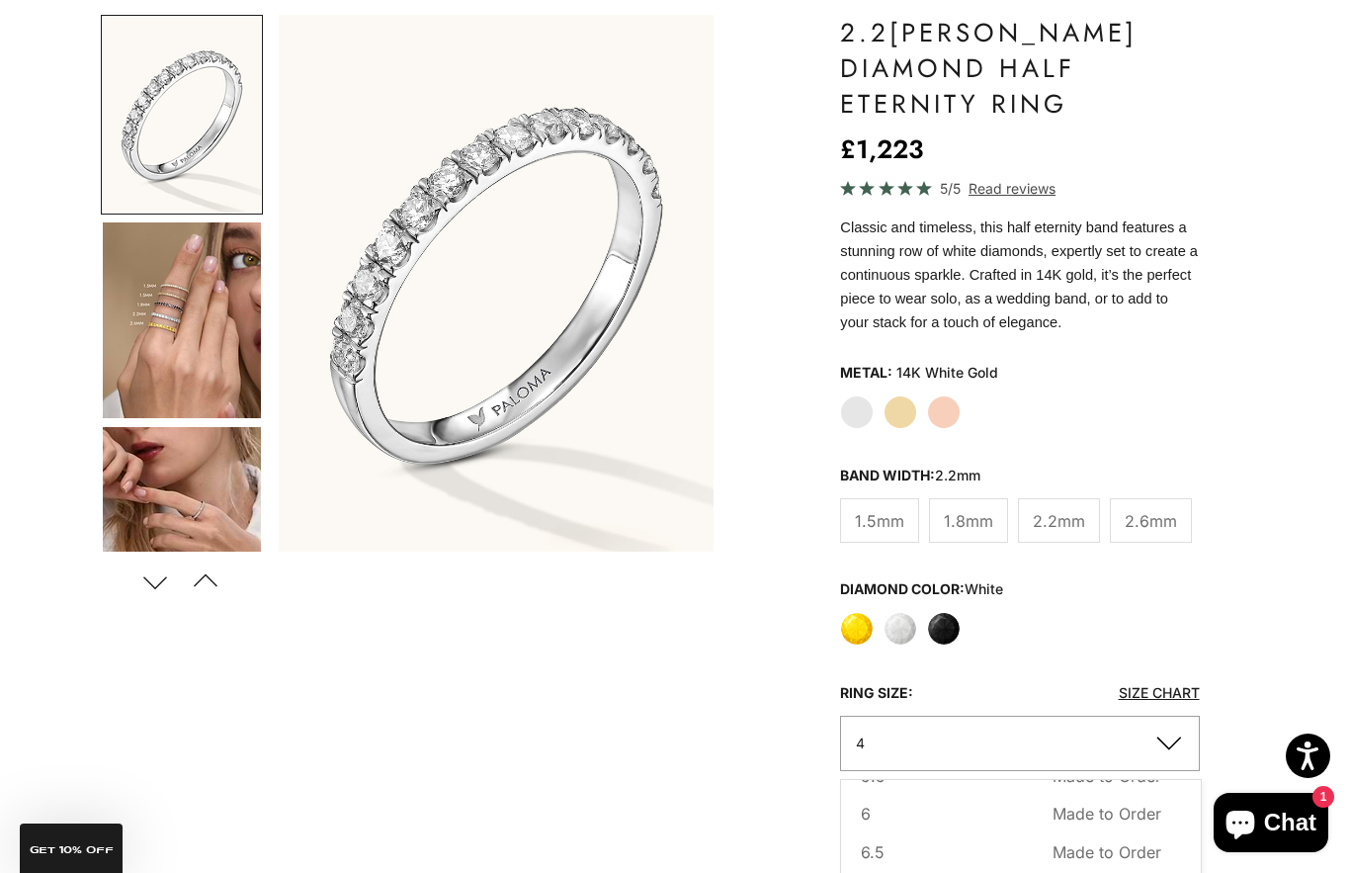
scroll to position [154, 0]
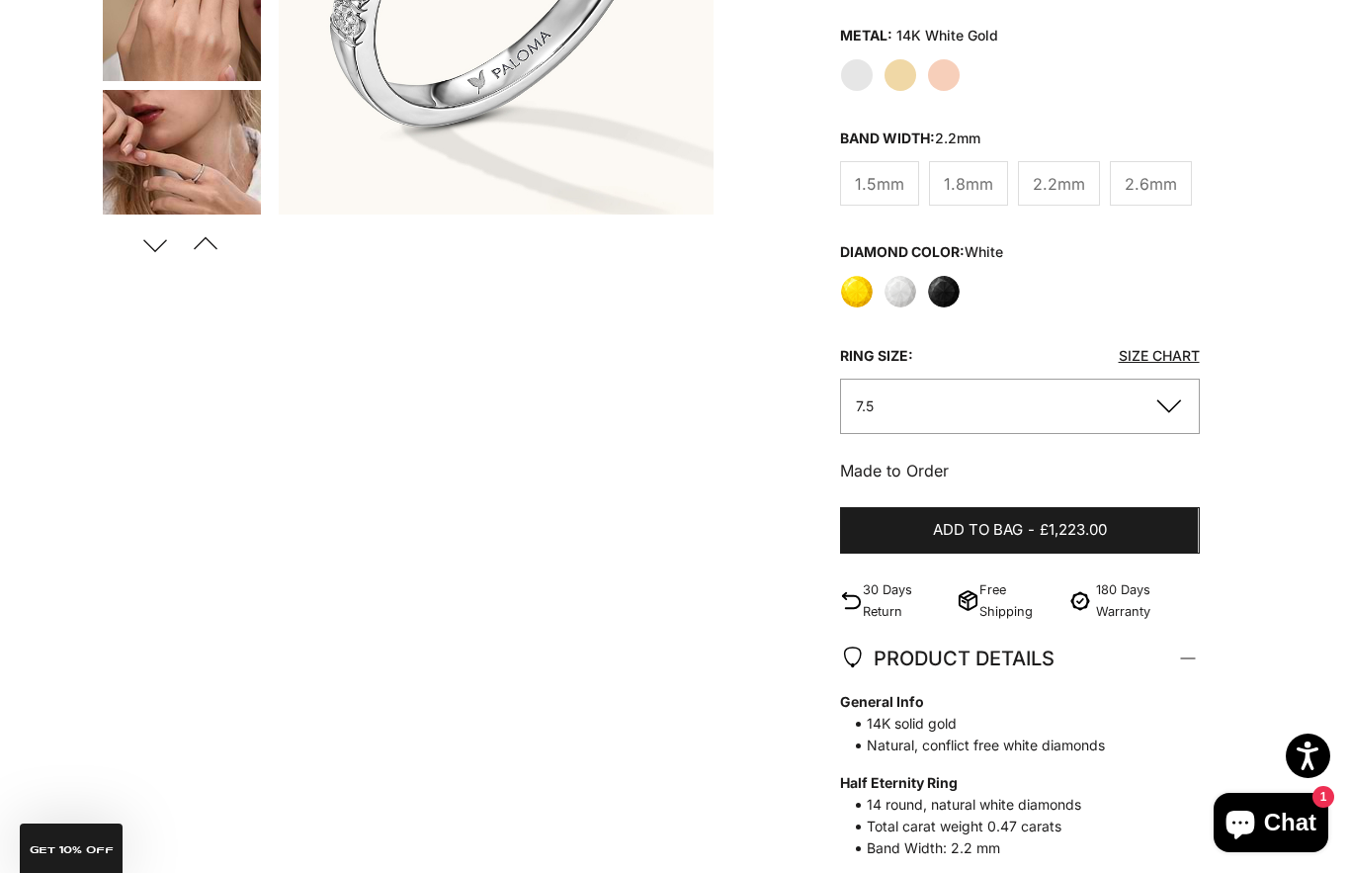
scroll to position [521, 0]
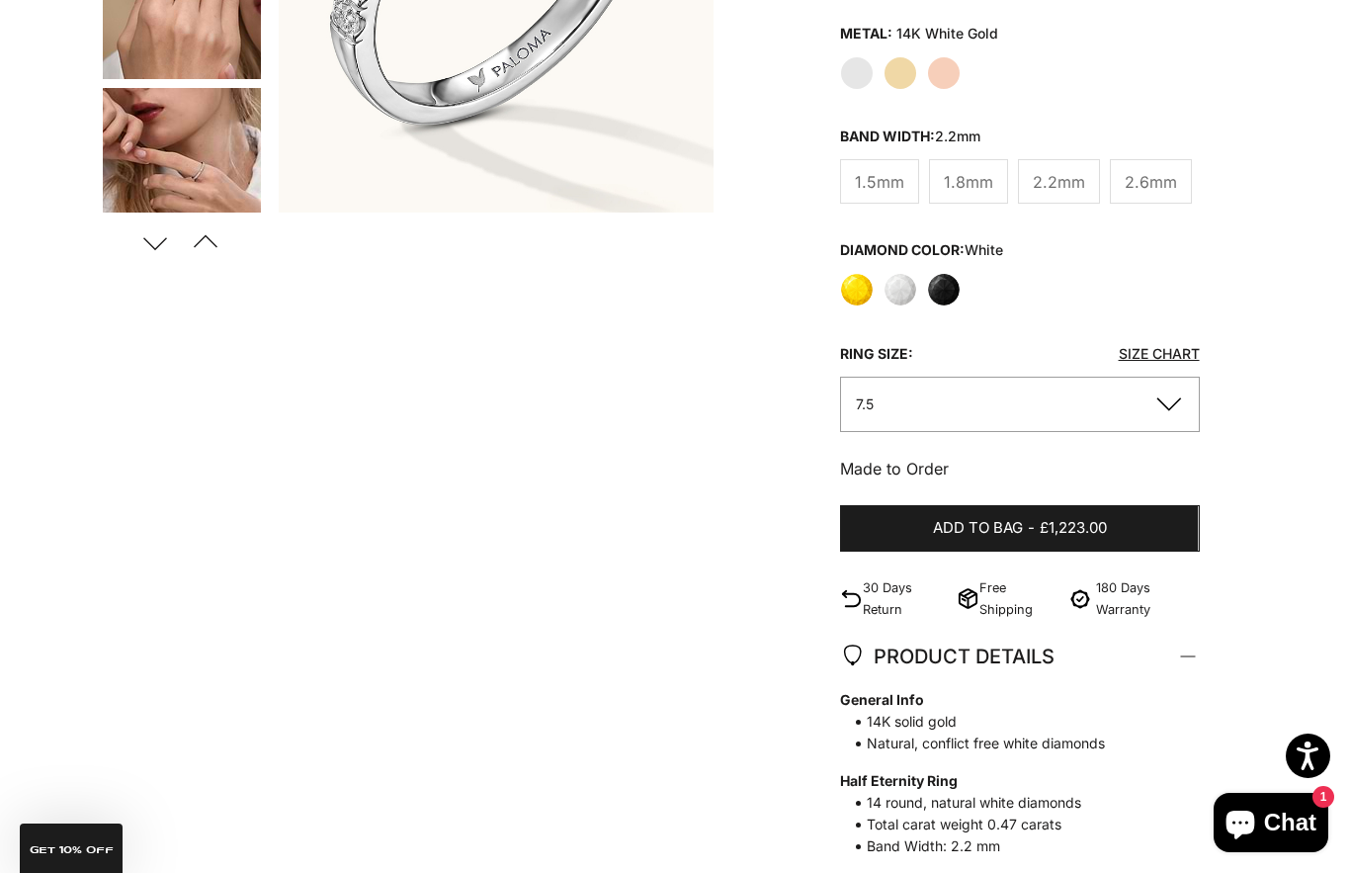
click at [1024, 521] on button "Add to bag - £1,223.00" at bounding box center [1019, 528] width 359 height 47
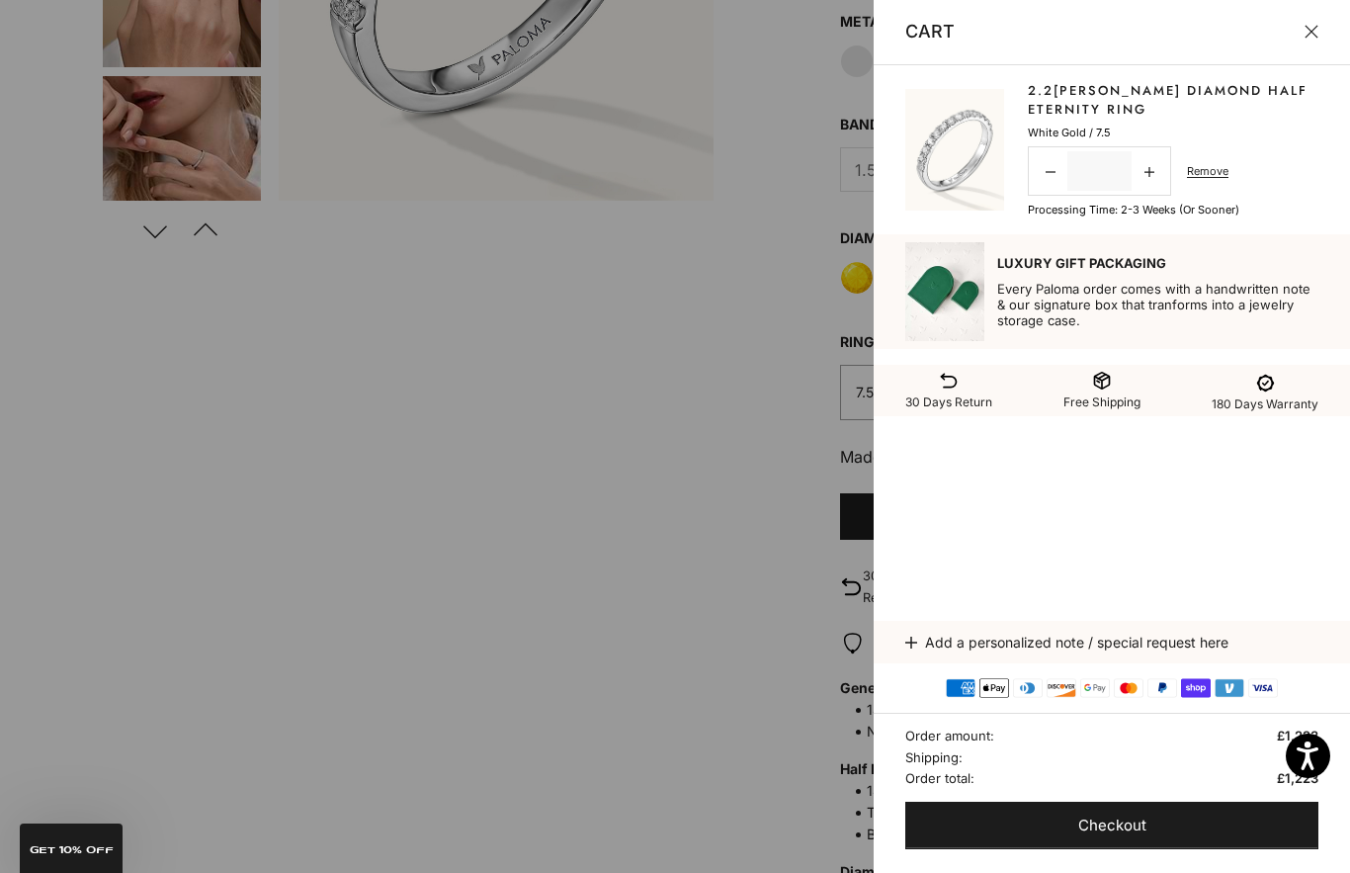
scroll to position [518, 0]
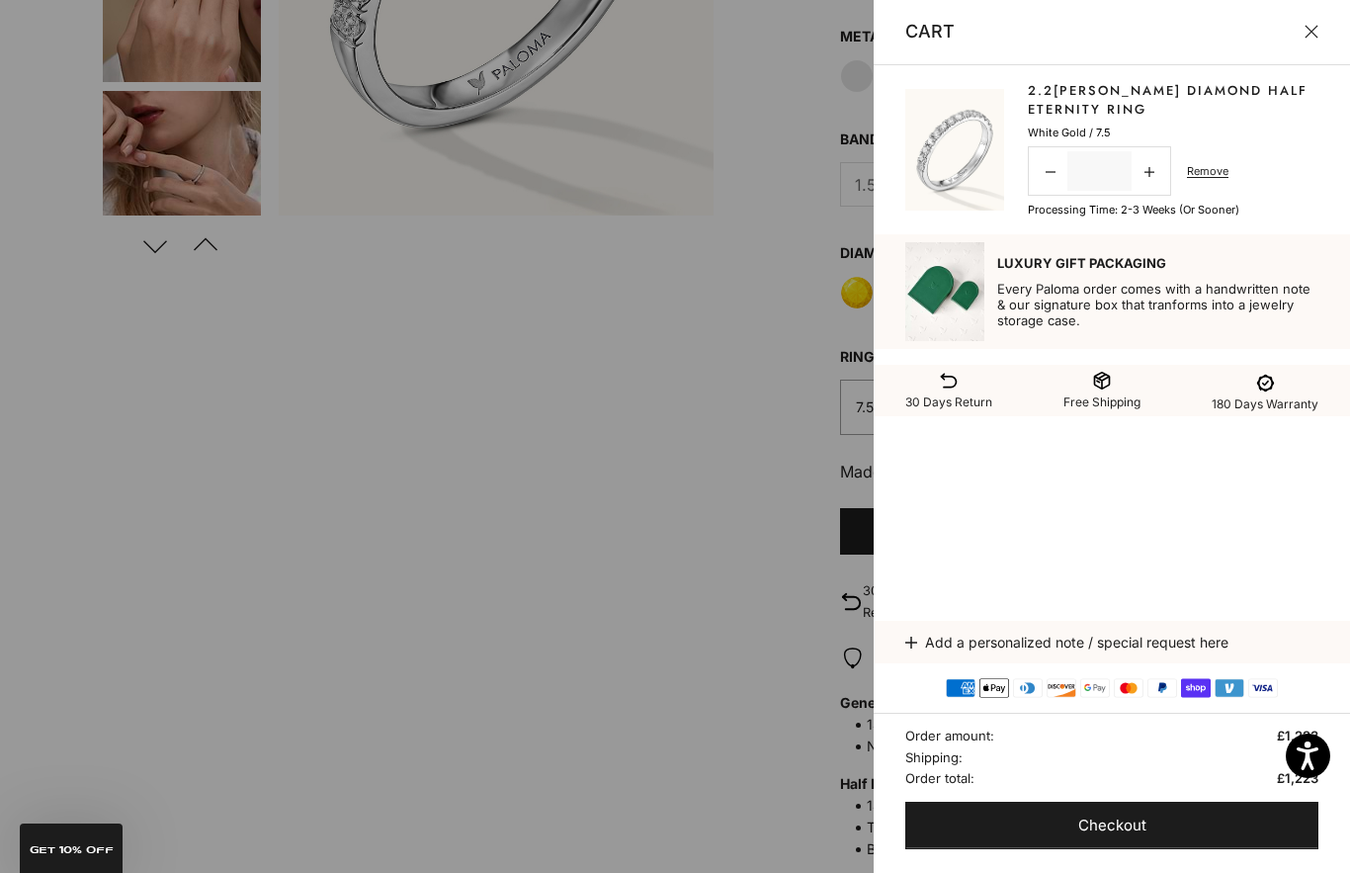
click at [1316, 30] on button "Close" at bounding box center [1312, 32] width 14 height 14
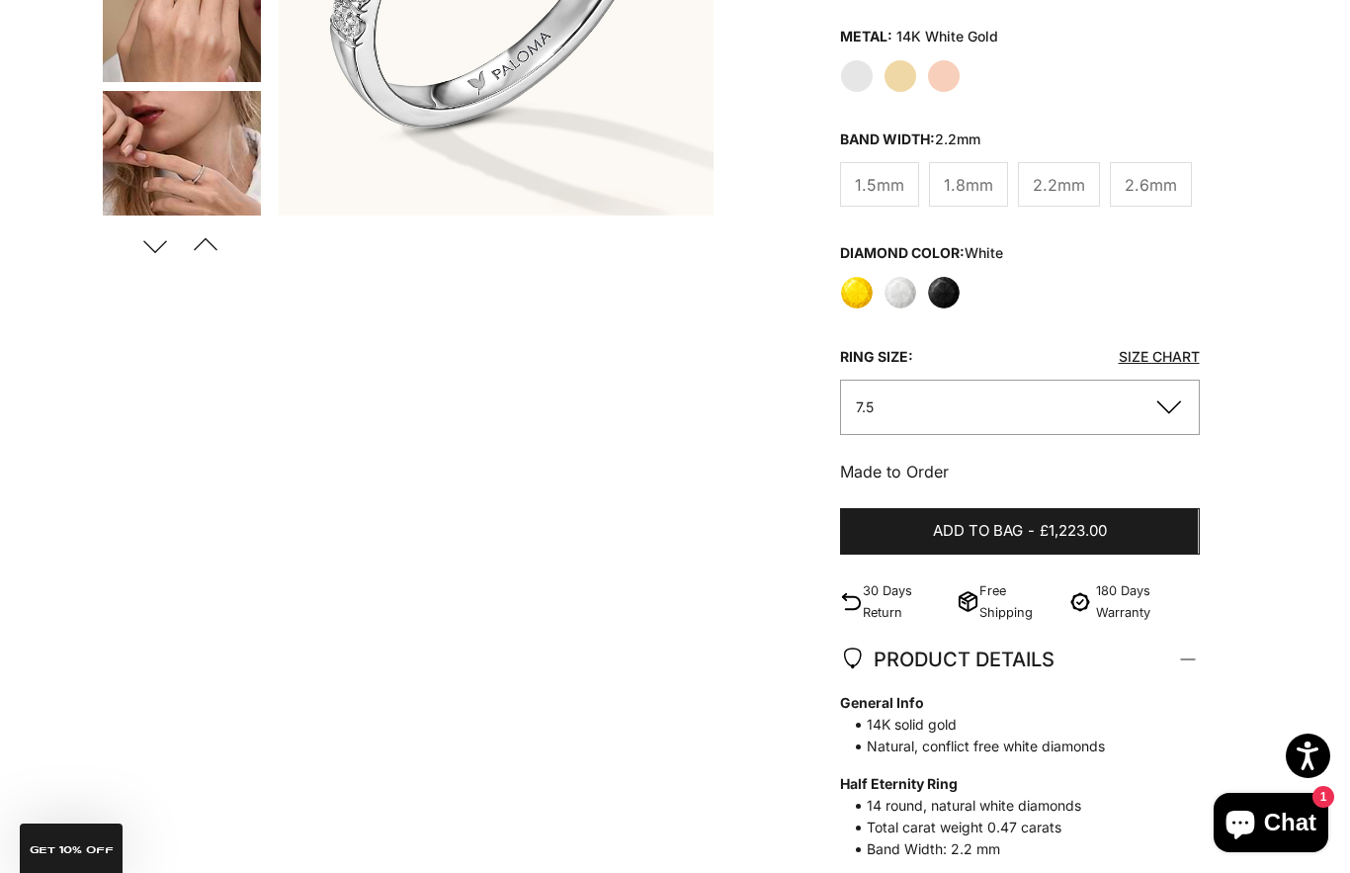
click at [1173, 422] on button "7.5" at bounding box center [1019, 407] width 359 height 54
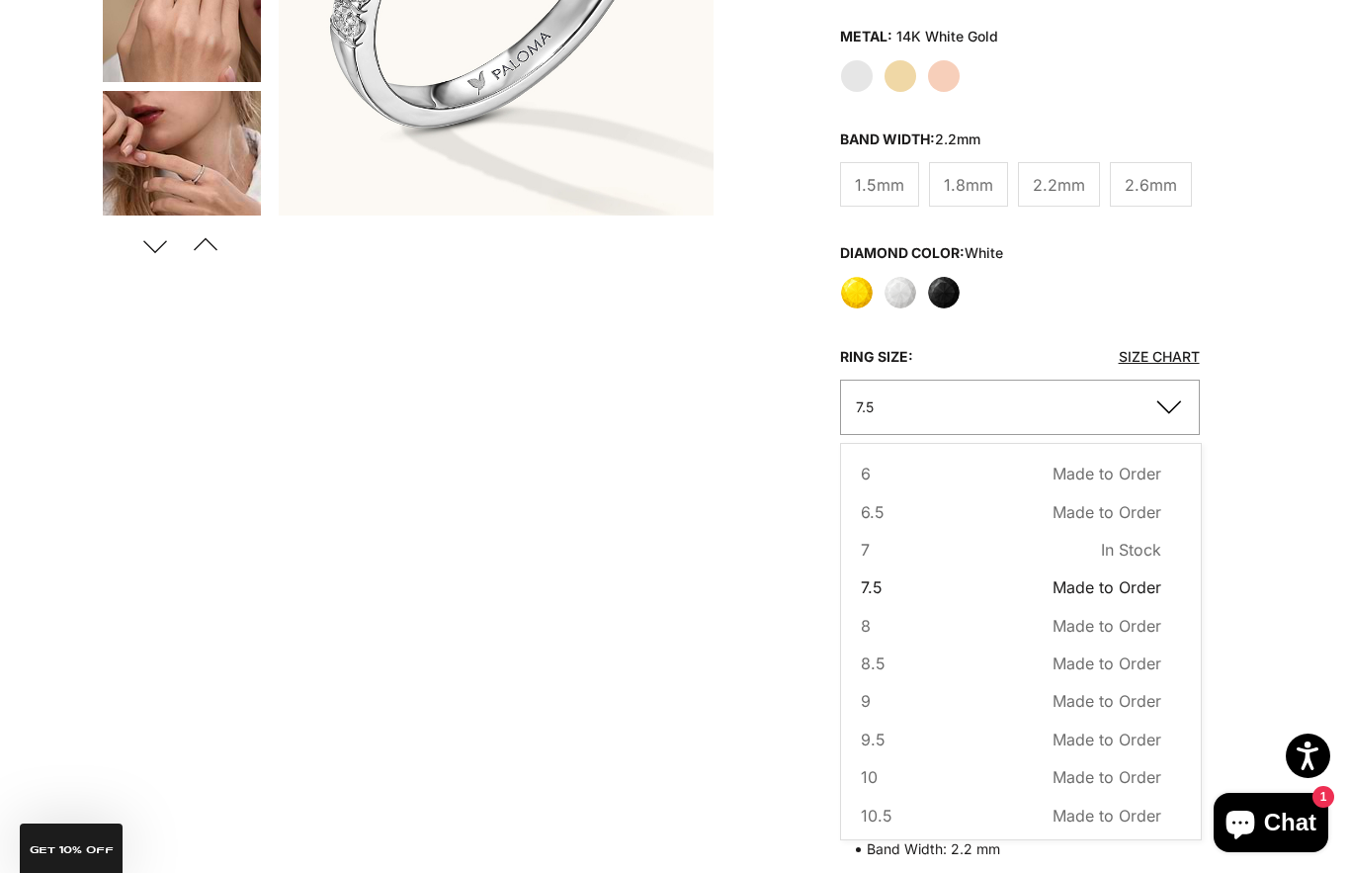
click at [904, 559] on button "7 In Stock Sold out" at bounding box center [1011, 550] width 300 height 26
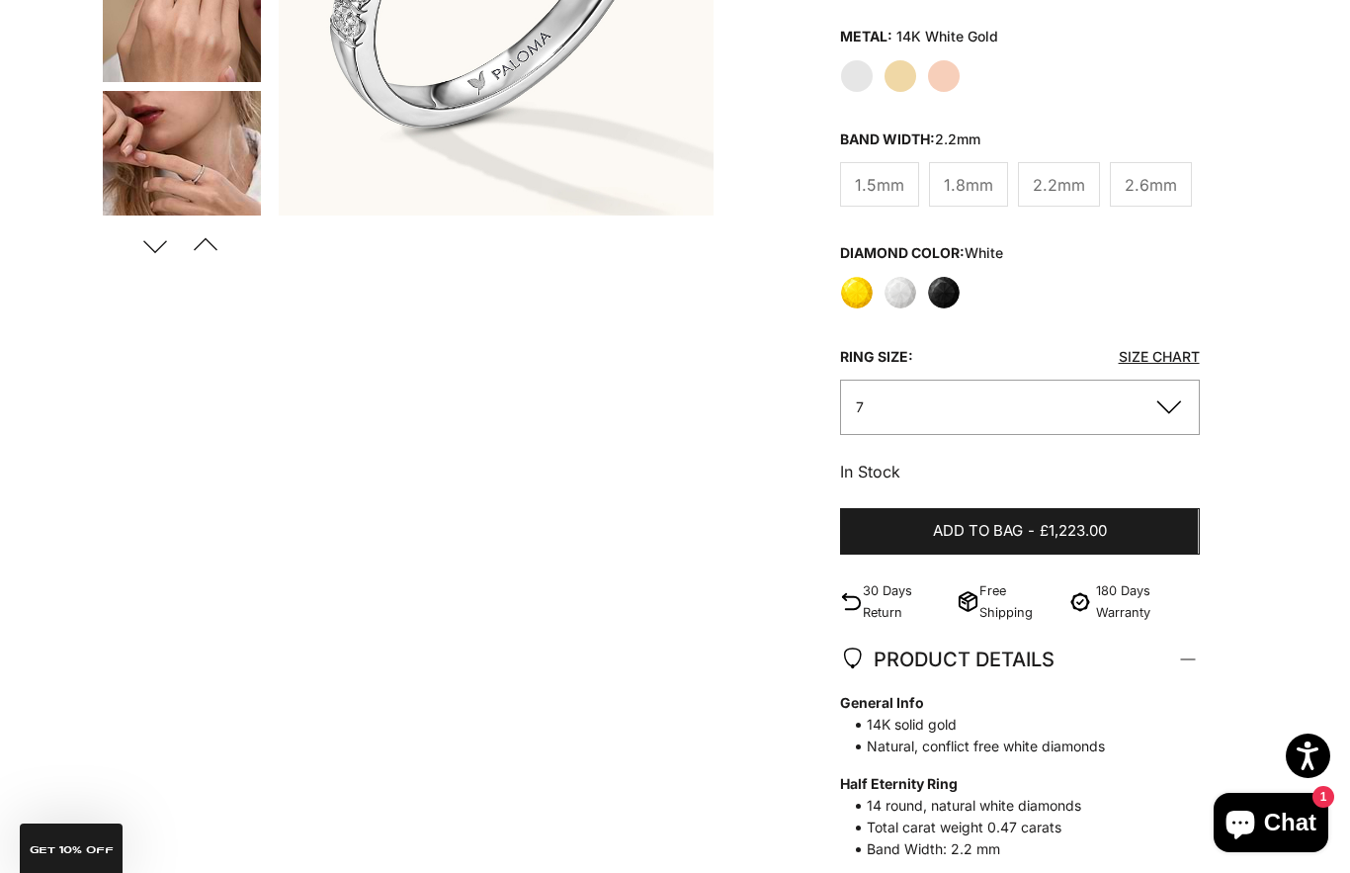
click at [1183, 406] on button "7" at bounding box center [1019, 407] width 359 height 54
click at [1305, 522] on div "Home BEST SELLERS 2.2mm White Diamond Half Eternity Ring Zoom picture Save Next" at bounding box center [675, 458] width 1350 height 1645
click at [1312, 514] on div "Home BEST SELLERS 2.2mm White Diamond Half Eternity Ring Zoom picture Save Next" at bounding box center [675, 458] width 1350 height 1645
click at [1308, 484] on div "Home BEST SELLERS 2.2mm White Diamond Half Eternity Ring Zoom picture Save Next" at bounding box center [675, 458] width 1350 height 1645
click at [1170, 409] on button "7" at bounding box center [1019, 407] width 359 height 54
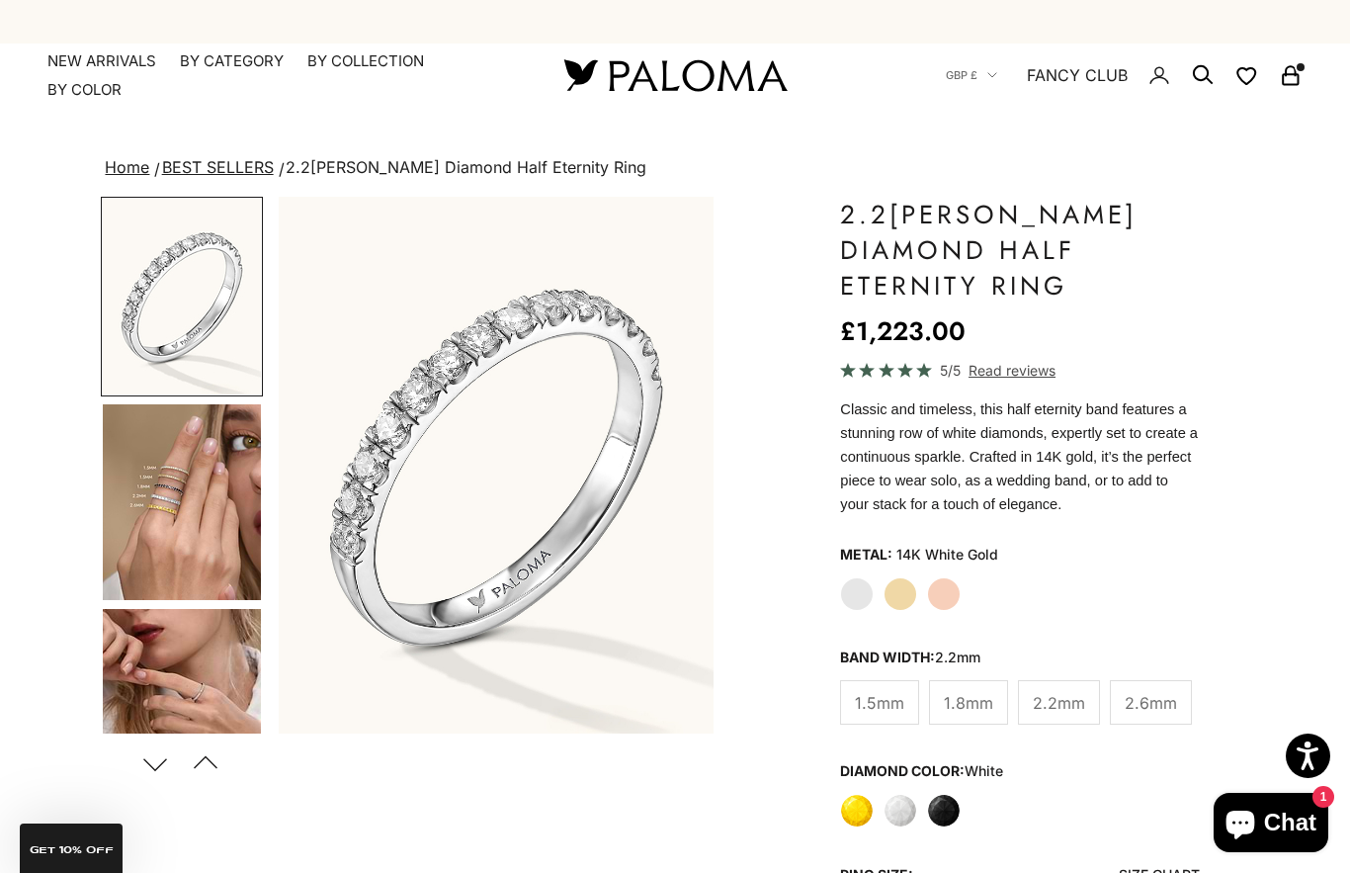
click at [1282, 84] on icon "Secondary navigation" at bounding box center [1291, 75] width 24 height 24
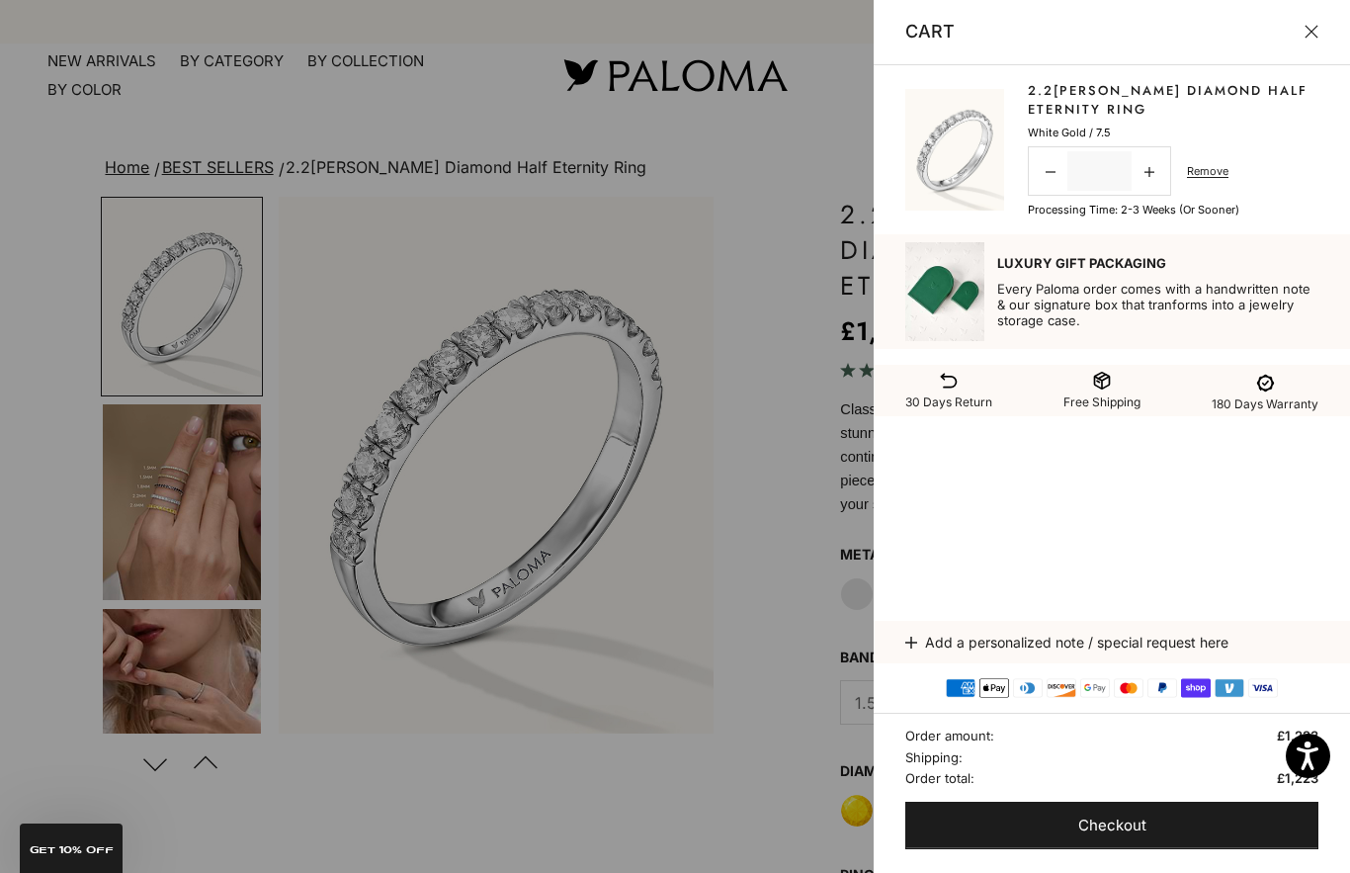
click at [1227, 169] on link "Remove" at bounding box center [1208, 171] width 42 height 18
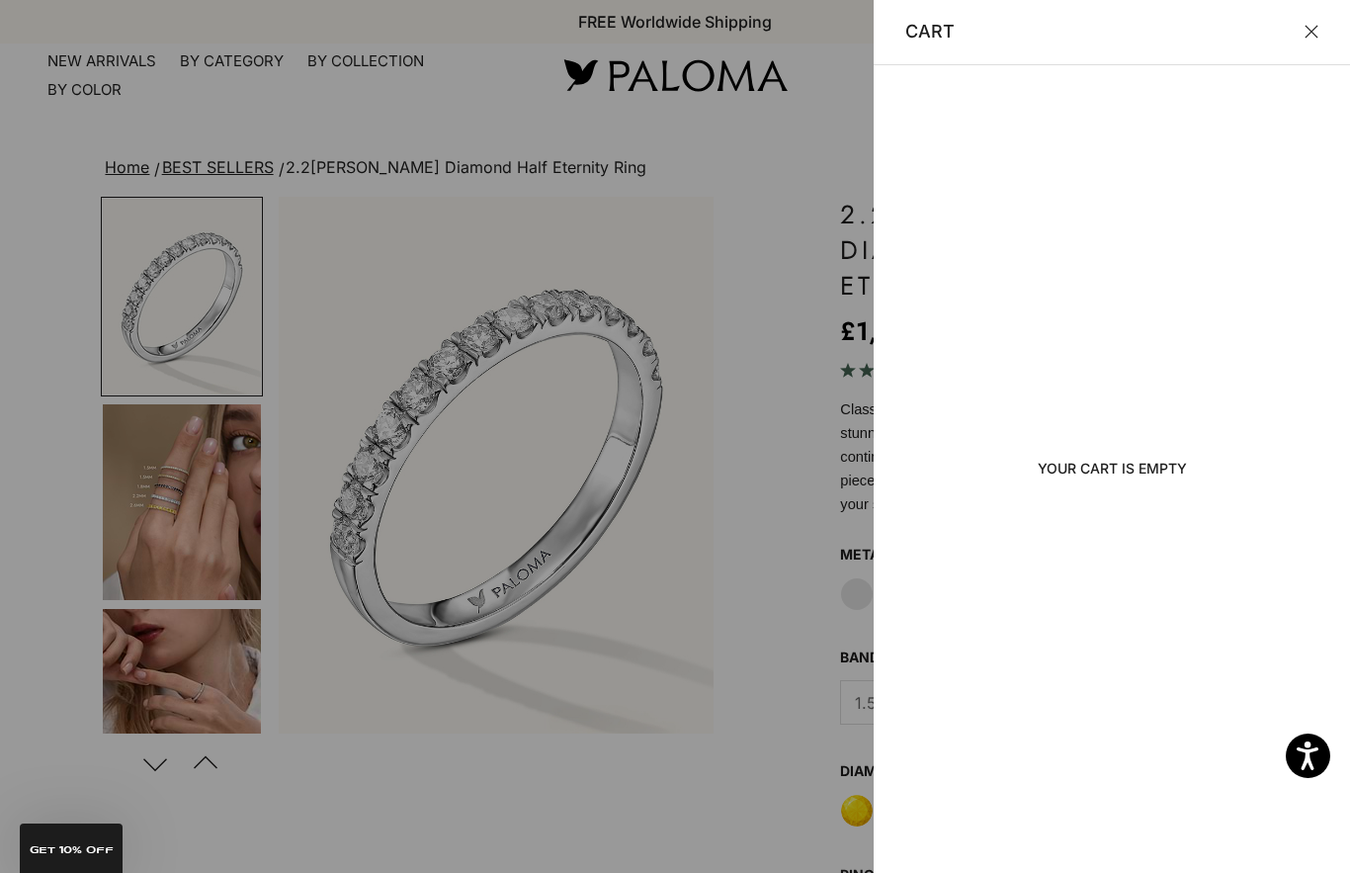
click at [1316, 39] on button "Close" at bounding box center [1312, 32] width 14 height 14
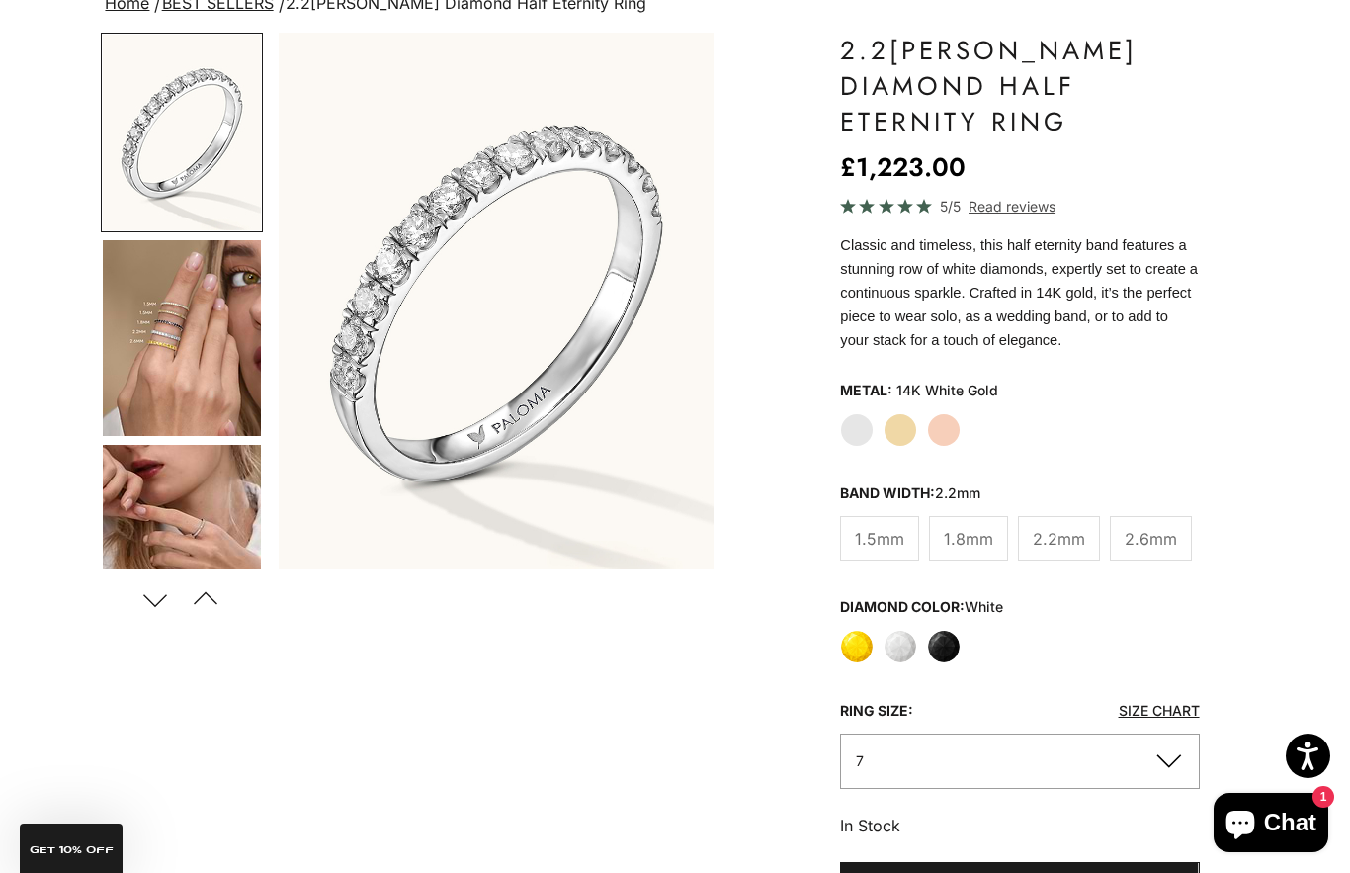
scroll to position [166, 0]
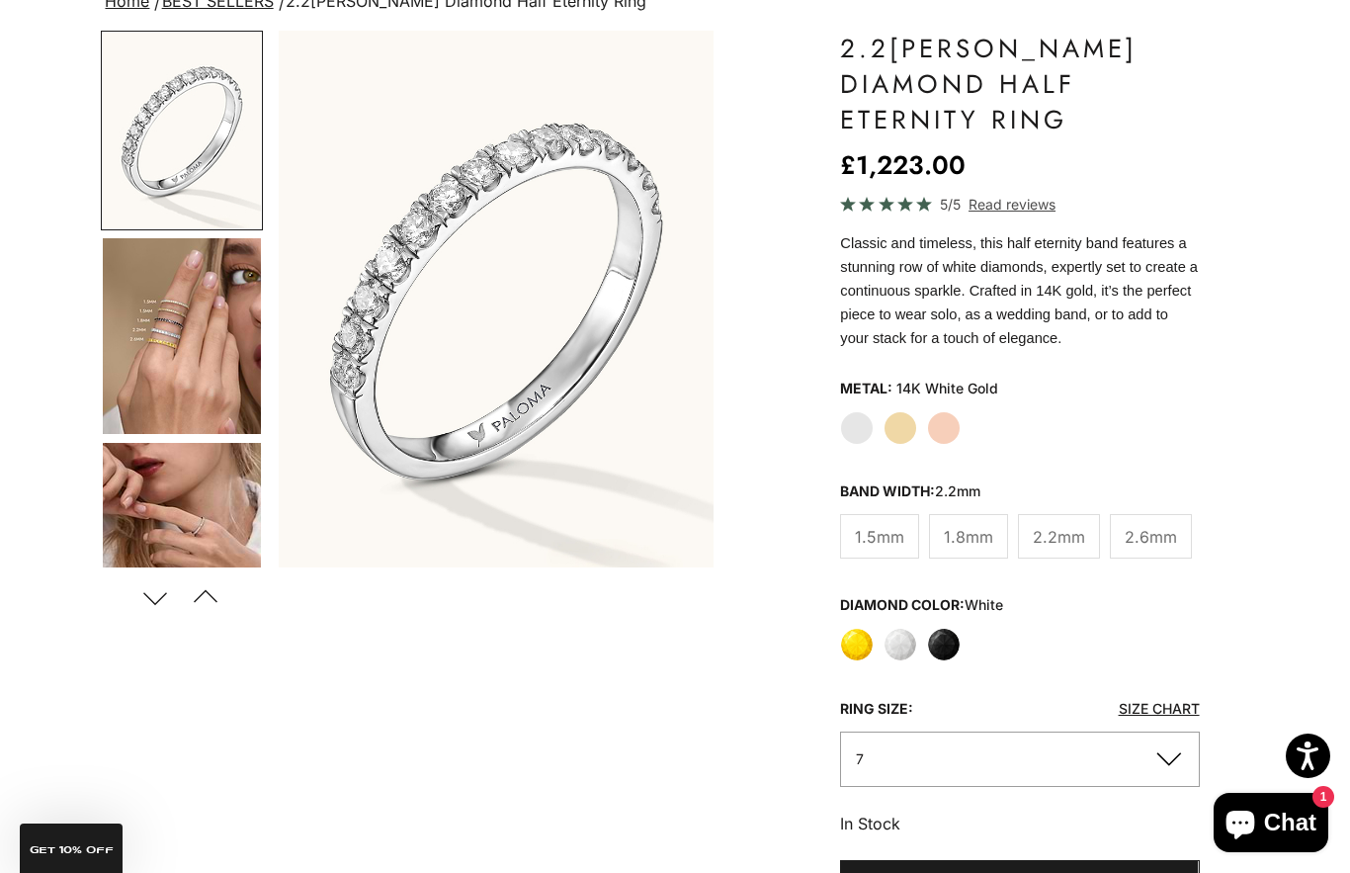
click at [1046, 872] on span "£1,223.00" at bounding box center [1073, 883] width 67 height 25
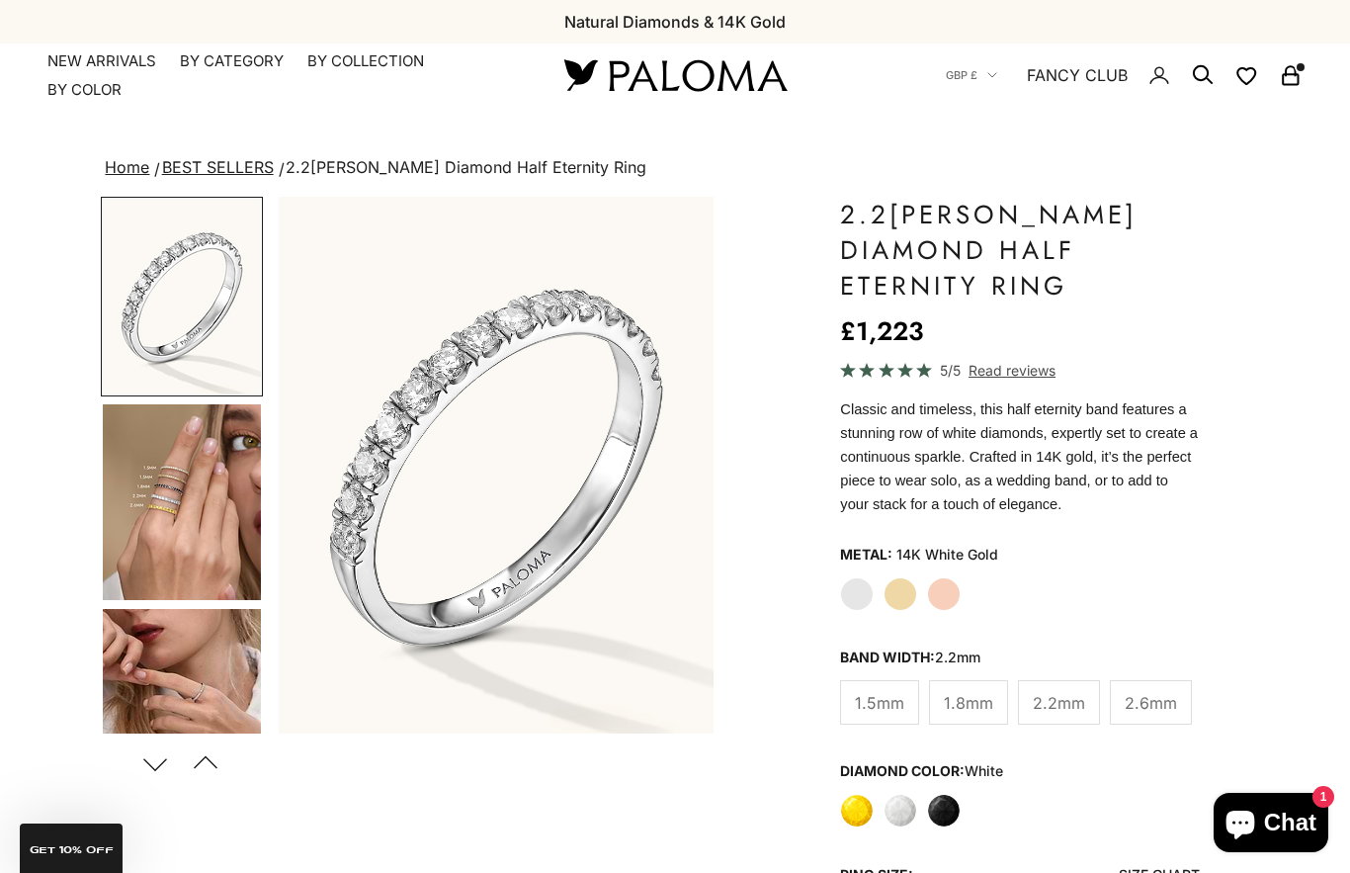
click at [1300, 78] on icon "Secondary navigation" at bounding box center [1291, 75] width 24 height 24
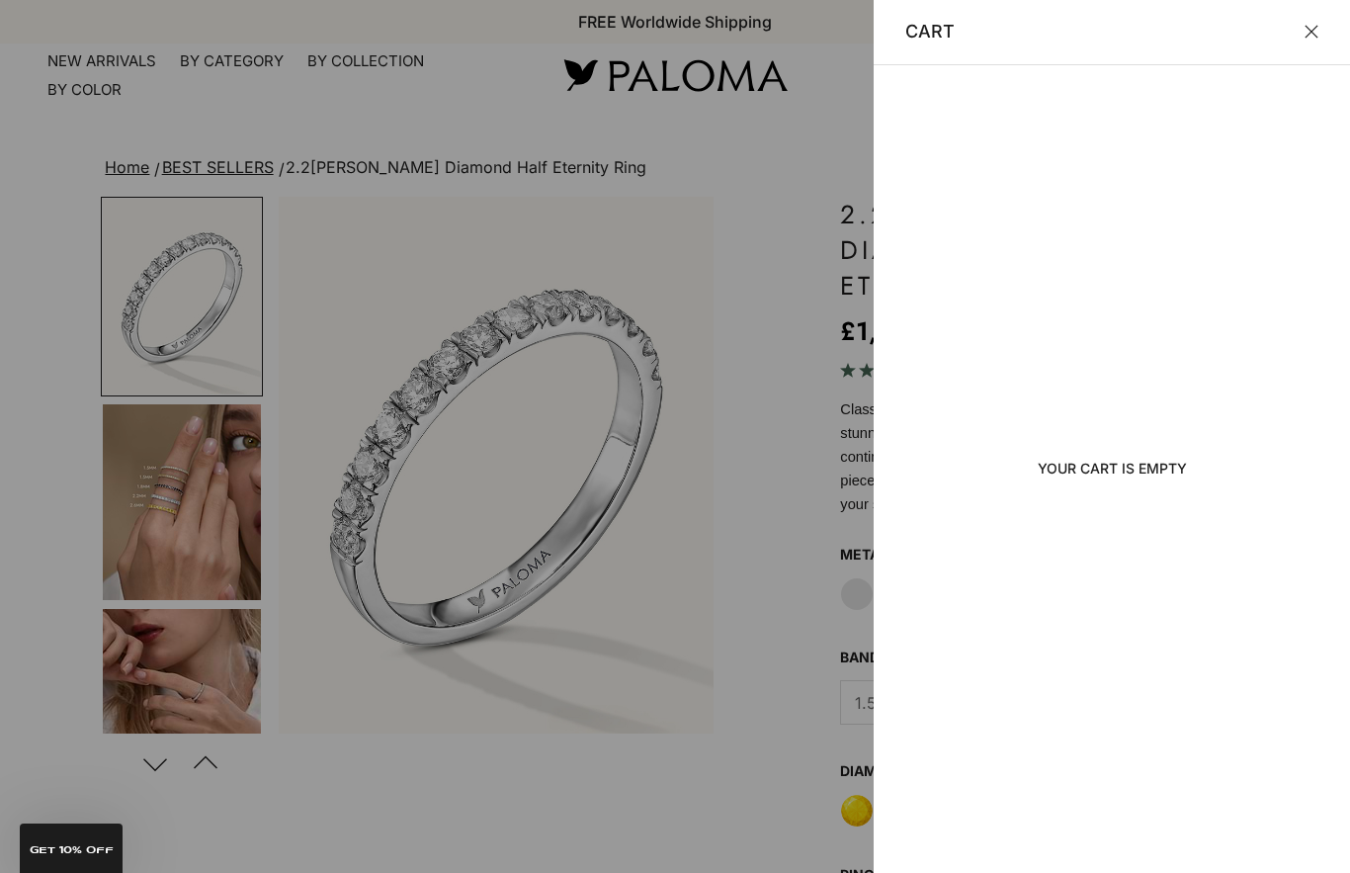
click at [1309, 35] on button "Close" at bounding box center [1312, 32] width 14 height 14
